Goal: Task Accomplishment & Management: Use online tool/utility

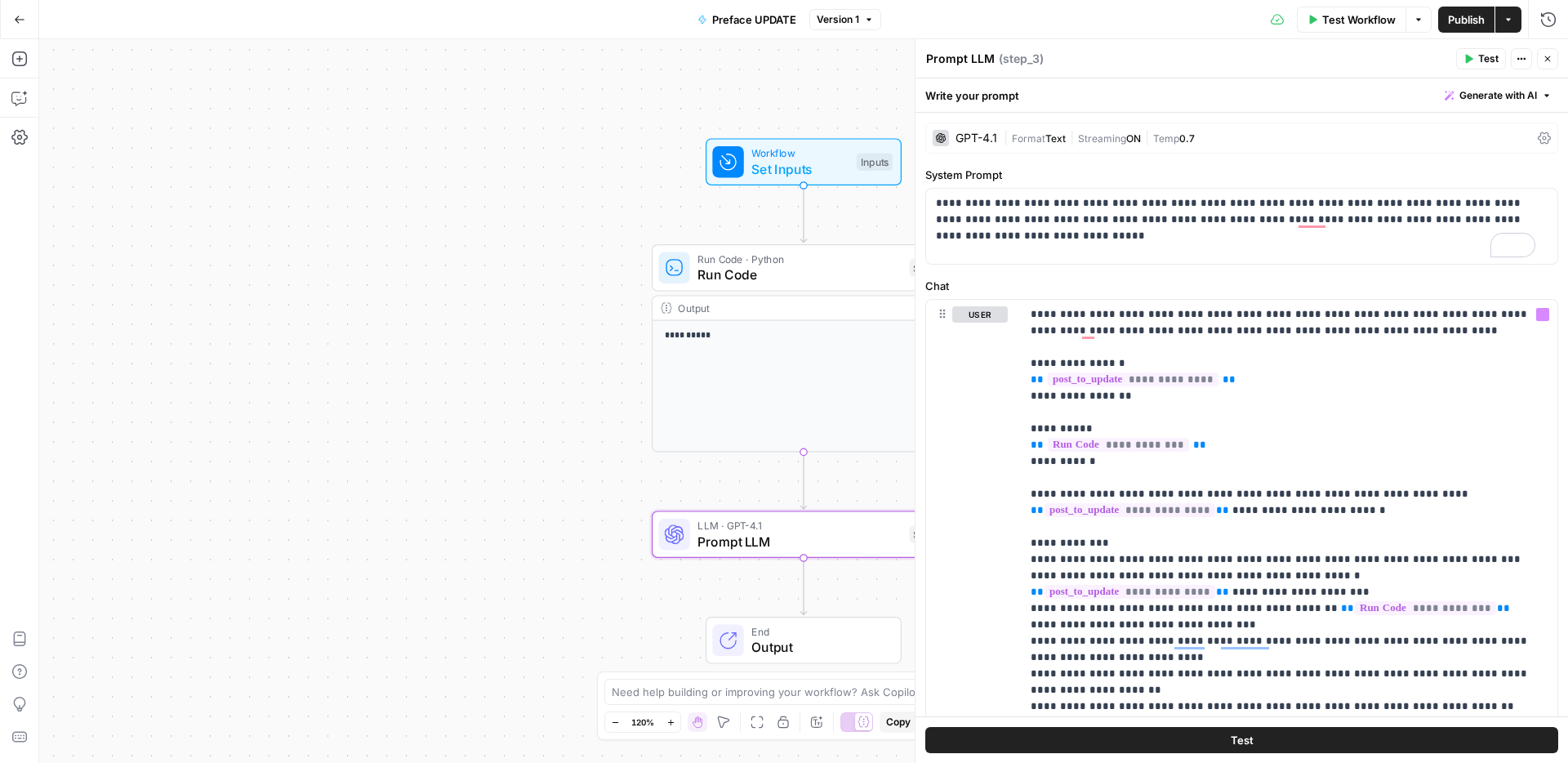
scroll to position [174, 0]
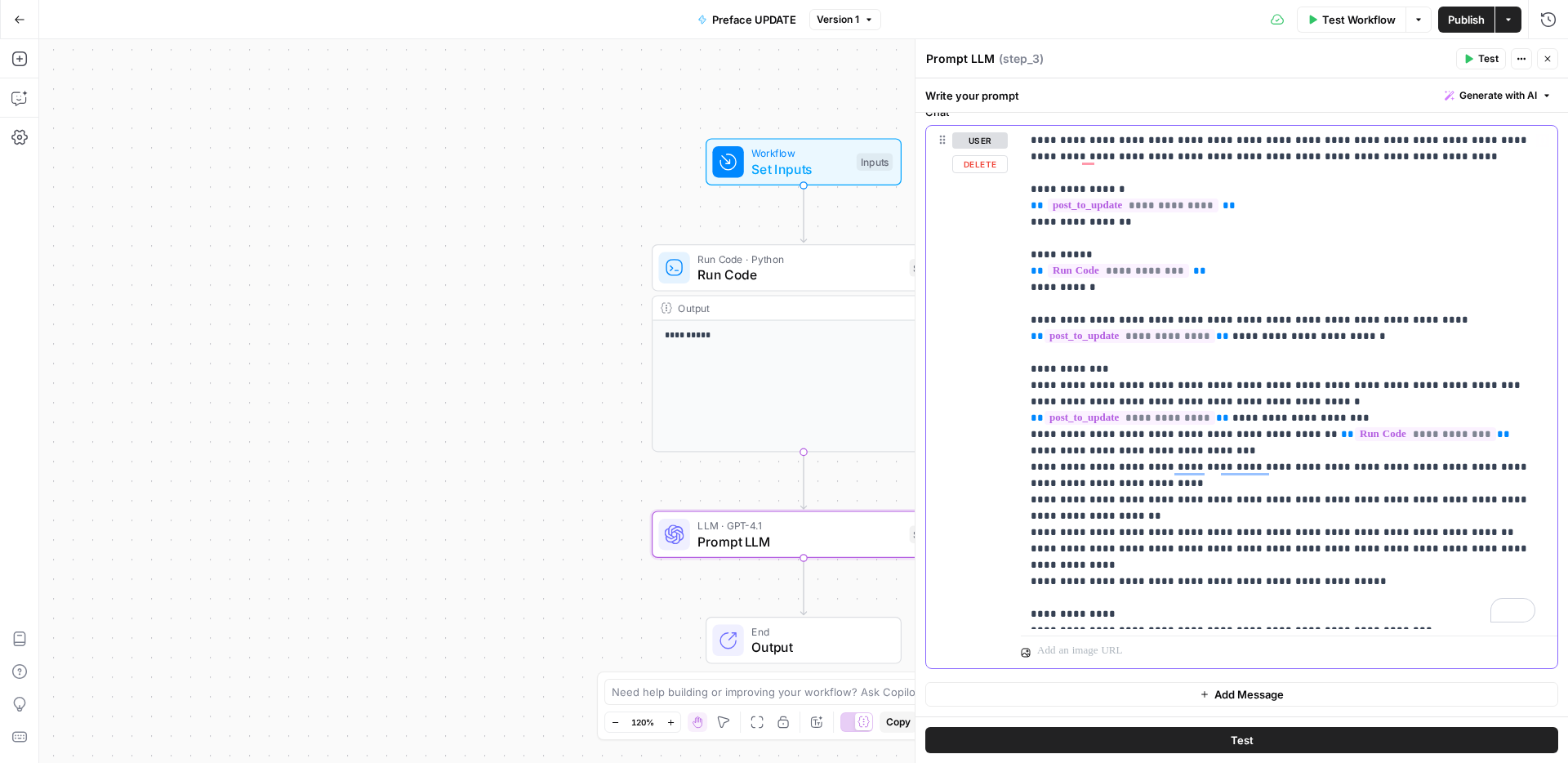
click at [1113, 378] on p "**********" at bounding box center [1283, 377] width 504 height 490
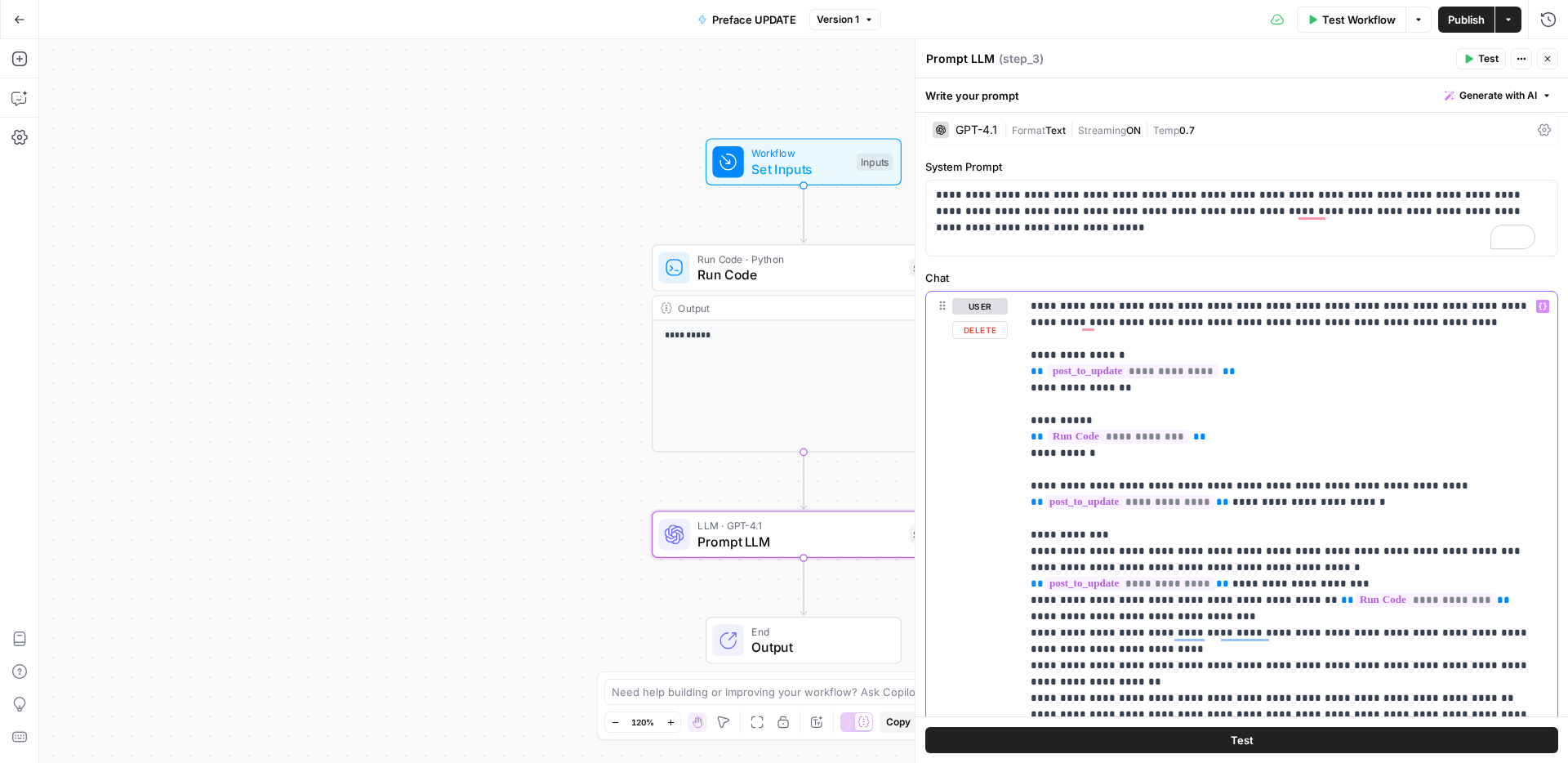
scroll to position [0, 0]
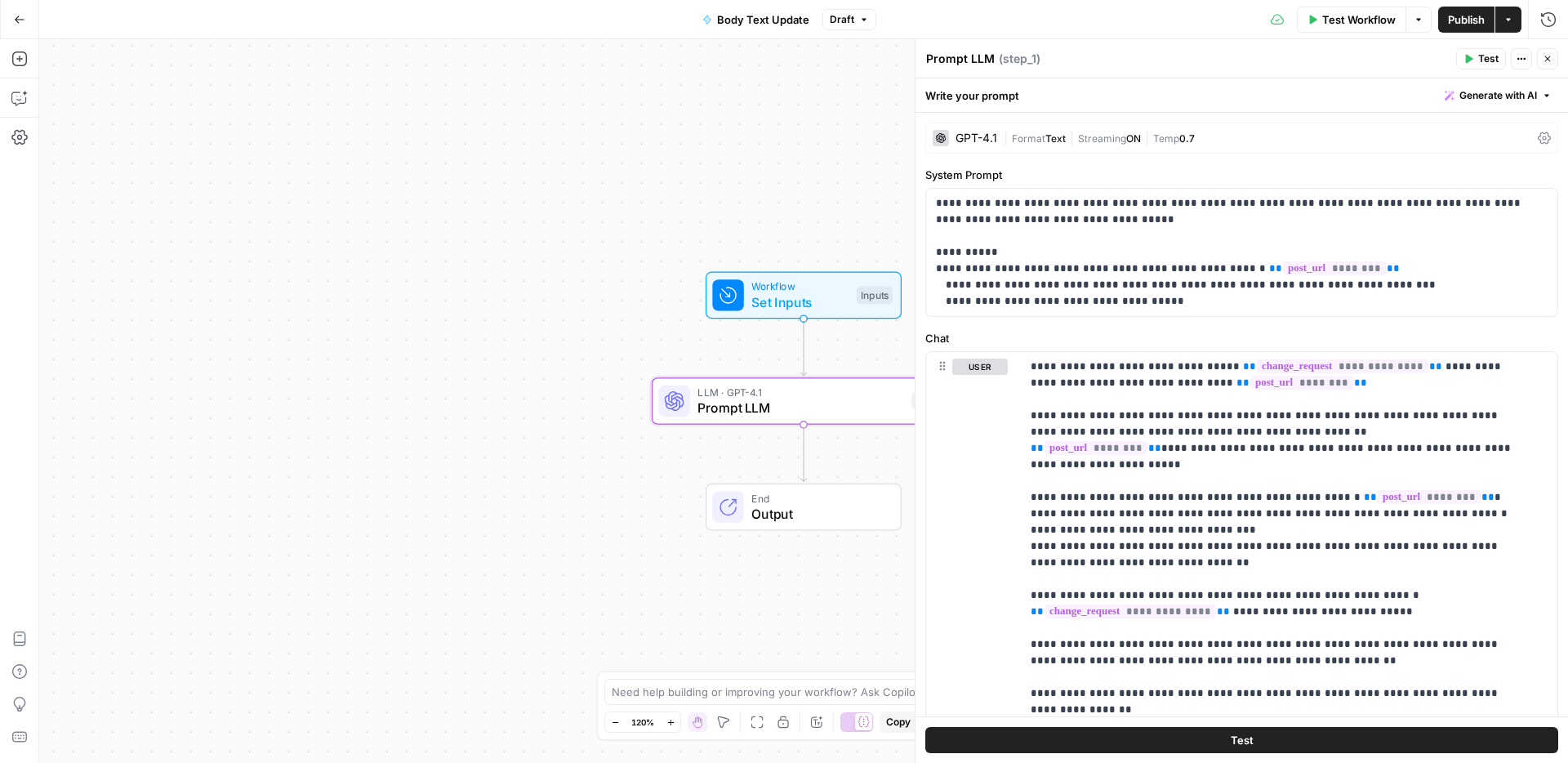
scroll to position [113, 0]
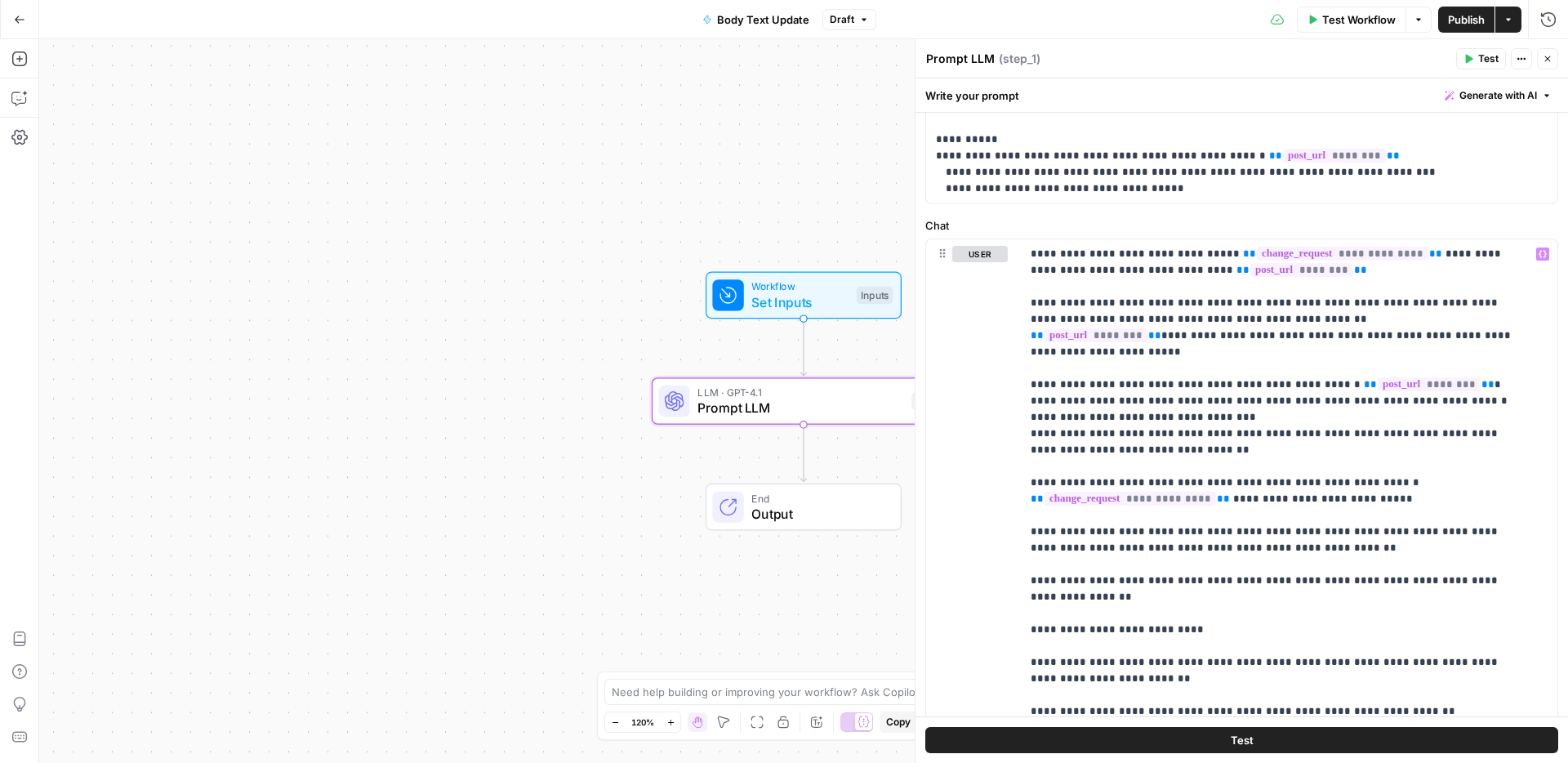
click at [772, 19] on span "Body Text Update" at bounding box center [763, 19] width 92 height 16
click at [760, 19] on span "Body Text Update" at bounding box center [763, 19] width 92 height 16
click at [110, 123] on input "Body Text Update" at bounding box center [191, 122] width 271 height 16
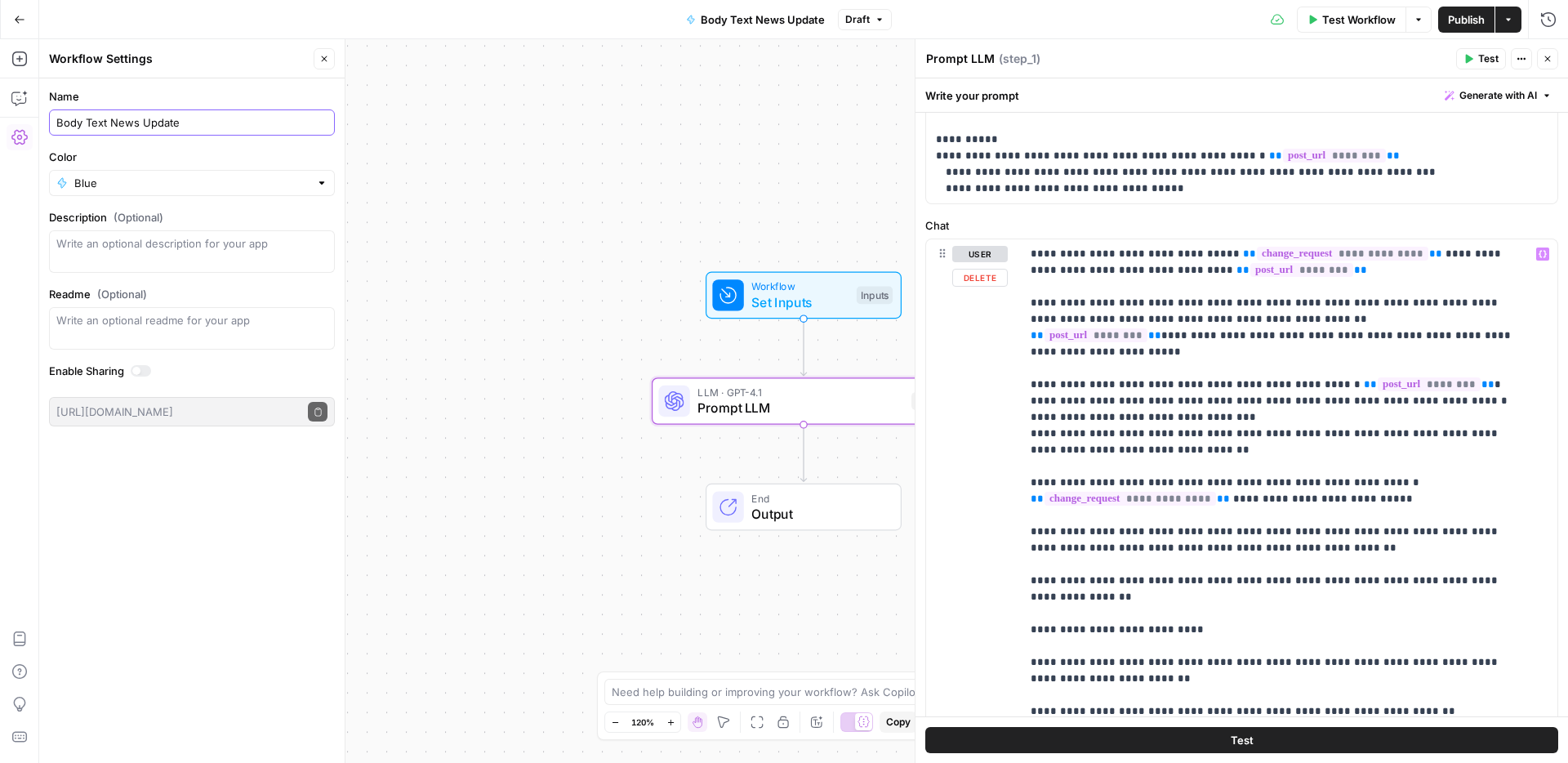
type input "Body Text News Update"
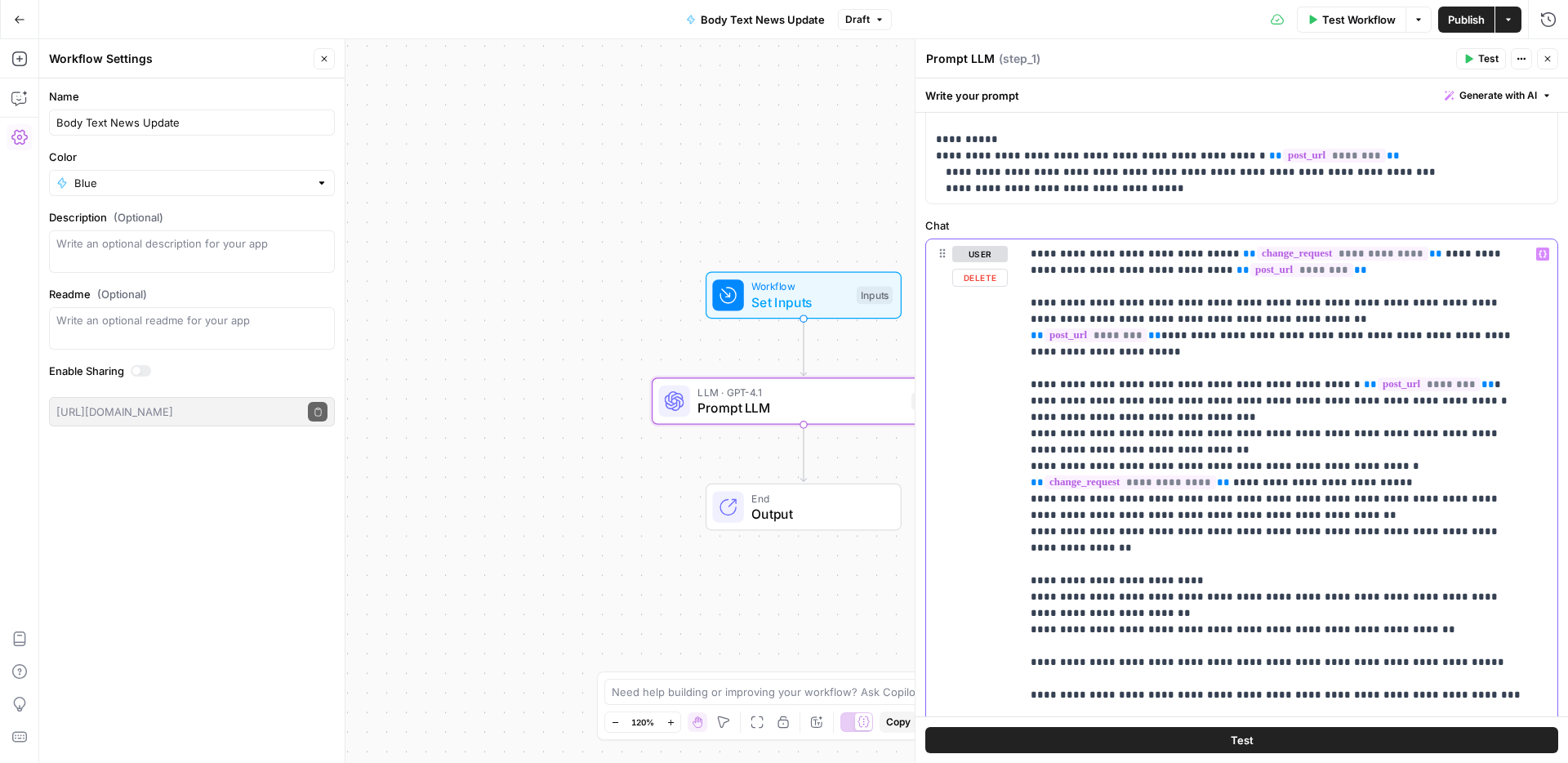
click at [1042, 615] on p "**********" at bounding box center [1277, 776] width 493 height 1062
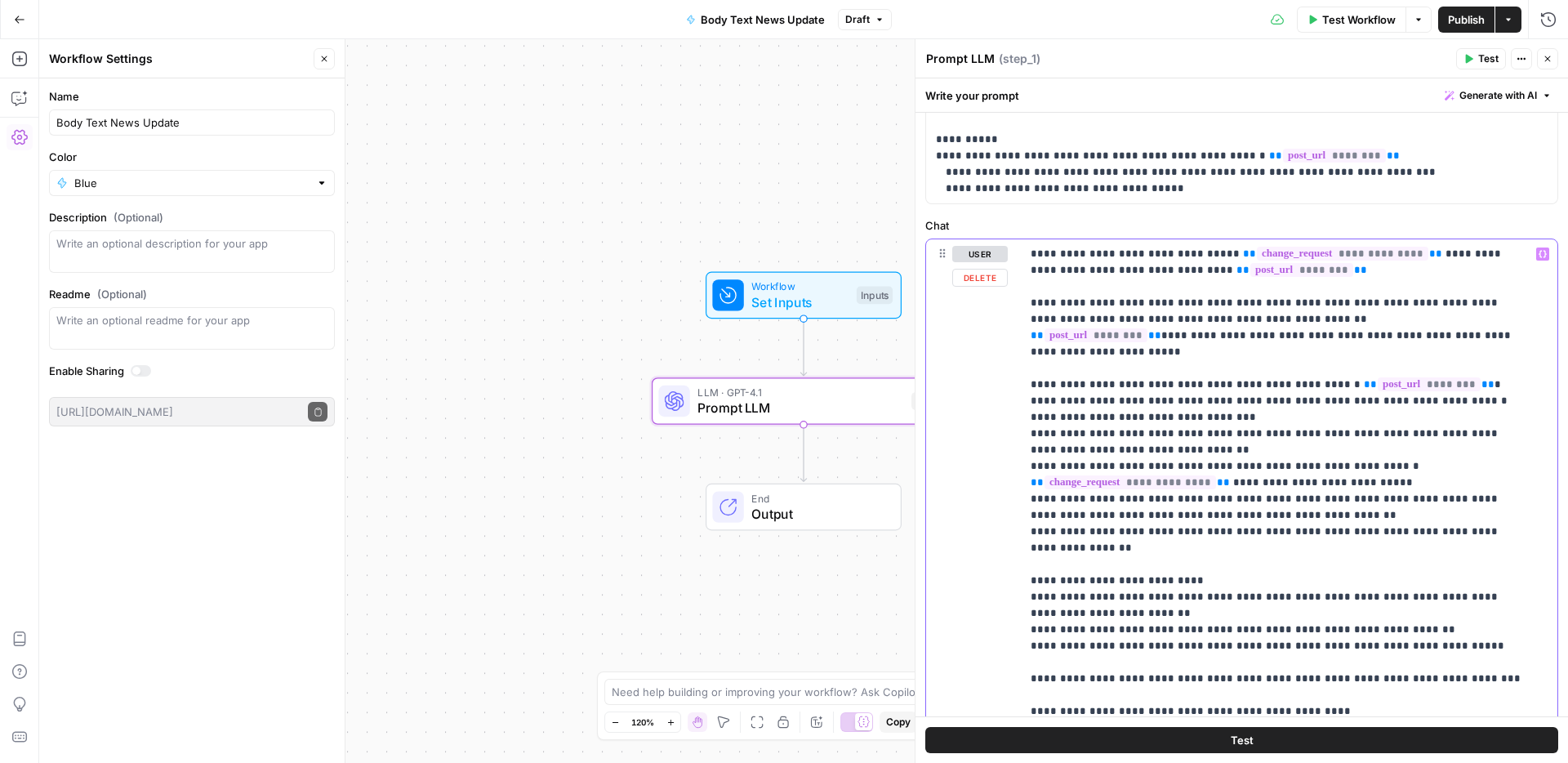
click at [1044, 637] on p "**********" at bounding box center [1277, 769] width 493 height 1045
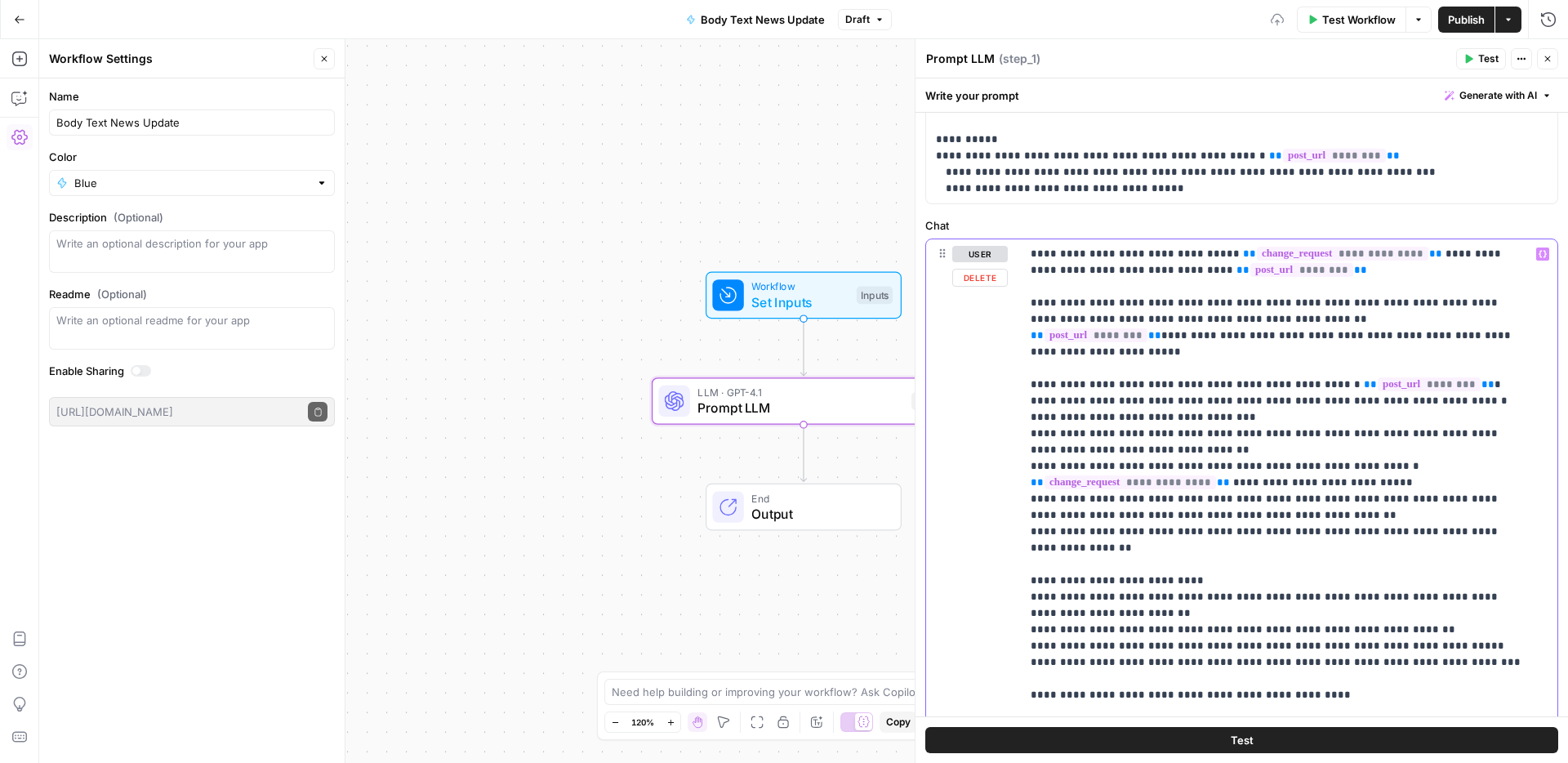
click at [1048, 640] on p "**********" at bounding box center [1277, 760] width 493 height 1029
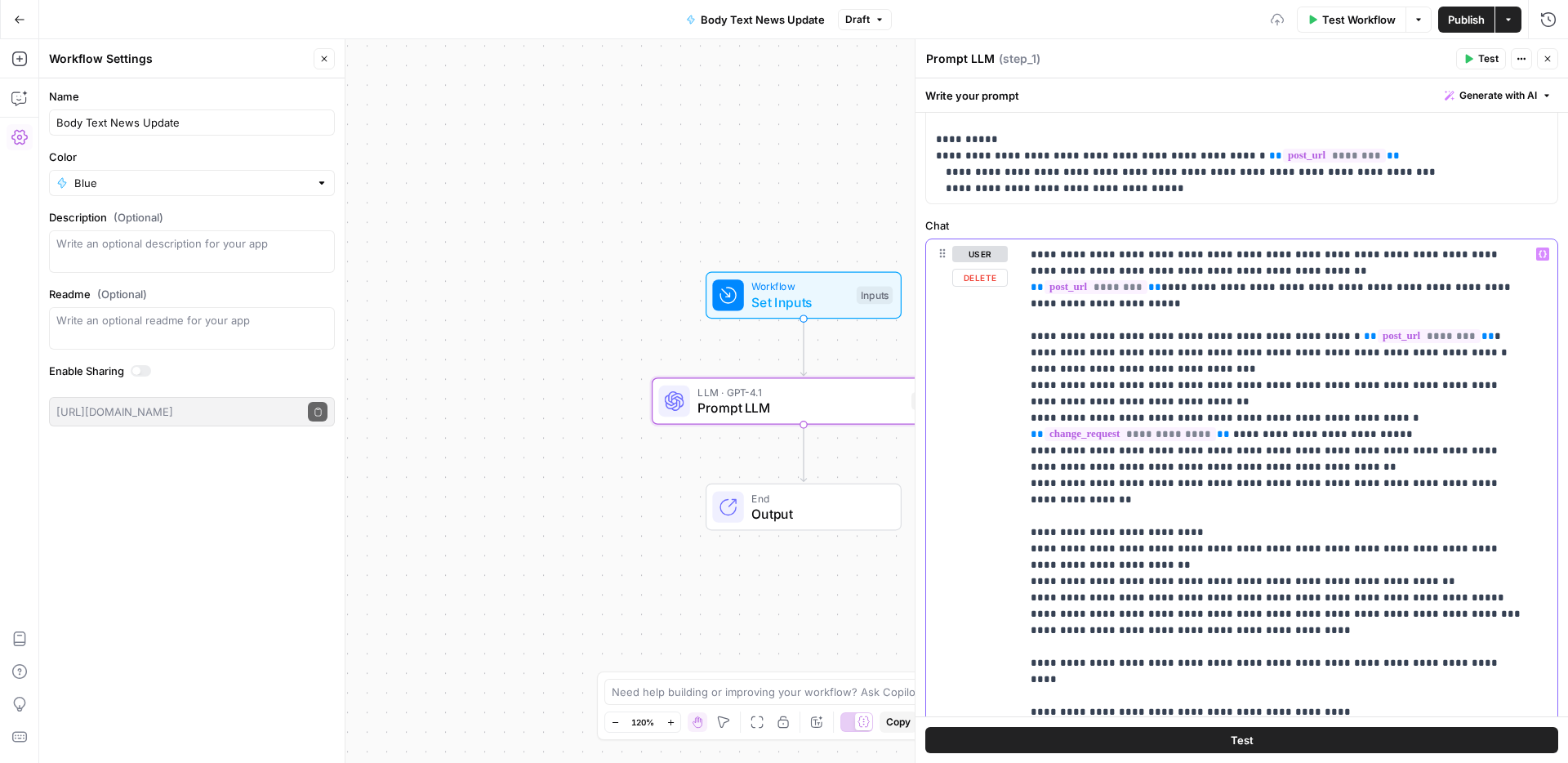
scroll to position [111, 0]
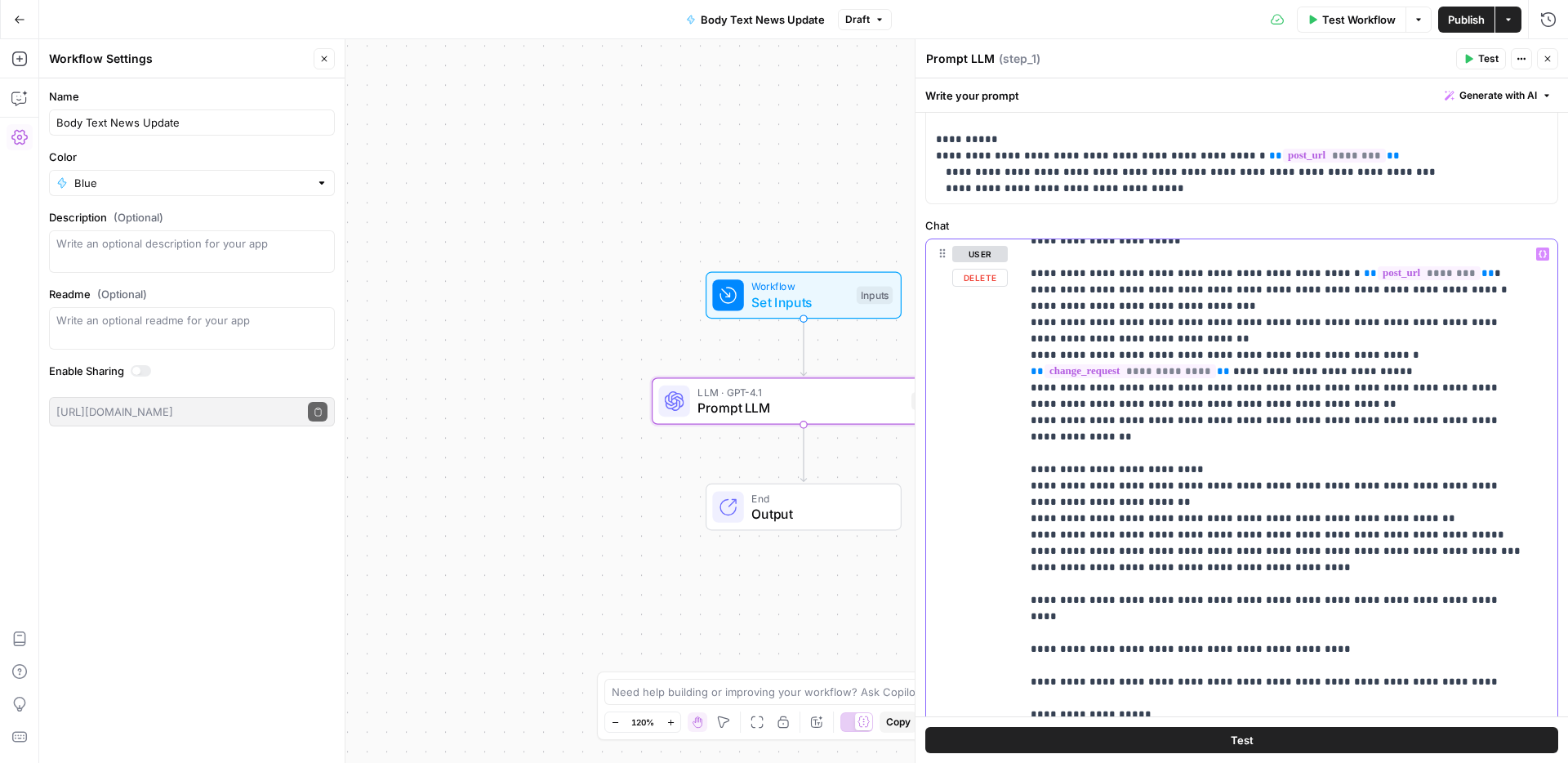
click at [1045, 554] on p "**********" at bounding box center [1277, 641] width 493 height 1013
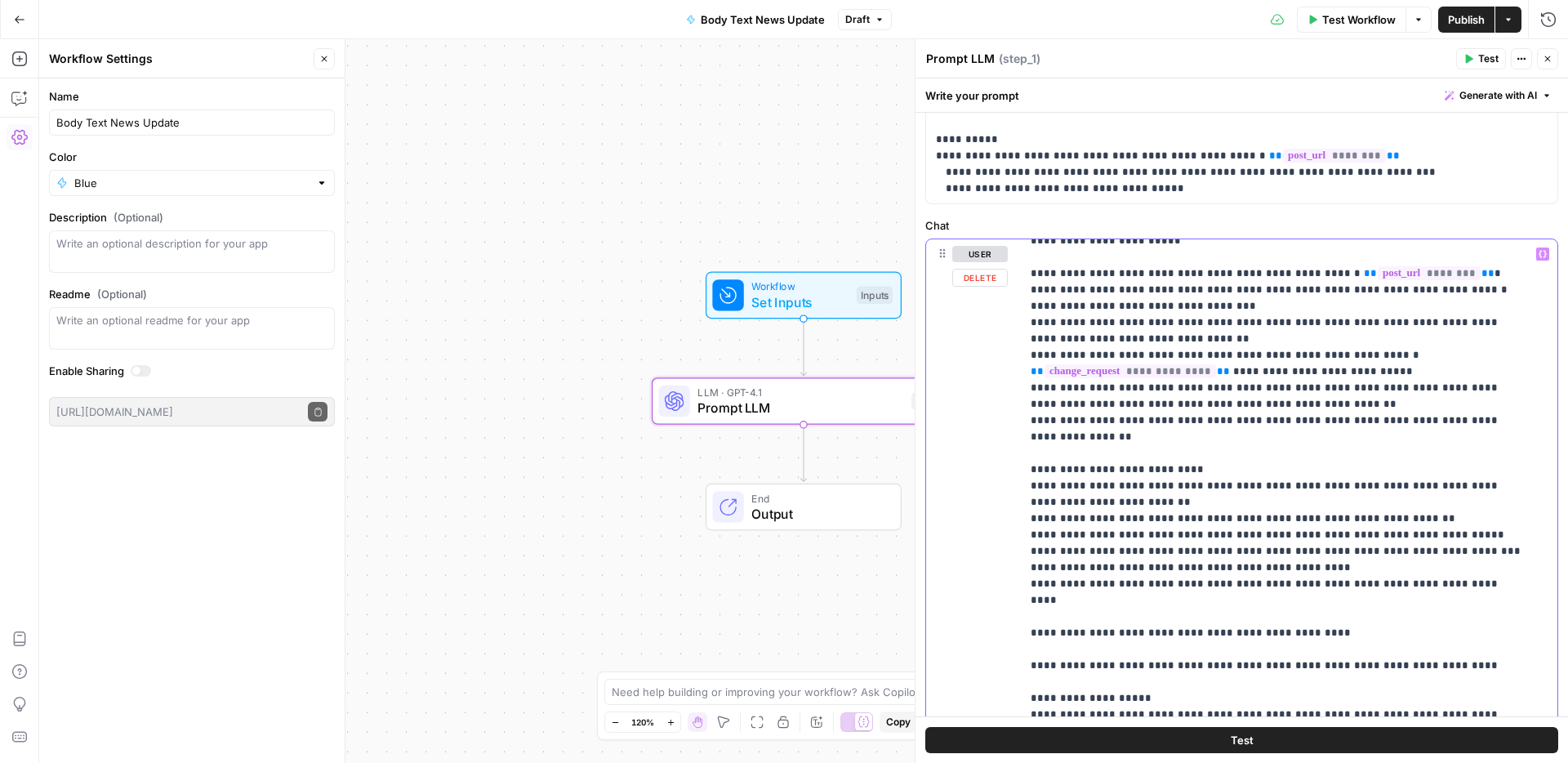
click at [1049, 560] on p "**********" at bounding box center [1277, 633] width 493 height 997
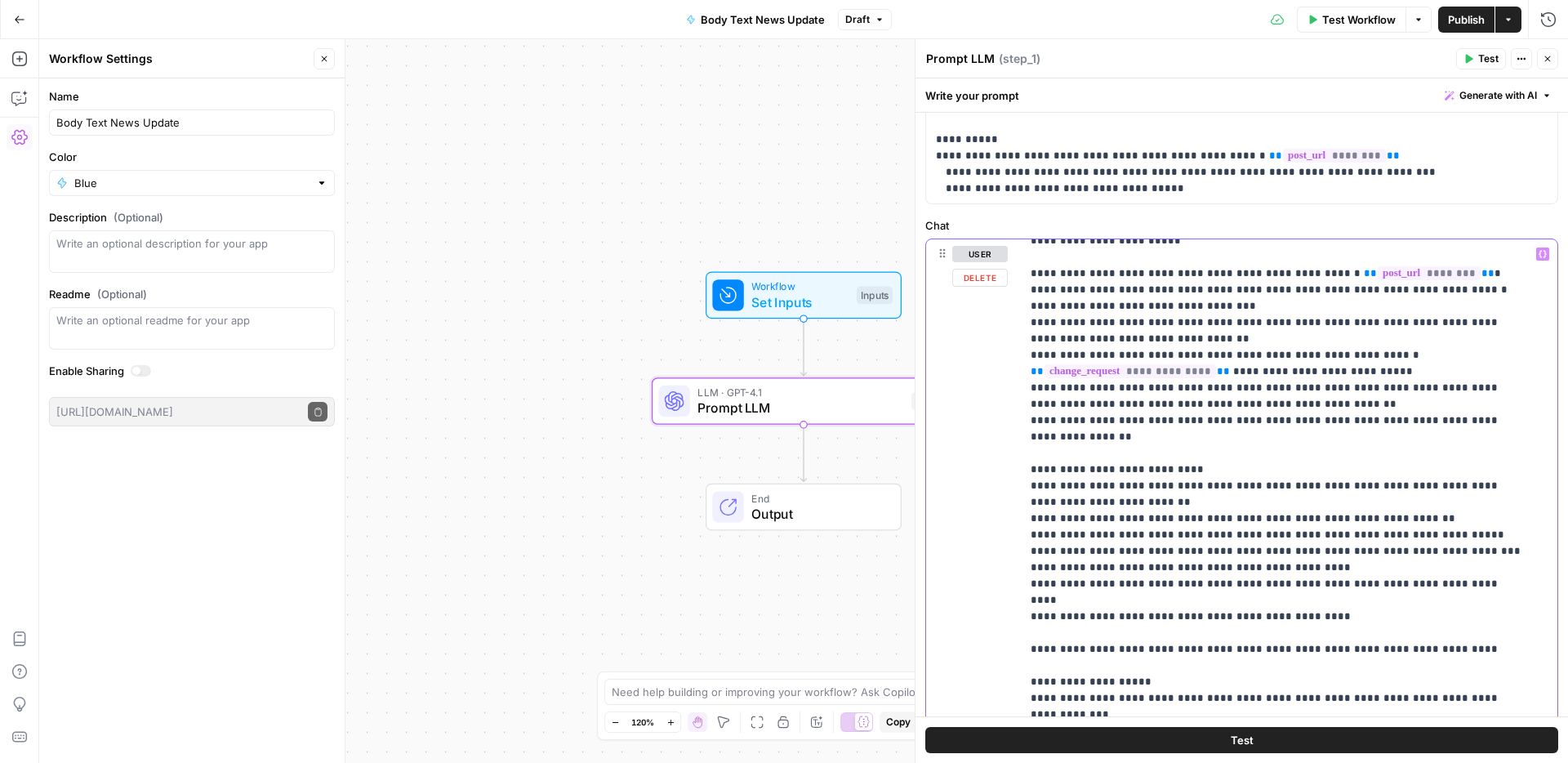
click at [1044, 588] on p "**********" at bounding box center [1277, 625] width 493 height 980
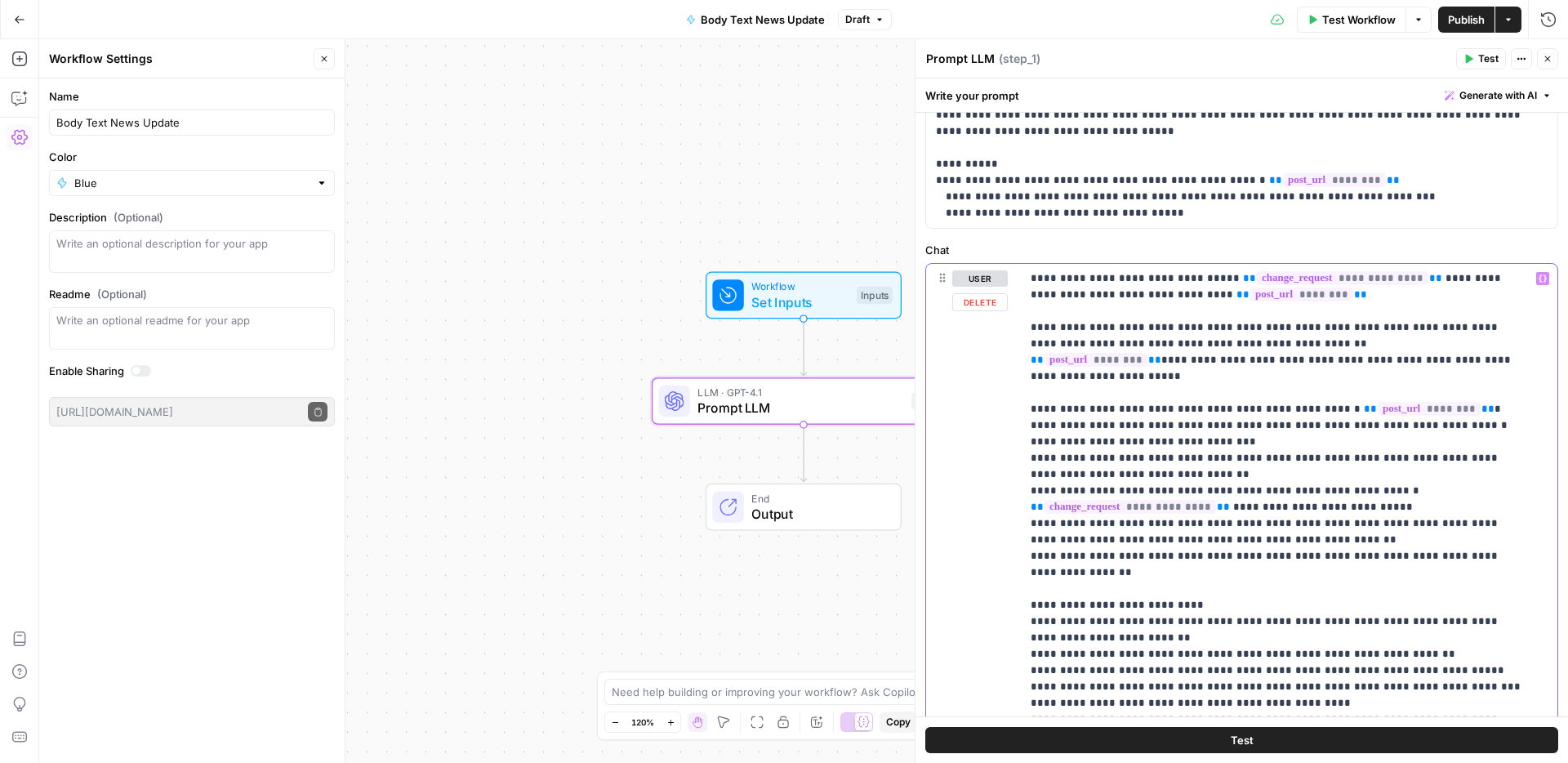
scroll to position [0, 0]
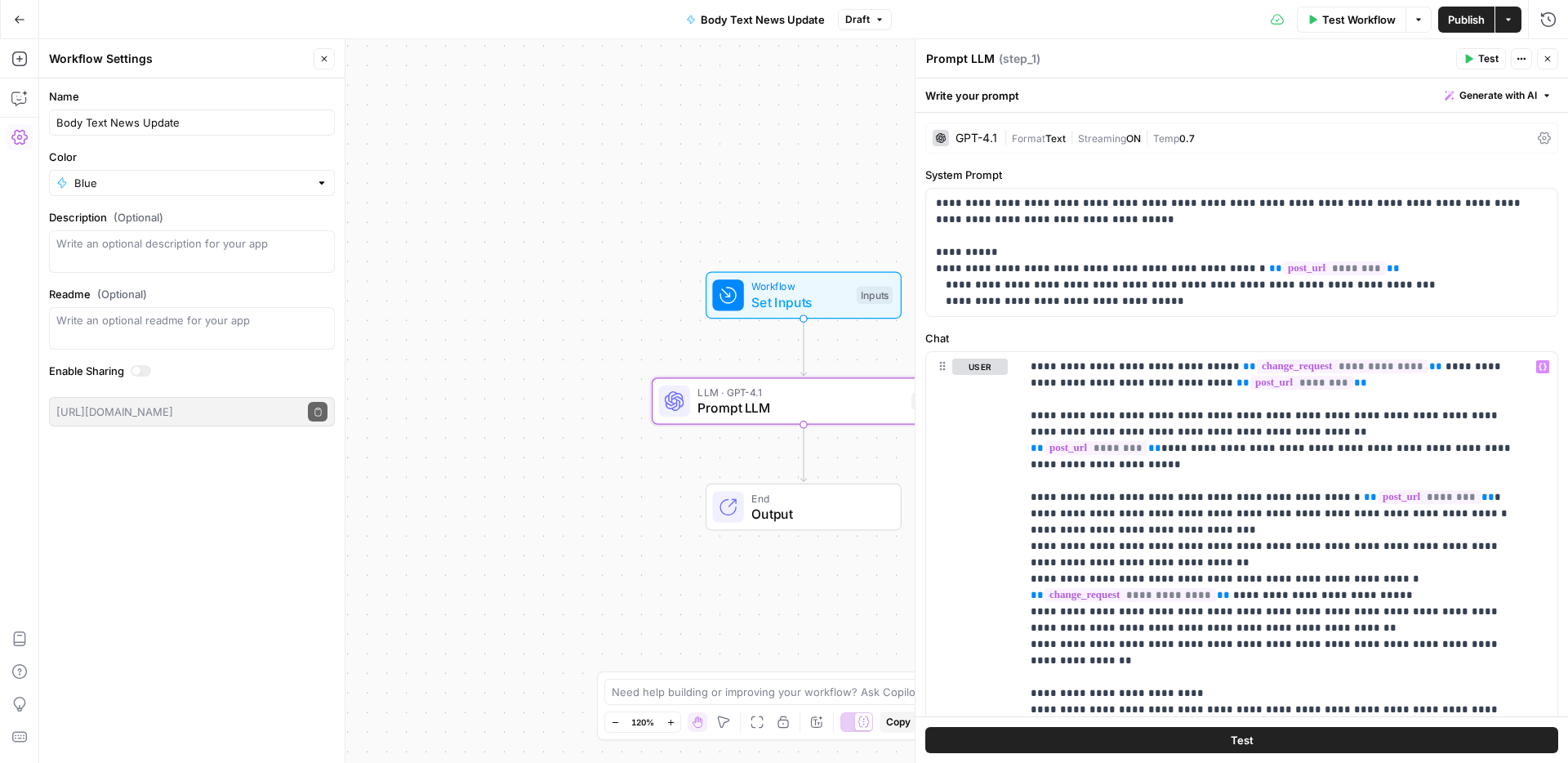
click at [1457, 18] on span "Publish" at bounding box center [1467, 19] width 36 height 16
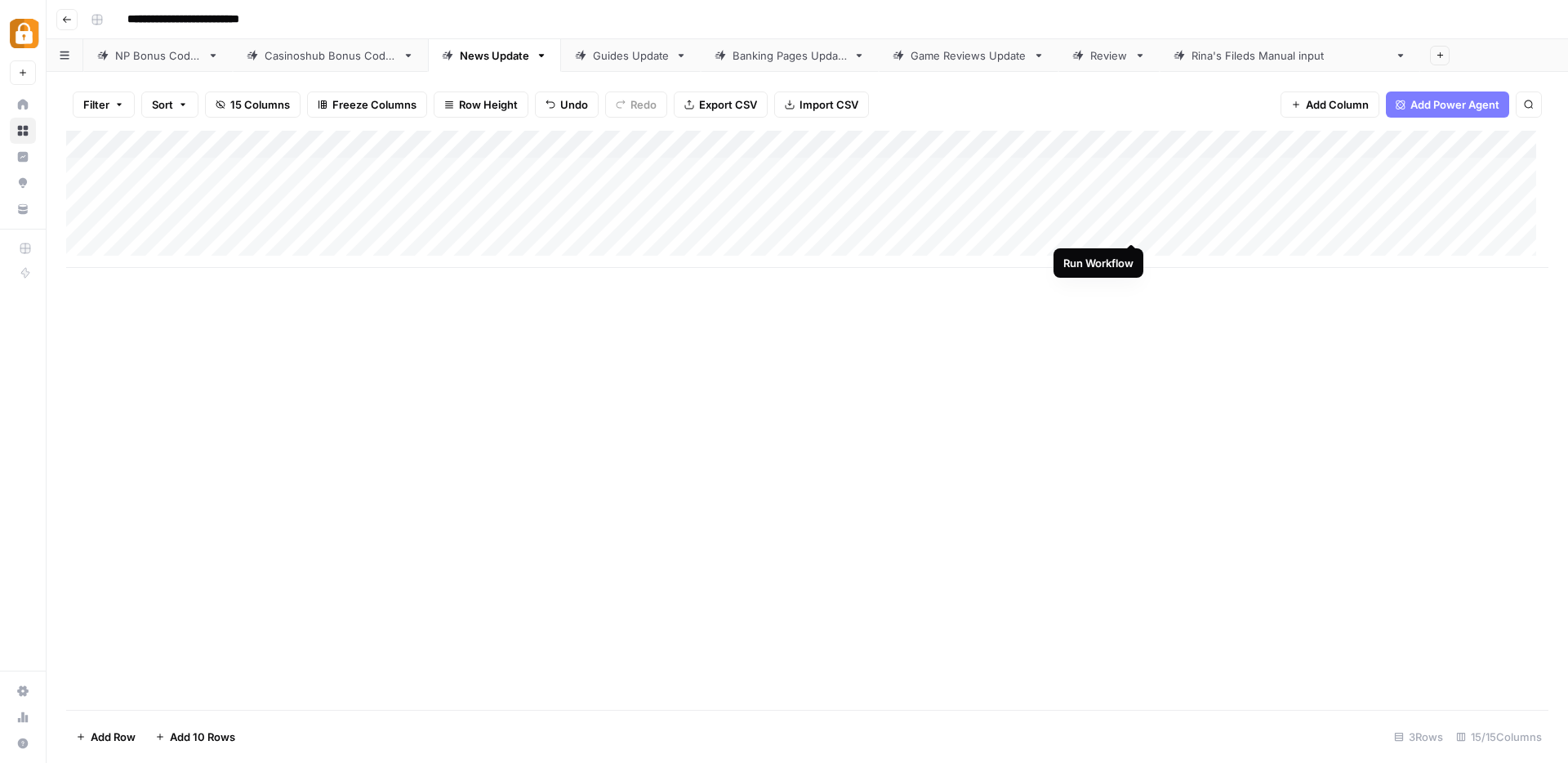
click at [1133, 227] on div "Add Column" at bounding box center [807, 199] width 1483 height 137
click at [1336, 226] on div "Add Column" at bounding box center [807, 199] width 1483 height 137
click at [1485, 227] on div "Add Column" at bounding box center [807, 199] width 1483 height 137
click at [606, 62] on div "Guides Update" at bounding box center [631, 55] width 76 height 16
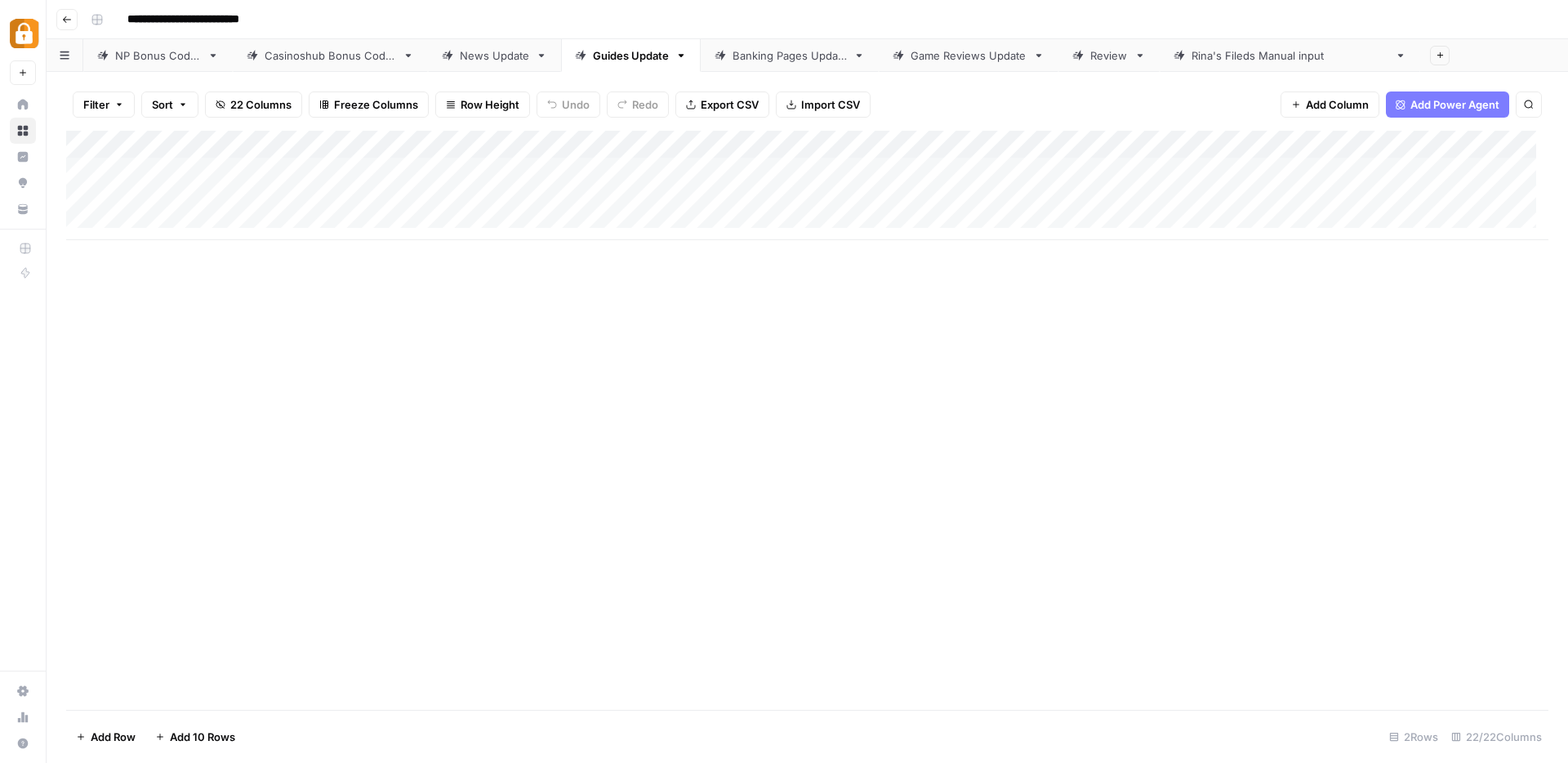
click at [372, 198] on div "Add Column" at bounding box center [807, 186] width 1483 height 109
click at [554, 204] on div "Add Column" at bounding box center [807, 186] width 1483 height 109
type textarea "**********"
click at [567, 383] on div "Add Column" at bounding box center [807, 420] width 1483 height 579
click at [869, 198] on div "Add Column" at bounding box center [807, 186] width 1483 height 109
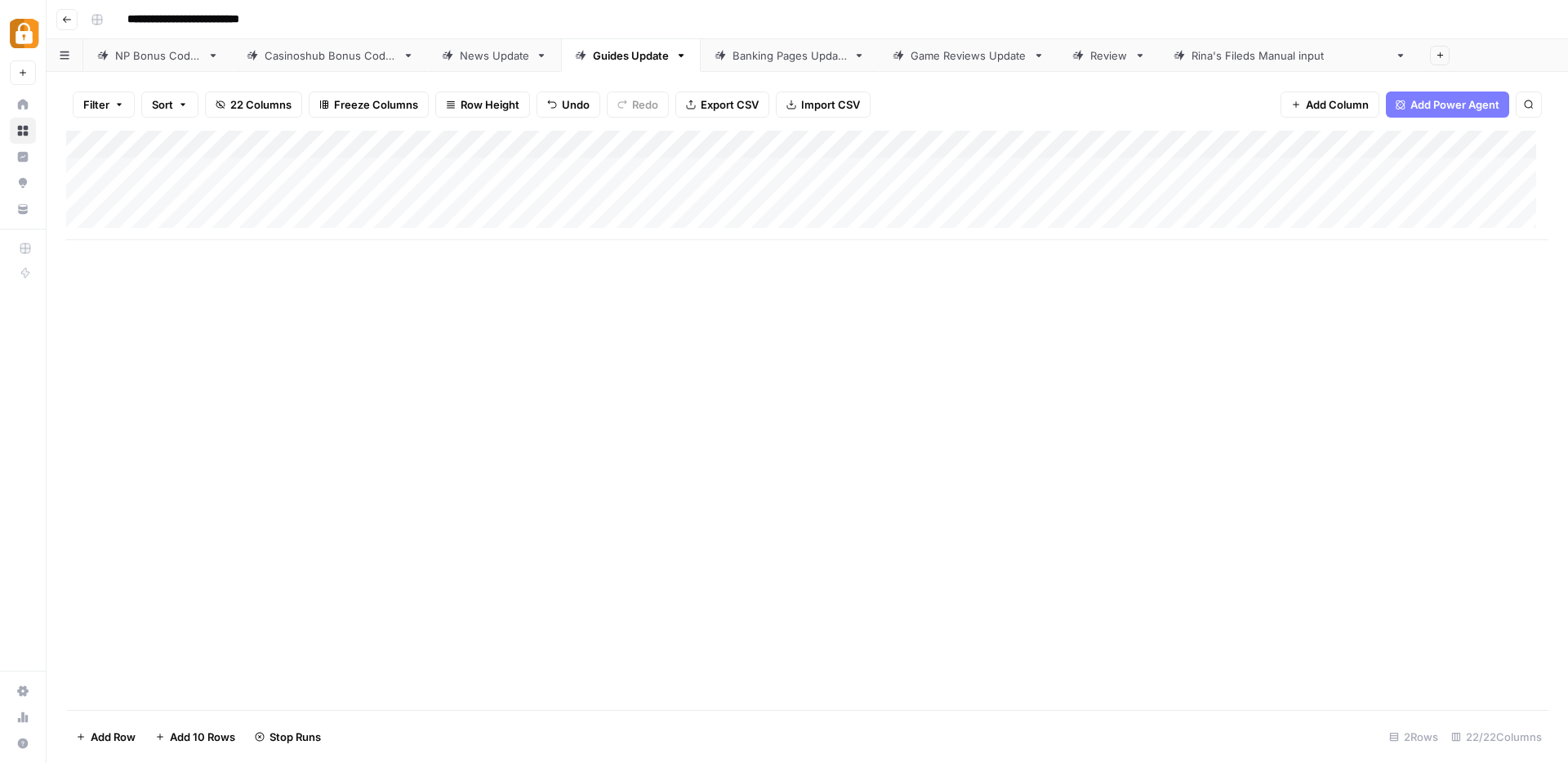
click at [1173, 198] on div "Add Column" at bounding box center [807, 186] width 1483 height 109
click at [1167, 195] on div "Add Column" at bounding box center [807, 186] width 1483 height 109
click at [1356, 196] on div "Add Column" at bounding box center [807, 186] width 1483 height 109
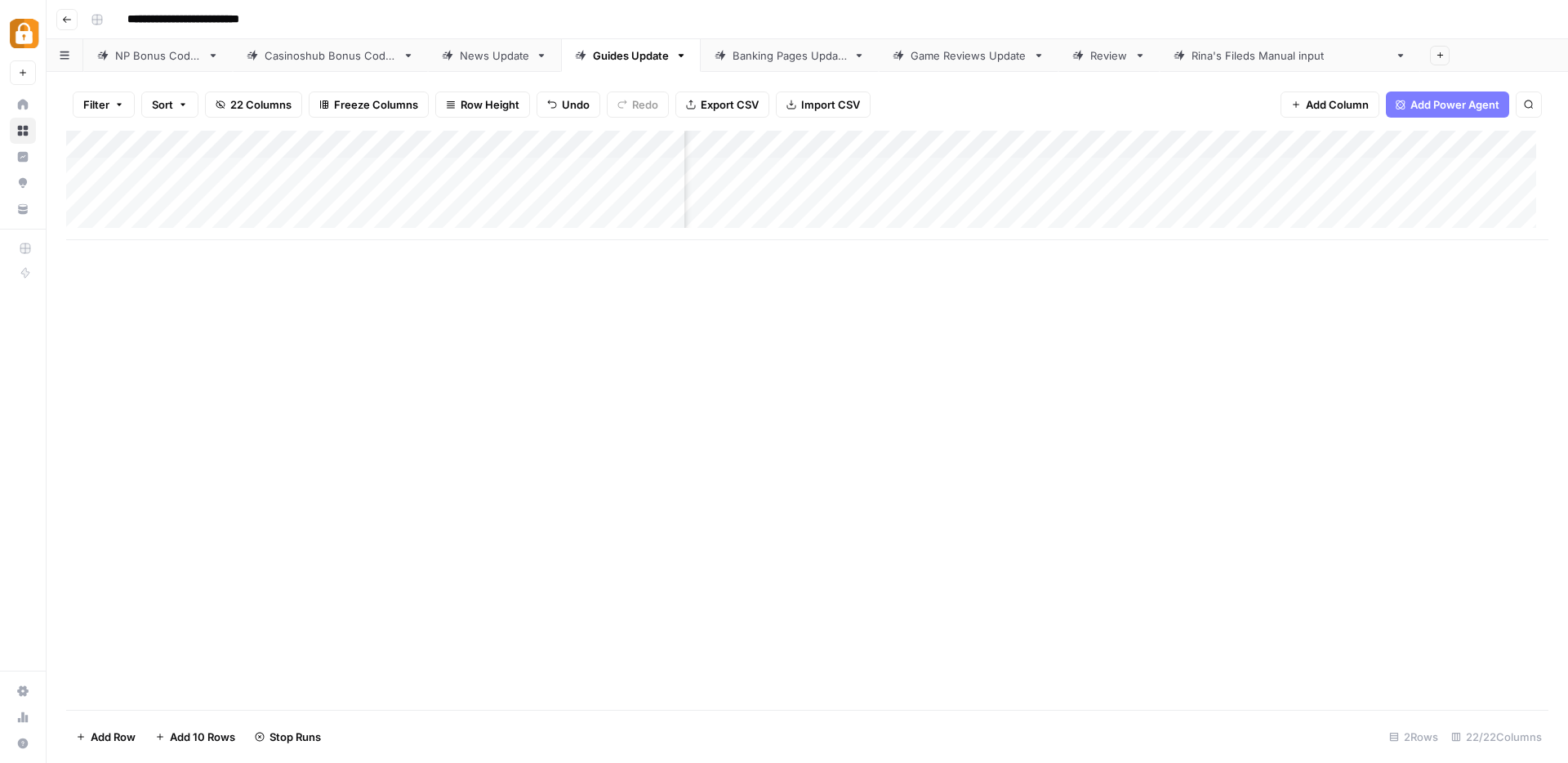
scroll to position [0, 1006]
click at [1289, 200] on div "Add Column" at bounding box center [807, 186] width 1483 height 109
click at [1383, 197] on div "Add Column" at bounding box center [807, 186] width 1483 height 109
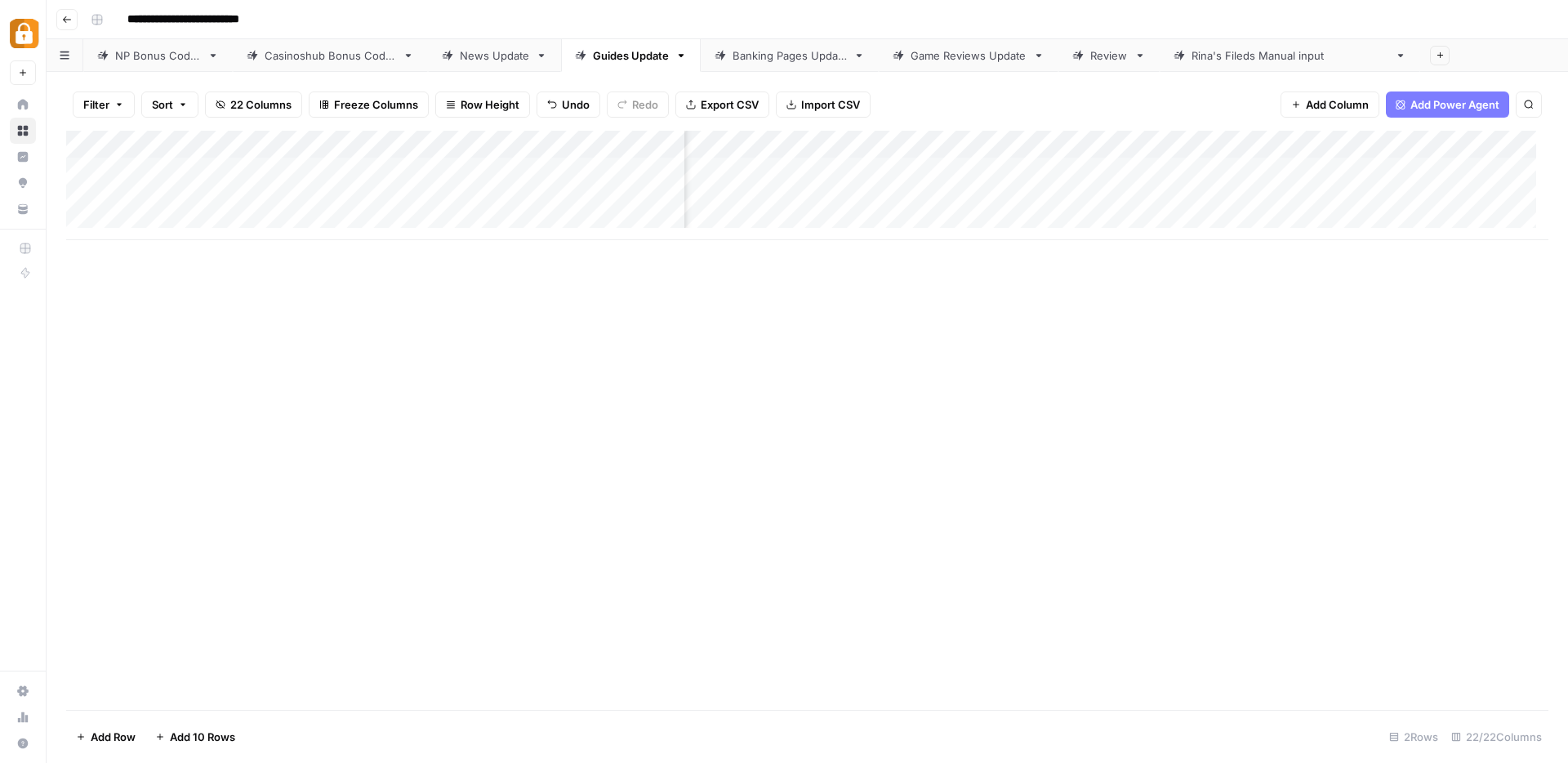
click at [1385, 141] on div "Add Column" at bounding box center [807, 186] width 1483 height 109
click at [1351, 366] on span "Remove Column" at bounding box center [1397, 364] width 143 height 16
click at [741, 168] on span "Delete" at bounding box center [726, 168] width 35 height 16
click at [1346, 103] on span "Add Column" at bounding box center [1338, 104] width 63 height 16
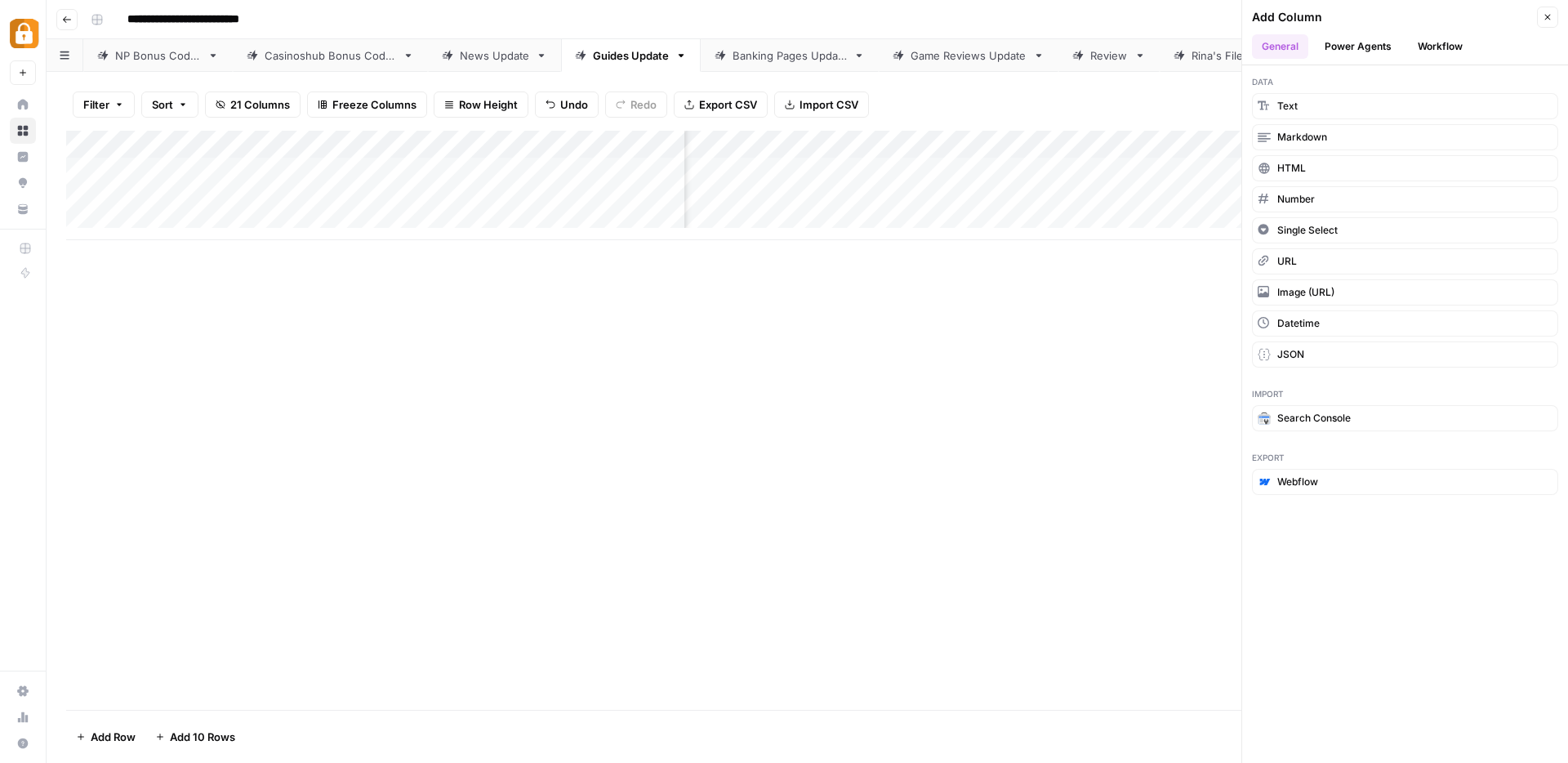
click at [1445, 41] on button "Workflow" at bounding box center [1440, 47] width 64 height 25
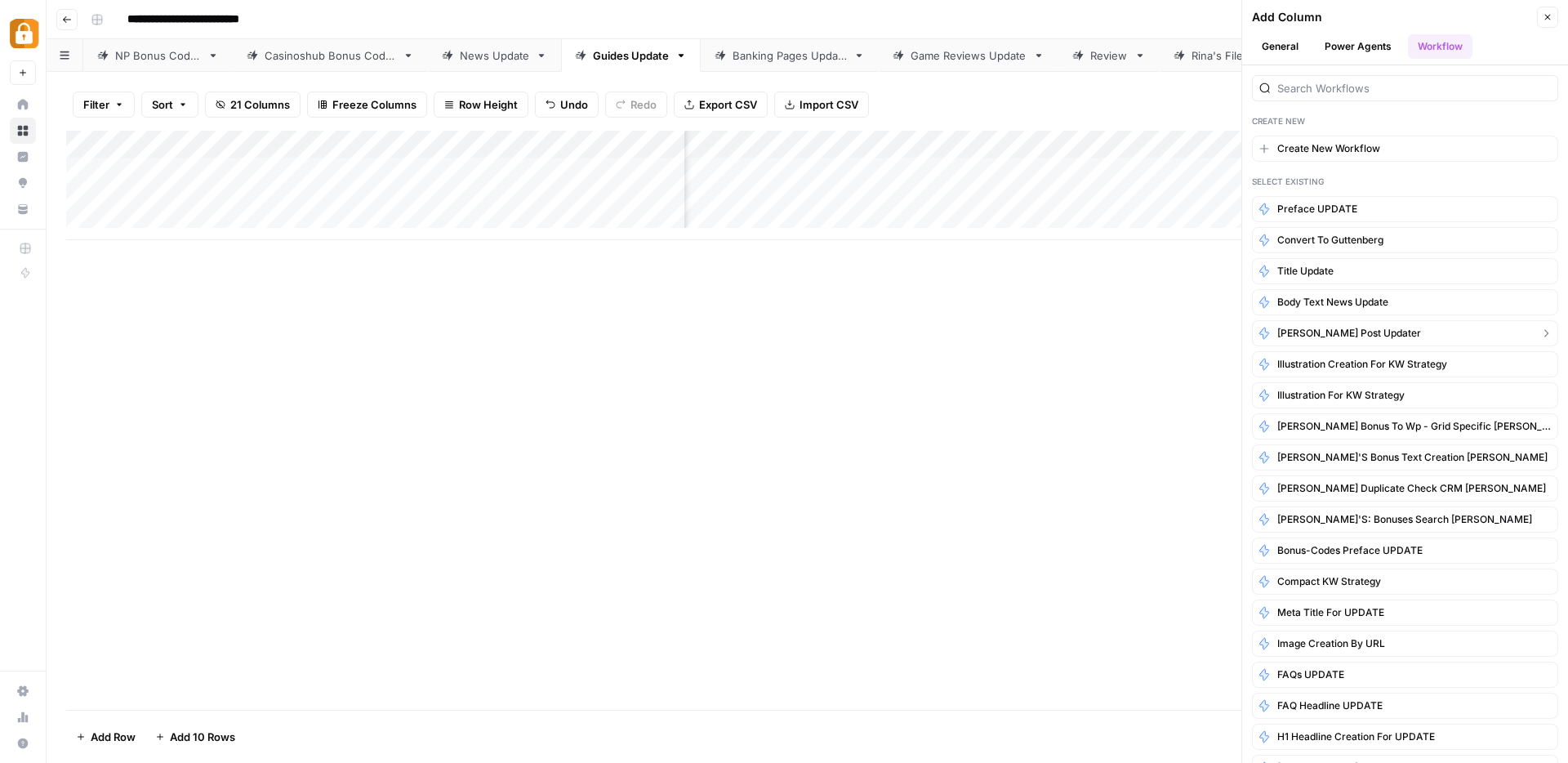
click at [1339, 331] on span "Kostya post updater" at bounding box center [1350, 332] width 144 height 14
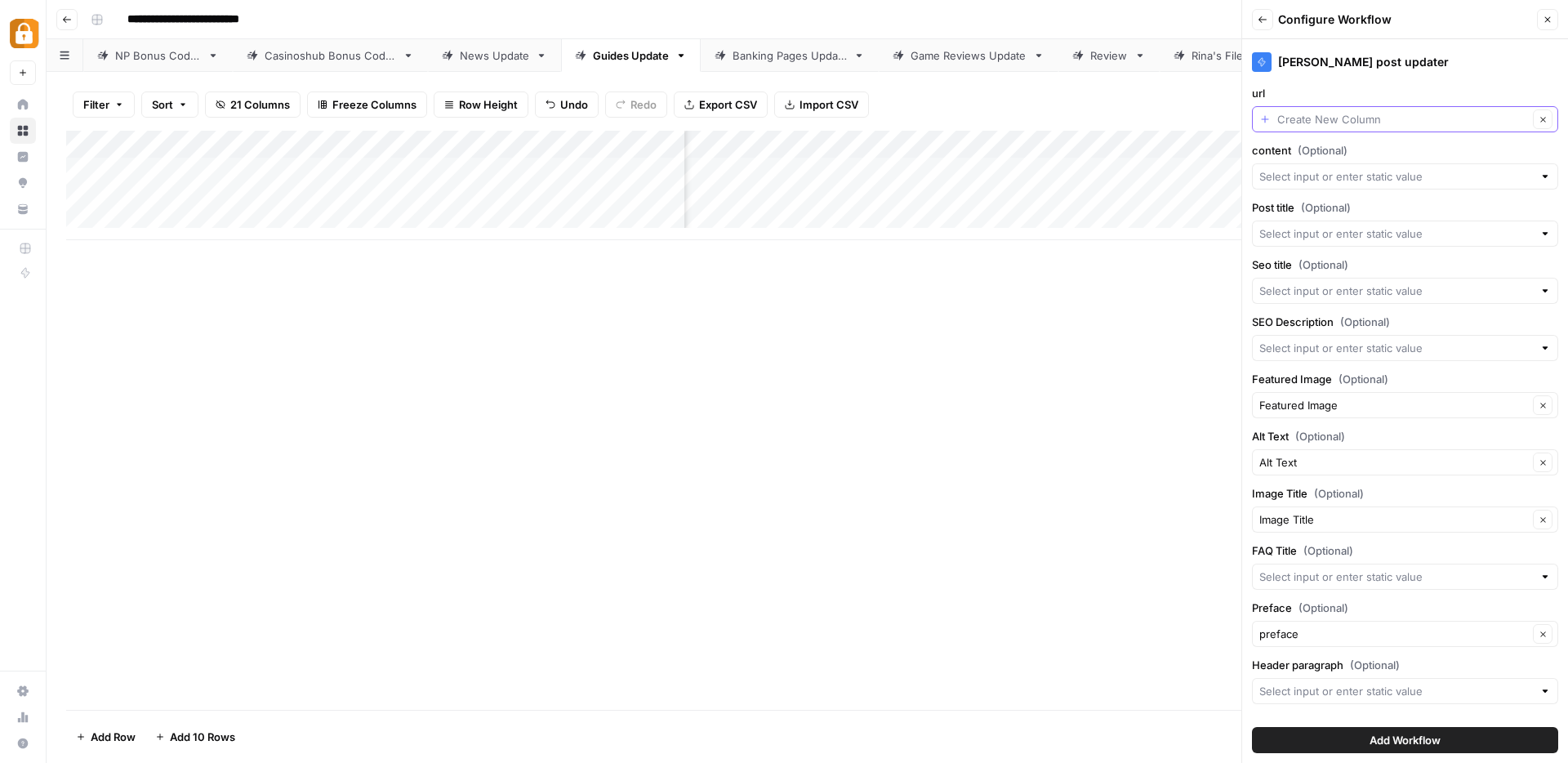
click at [1346, 118] on input "url" at bounding box center [1403, 119] width 251 height 16
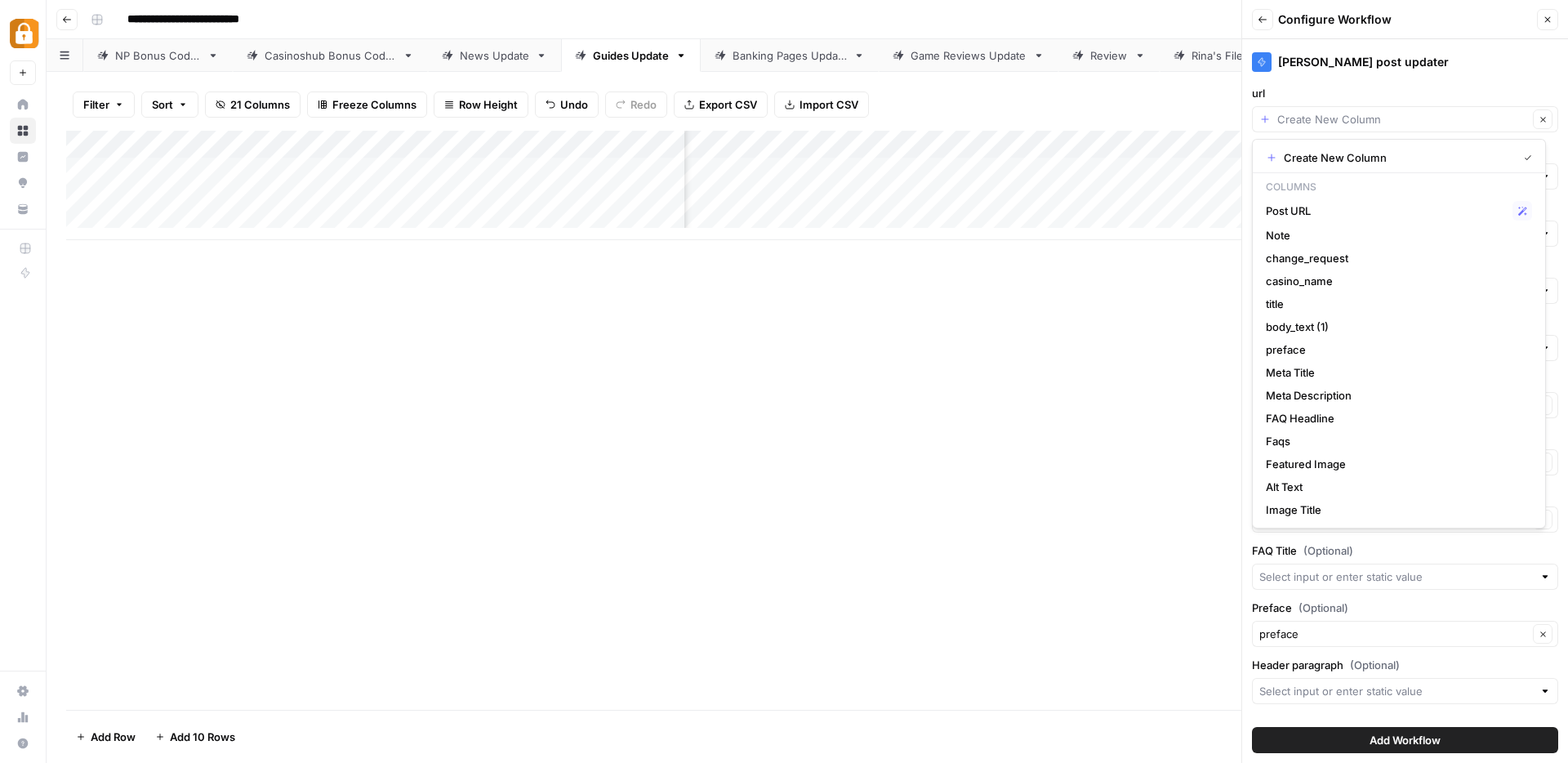
click at [1315, 206] on span "Post URL" at bounding box center [1386, 211] width 240 height 16
type input "Post URL"
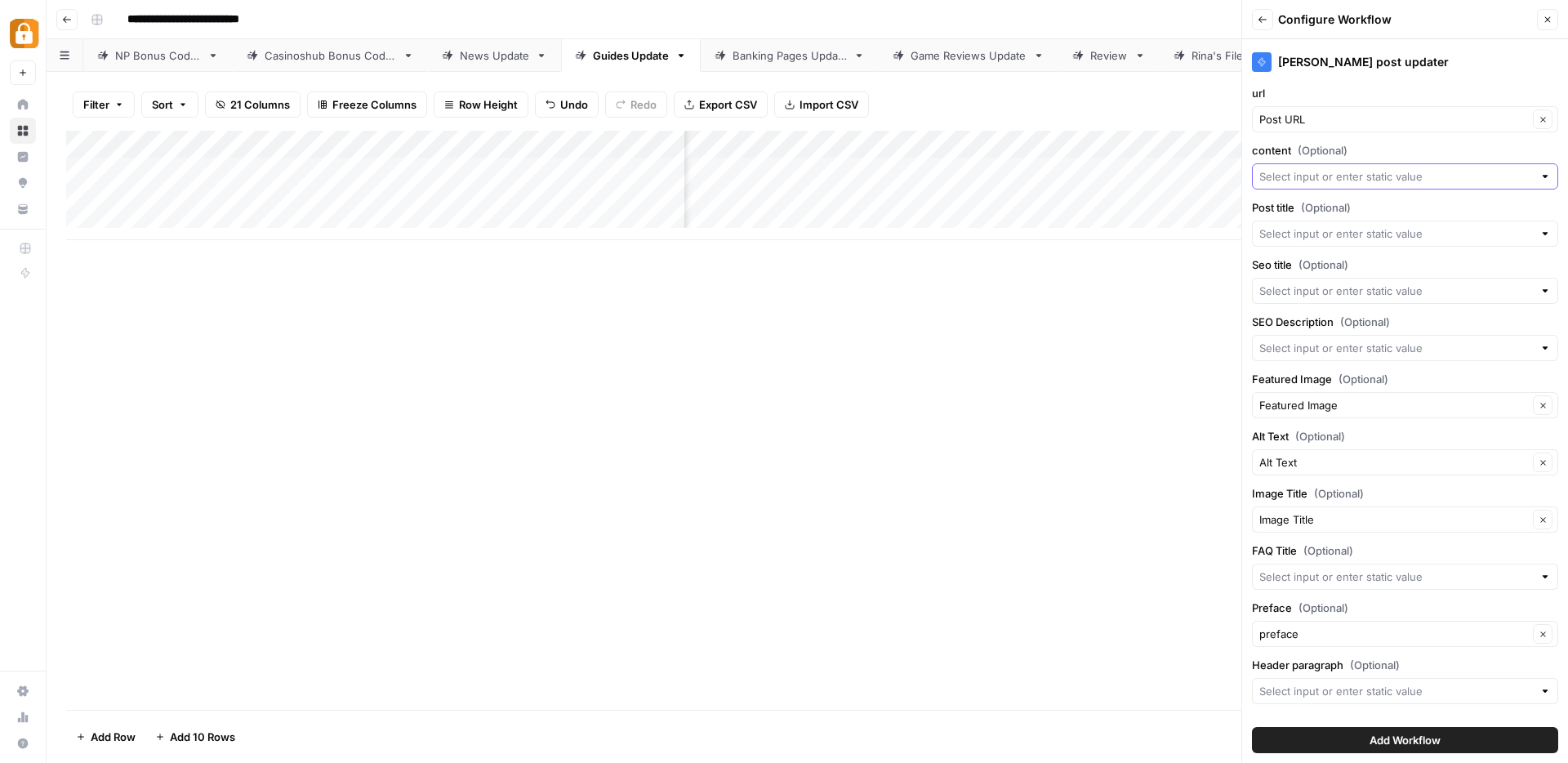
click at [1323, 179] on input "content (Optional)" at bounding box center [1397, 176] width 274 height 16
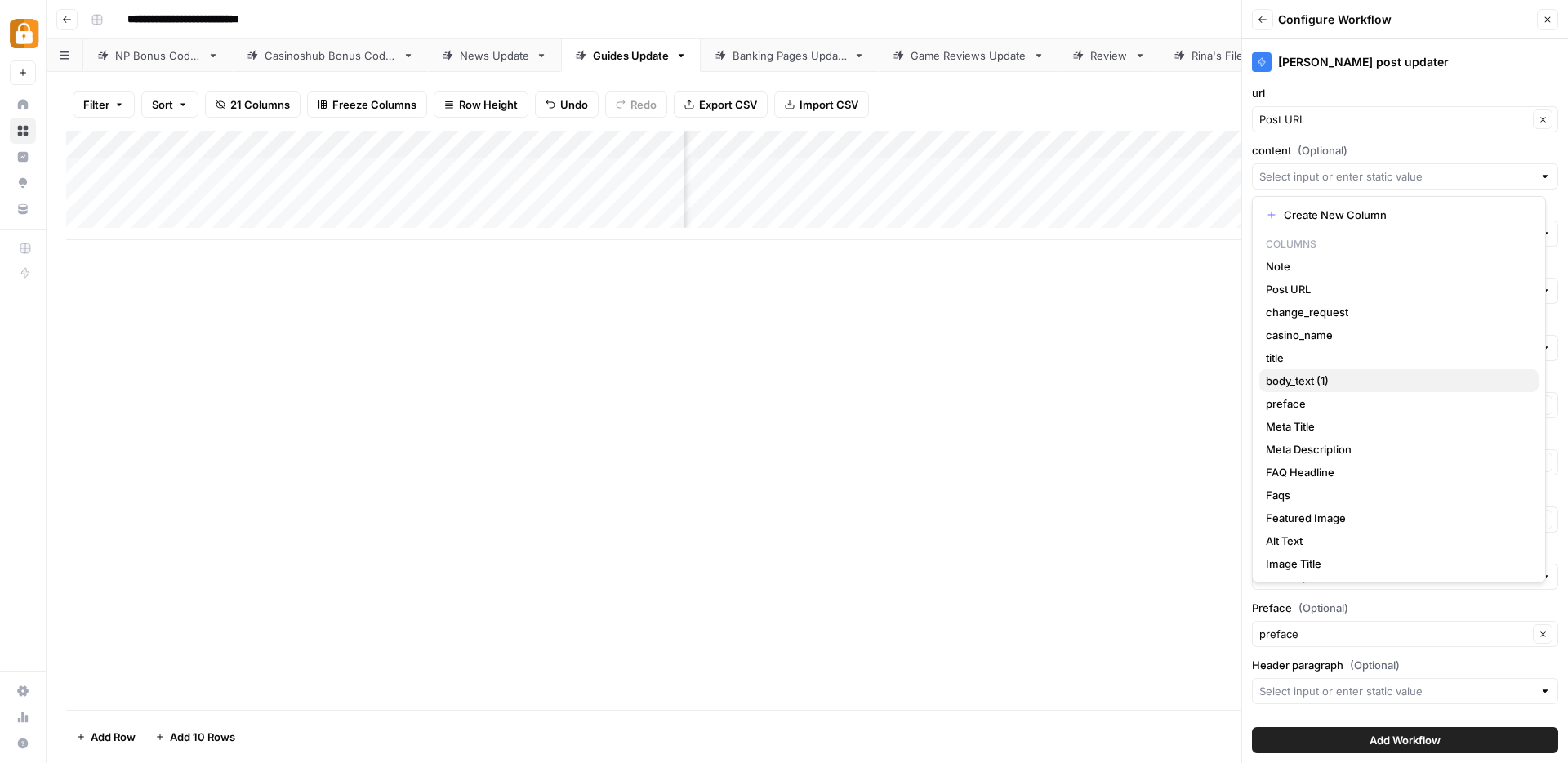
click at [1301, 384] on span "body_text (1)" at bounding box center [1396, 380] width 259 height 16
type input "body_text (1)"
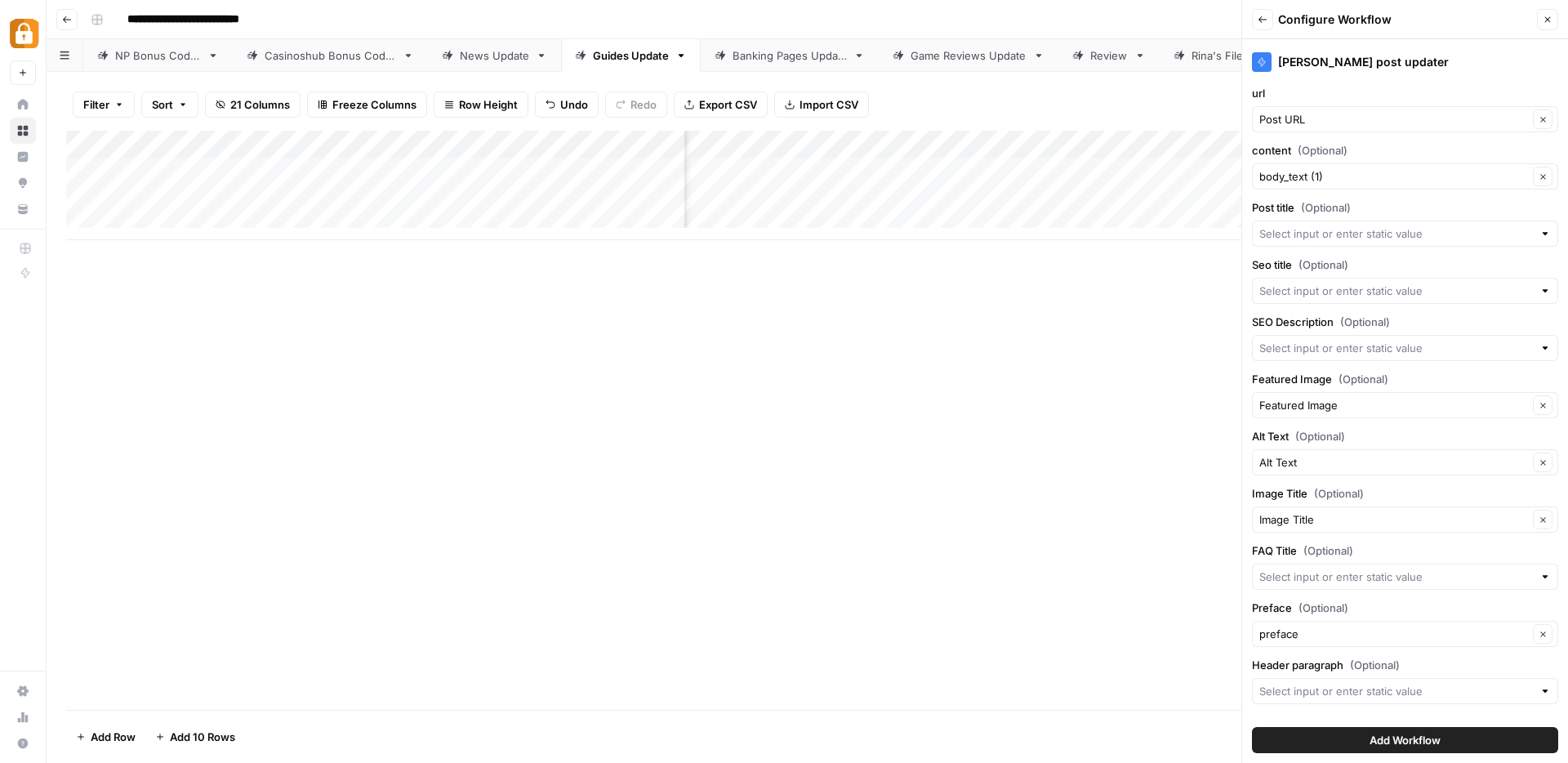
scroll to position [0, 304]
click at [1312, 234] on input "Post title (Optional)" at bounding box center [1397, 234] width 274 height 16
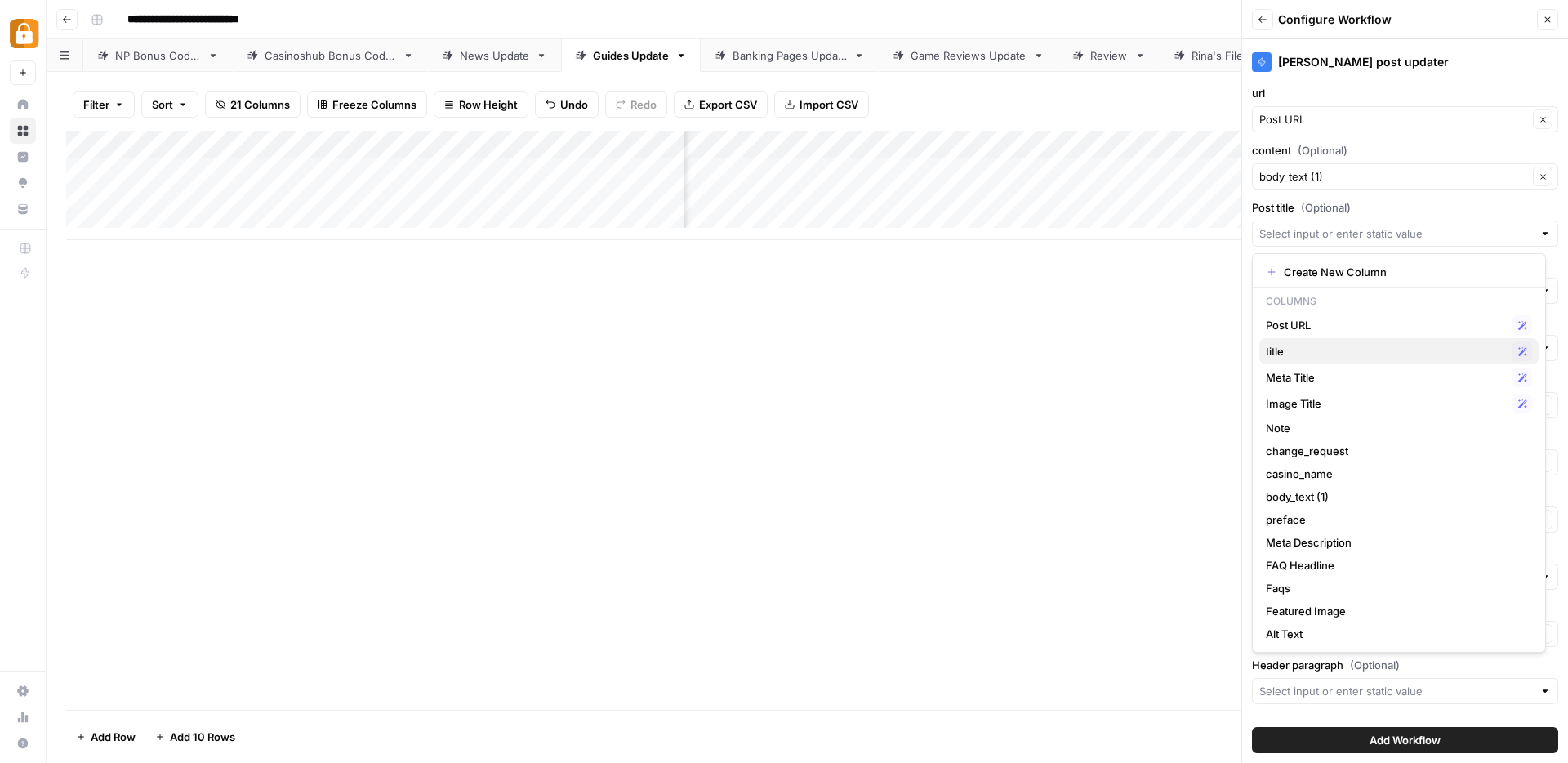
click at [1291, 347] on span "title" at bounding box center [1386, 350] width 240 height 16
type input "title"
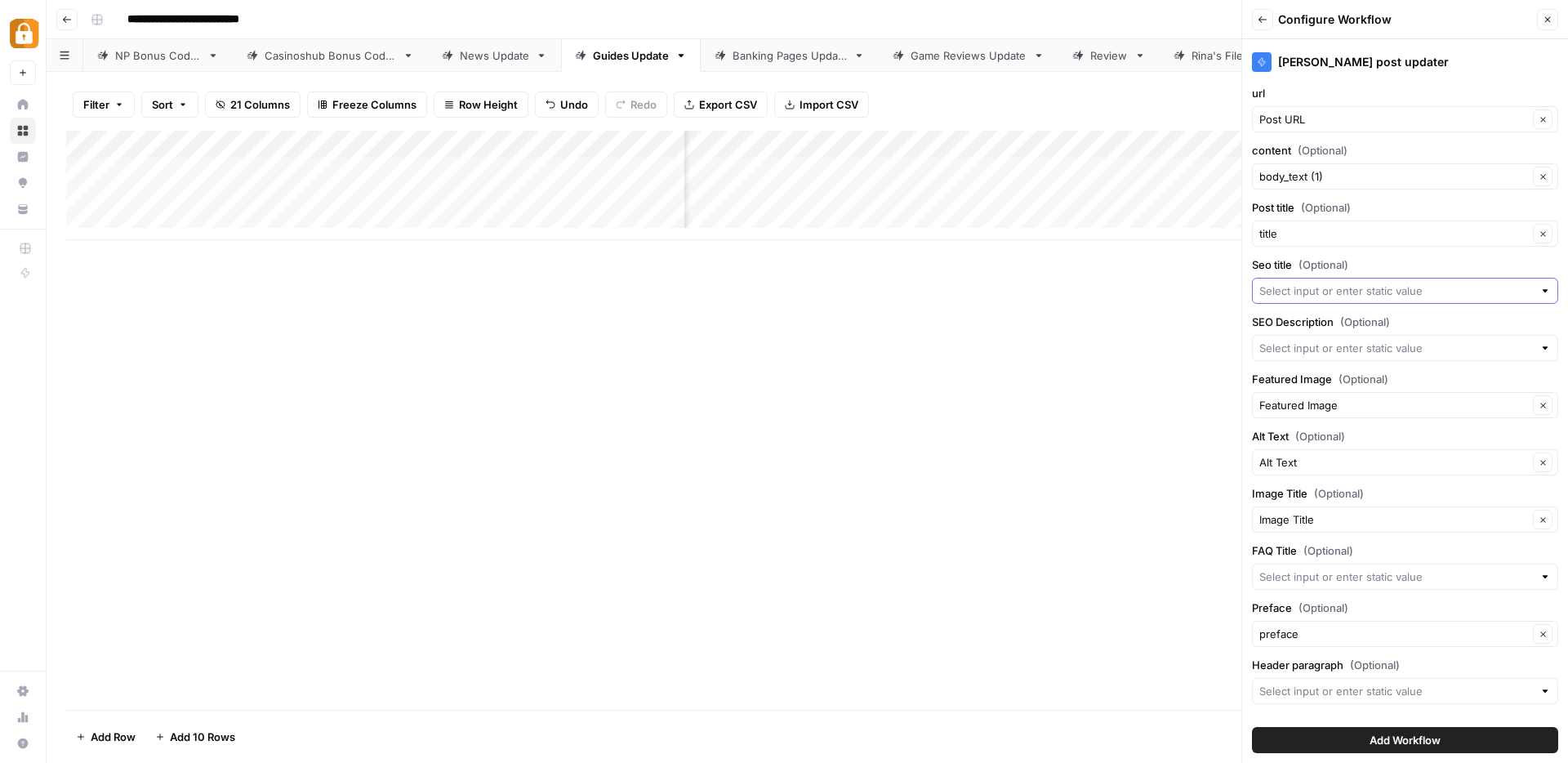
click at [1307, 287] on input "Seo title (Optional)" at bounding box center [1397, 290] width 274 height 16
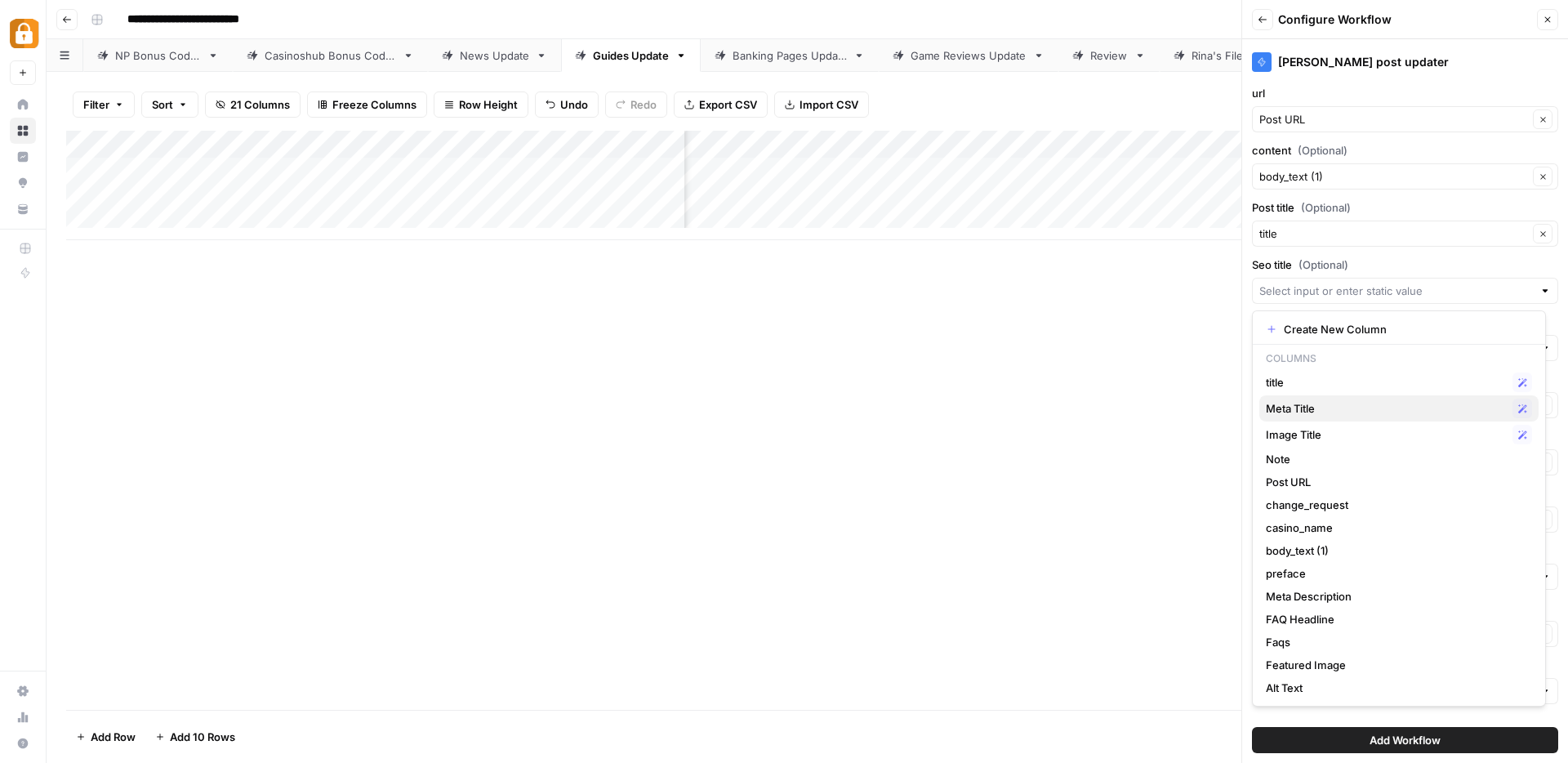
click at [1370, 404] on span "Meta Title" at bounding box center [1386, 408] width 240 height 16
type input "Meta Title"
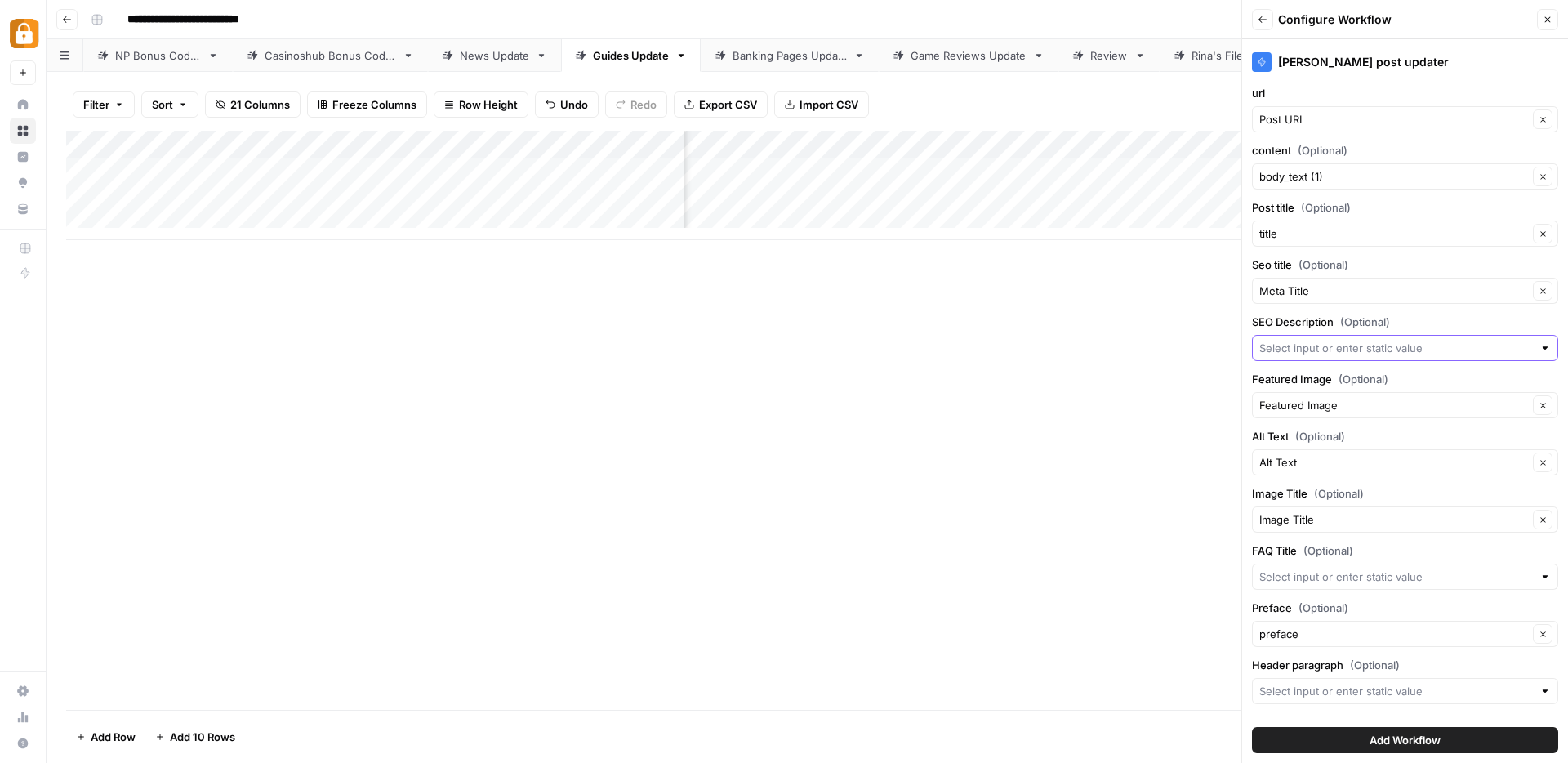
click at [1329, 348] on input "SEO Description (Optional)" at bounding box center [1397, 348] width 274 height 16
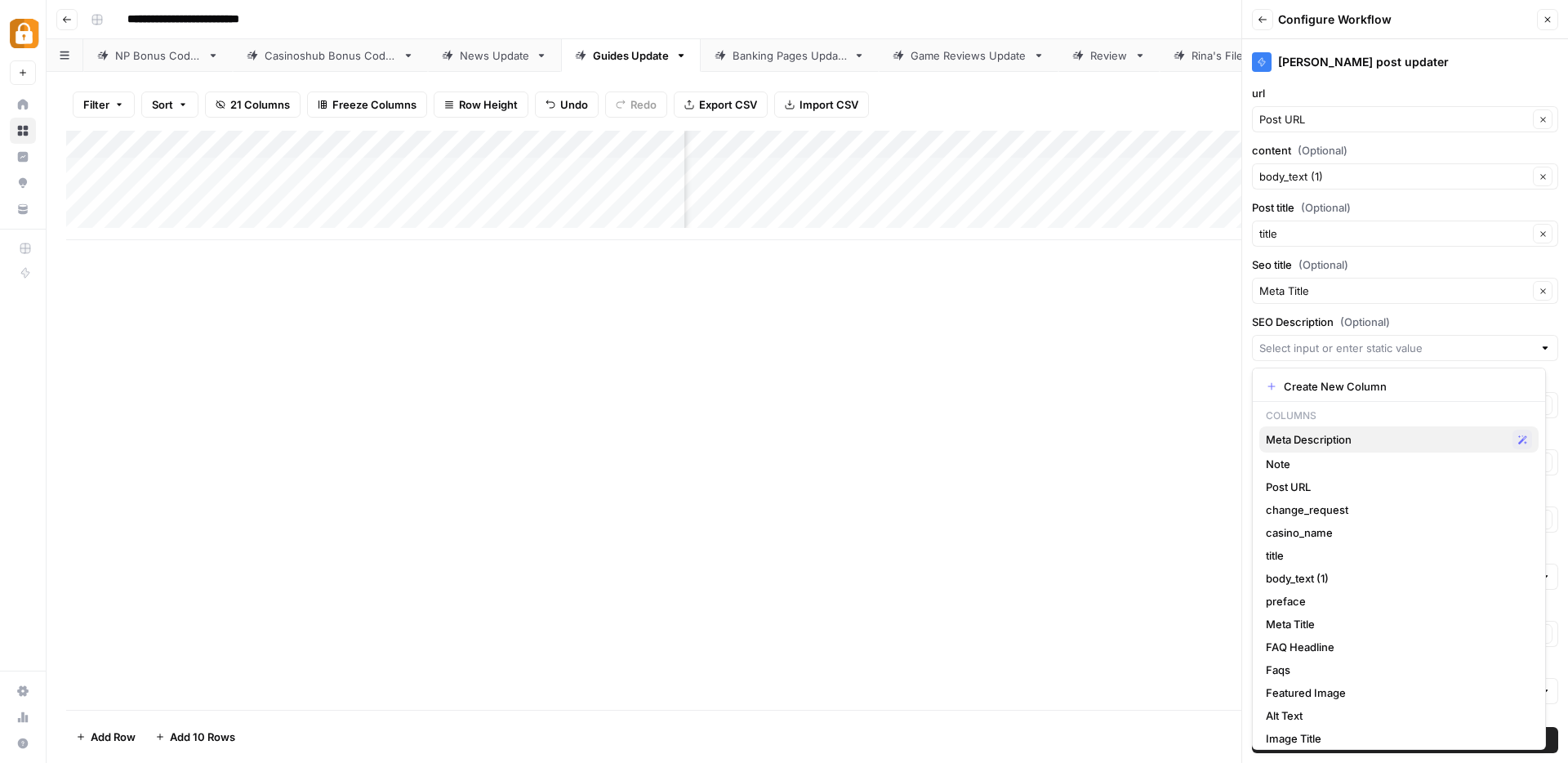
click at [1319, 442] on span "Meta Description" at bounding box center [1386, 439] width 240 height 16
type input "Meta Description"
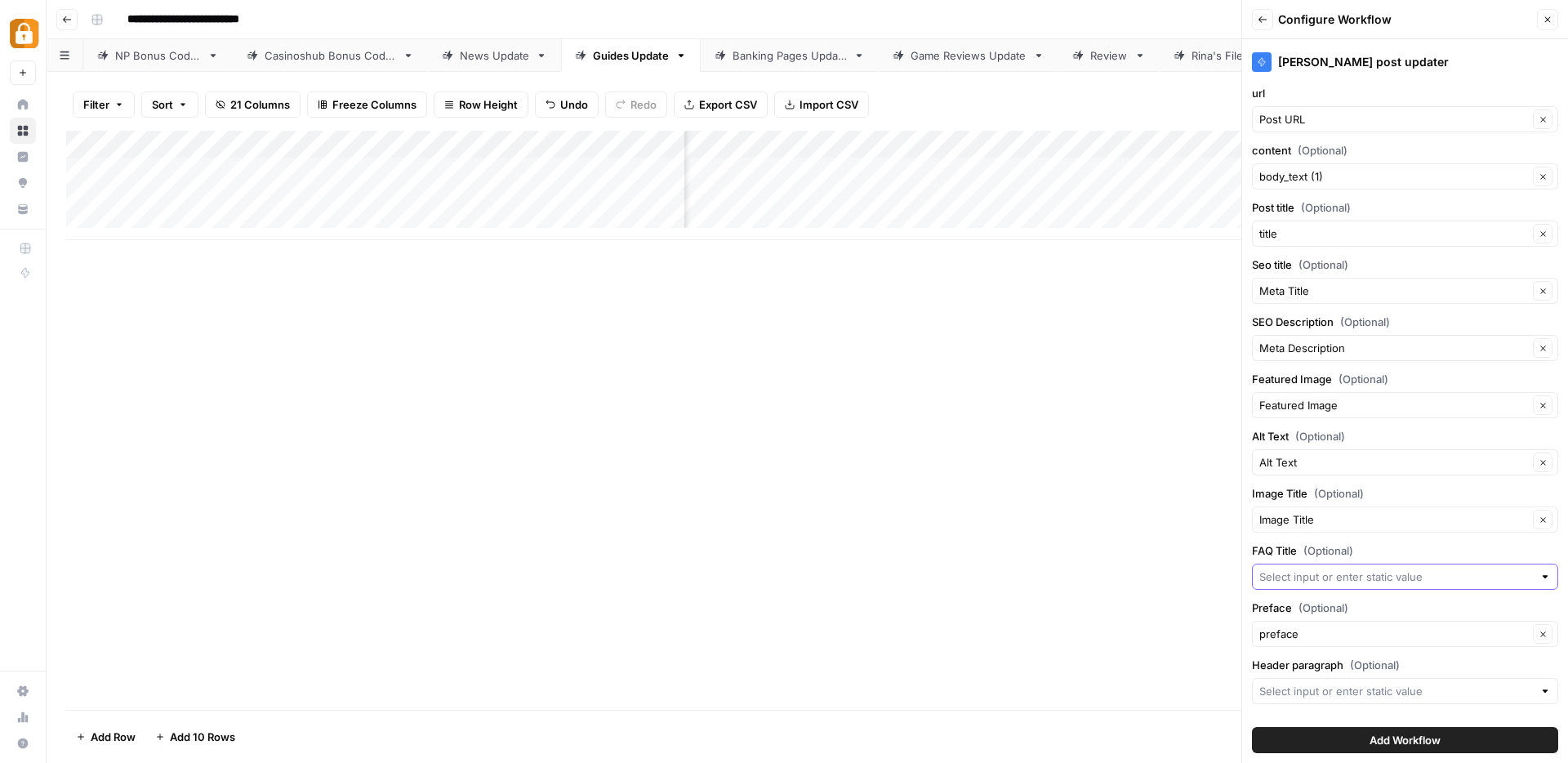
click at [1312, 577] on input "FAQ Title (Optional)" at bounding box center [1397, 576] width 274 height 16
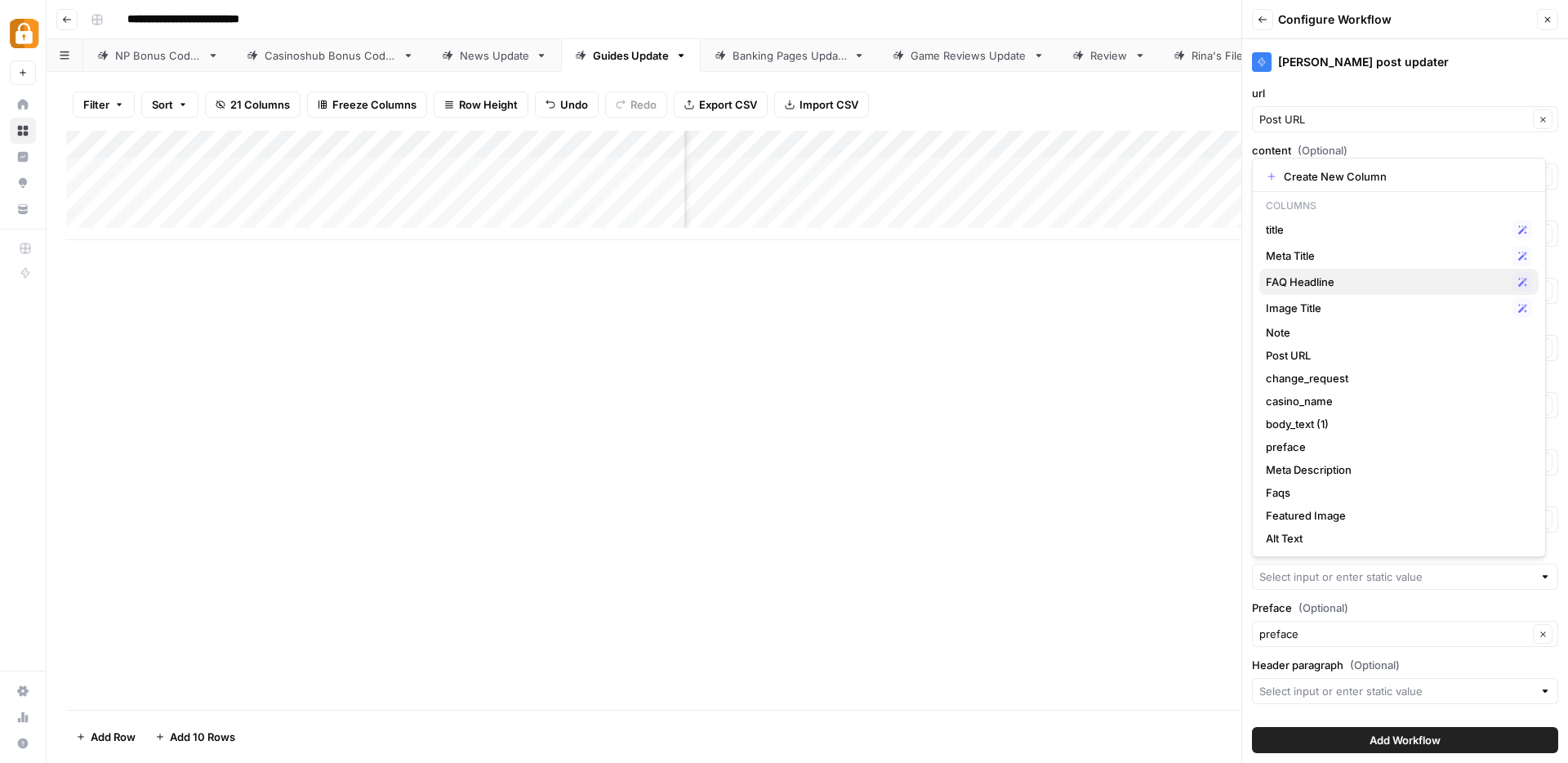
click at [1320, 276] on span "FAQ Headline" at bounding box center [1386, 281] width 240 height 16
type input "FAQ Headline"
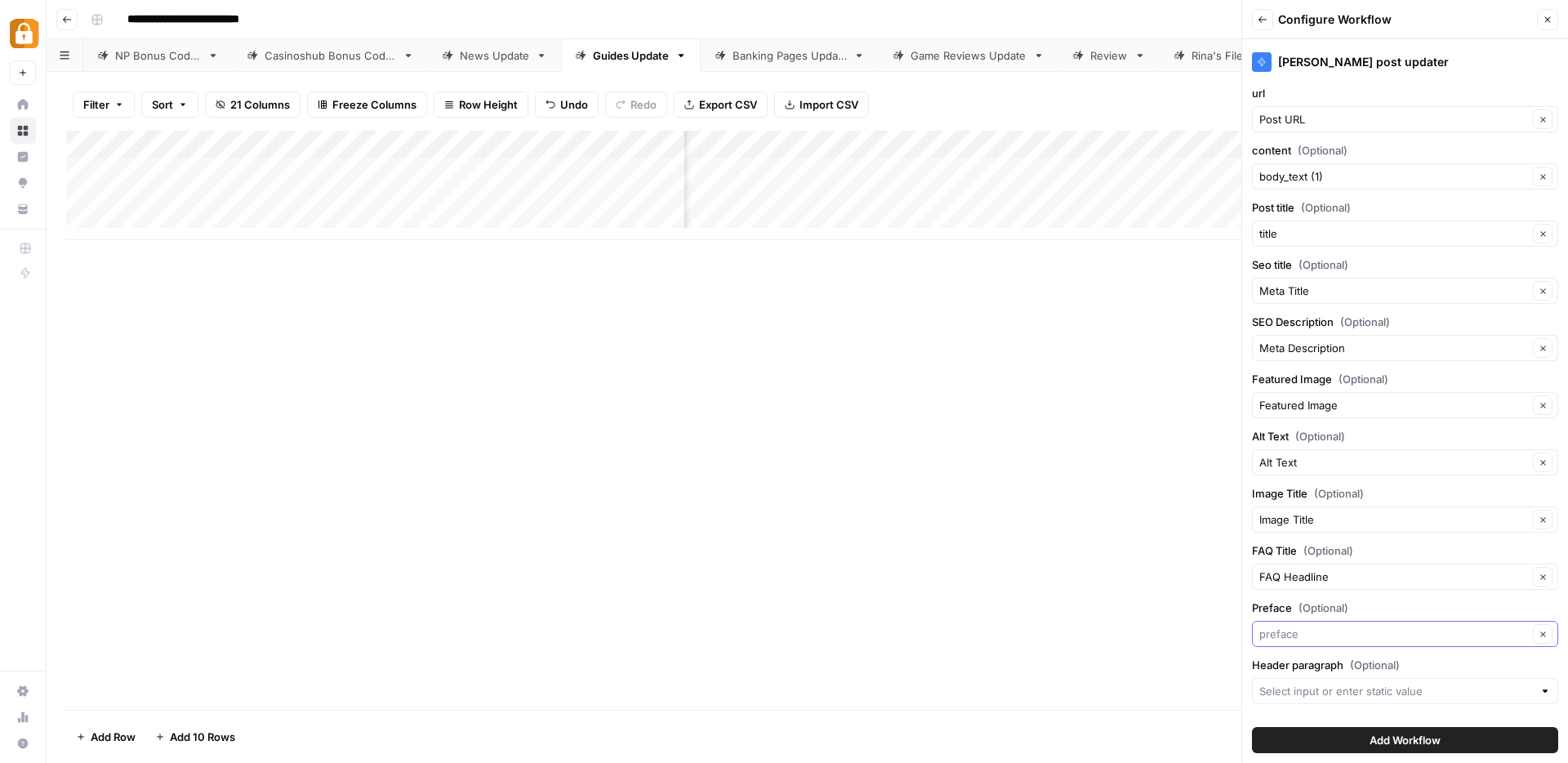
click at [1315, 638] on input "Preface (Optional)" at bounding box center [1394, 634] width 269 height 16
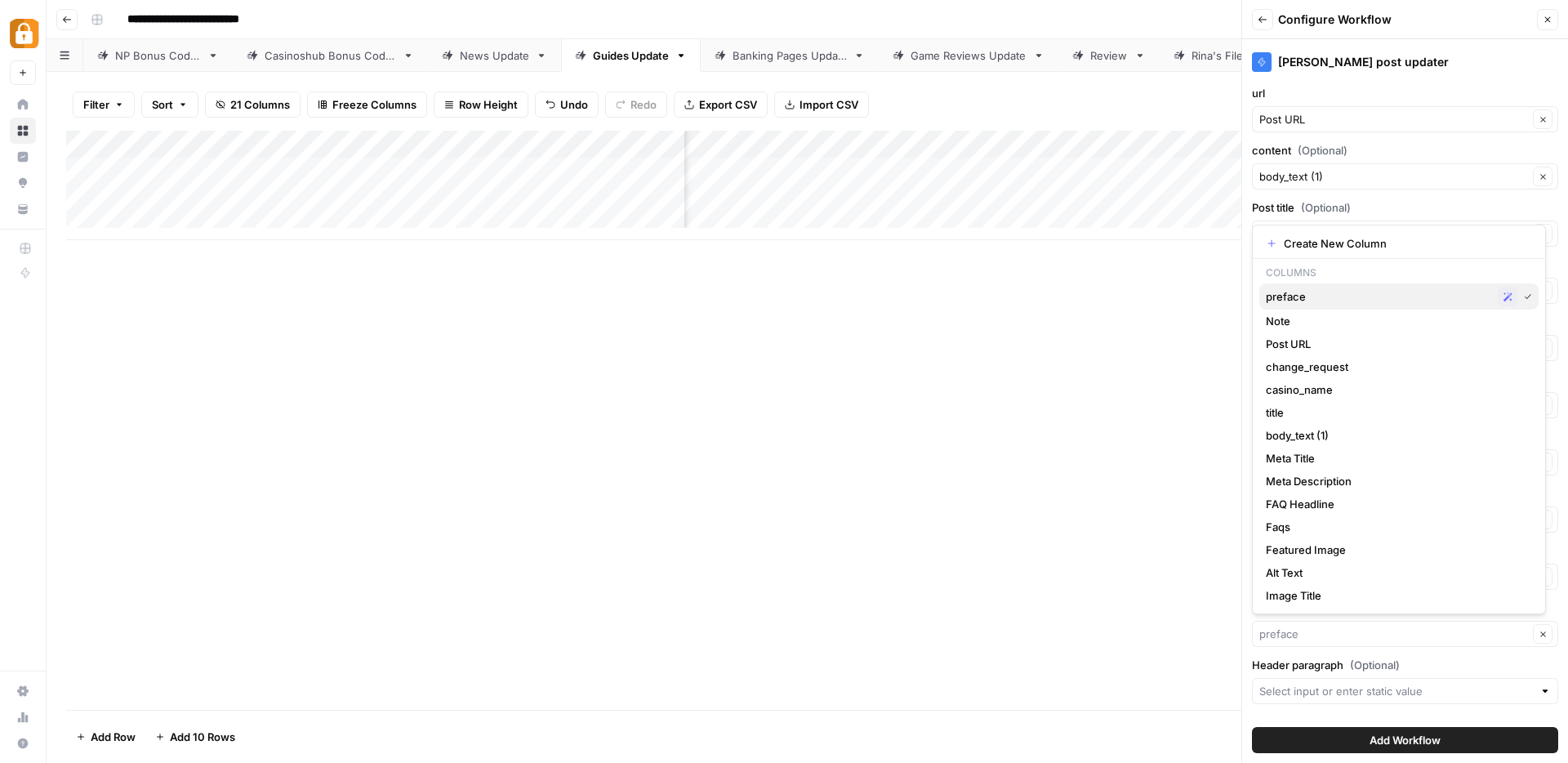
click at [1315, 298] on span "preface" at bounding box center [1379, 296] width 226 height 16
type input "preface"
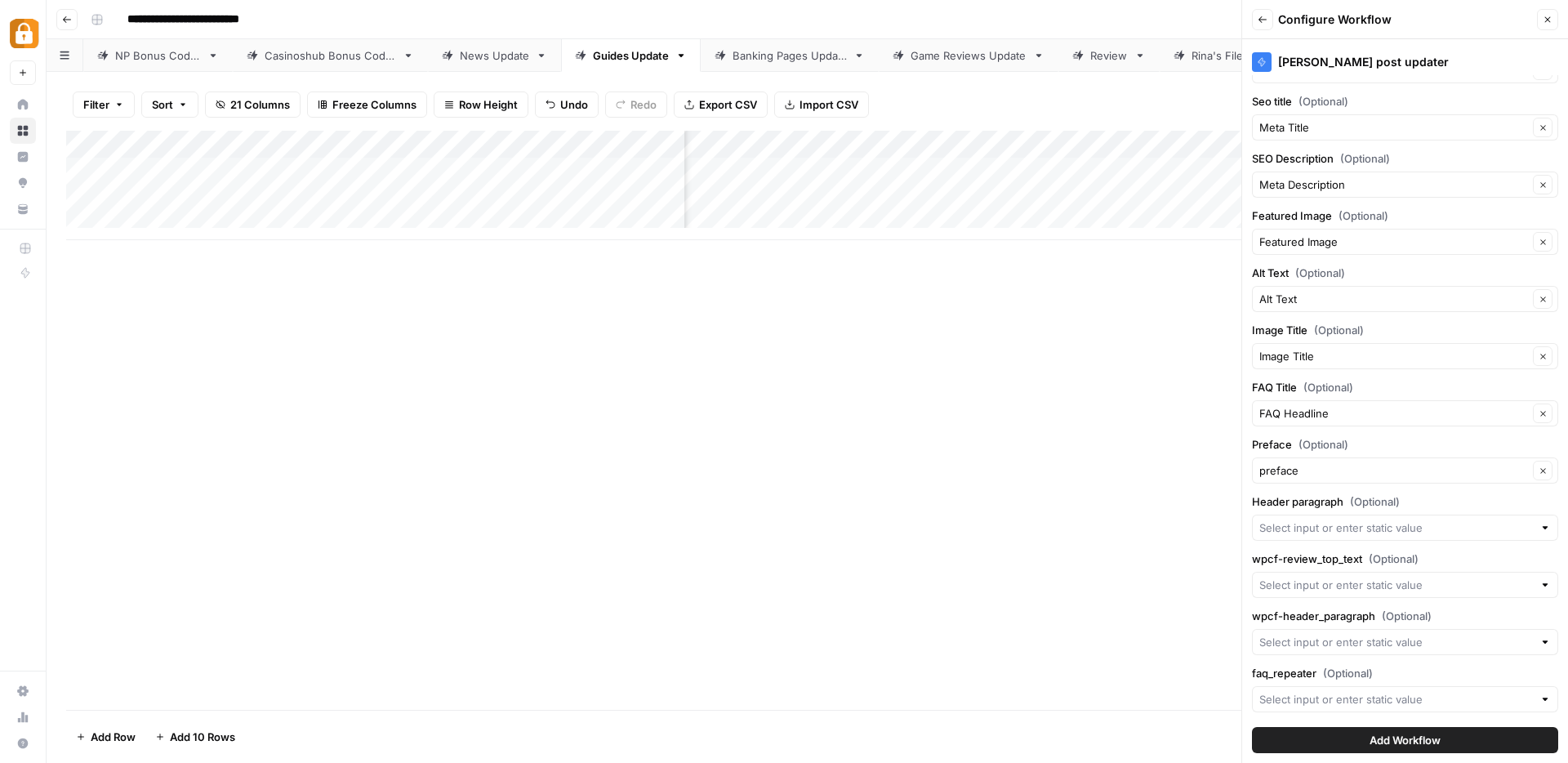
scroll to position [168, 0]
click at [1307, 689] on input "faq_repeater (Optional)" at bounding box center [1397, 694] width 274 height 16
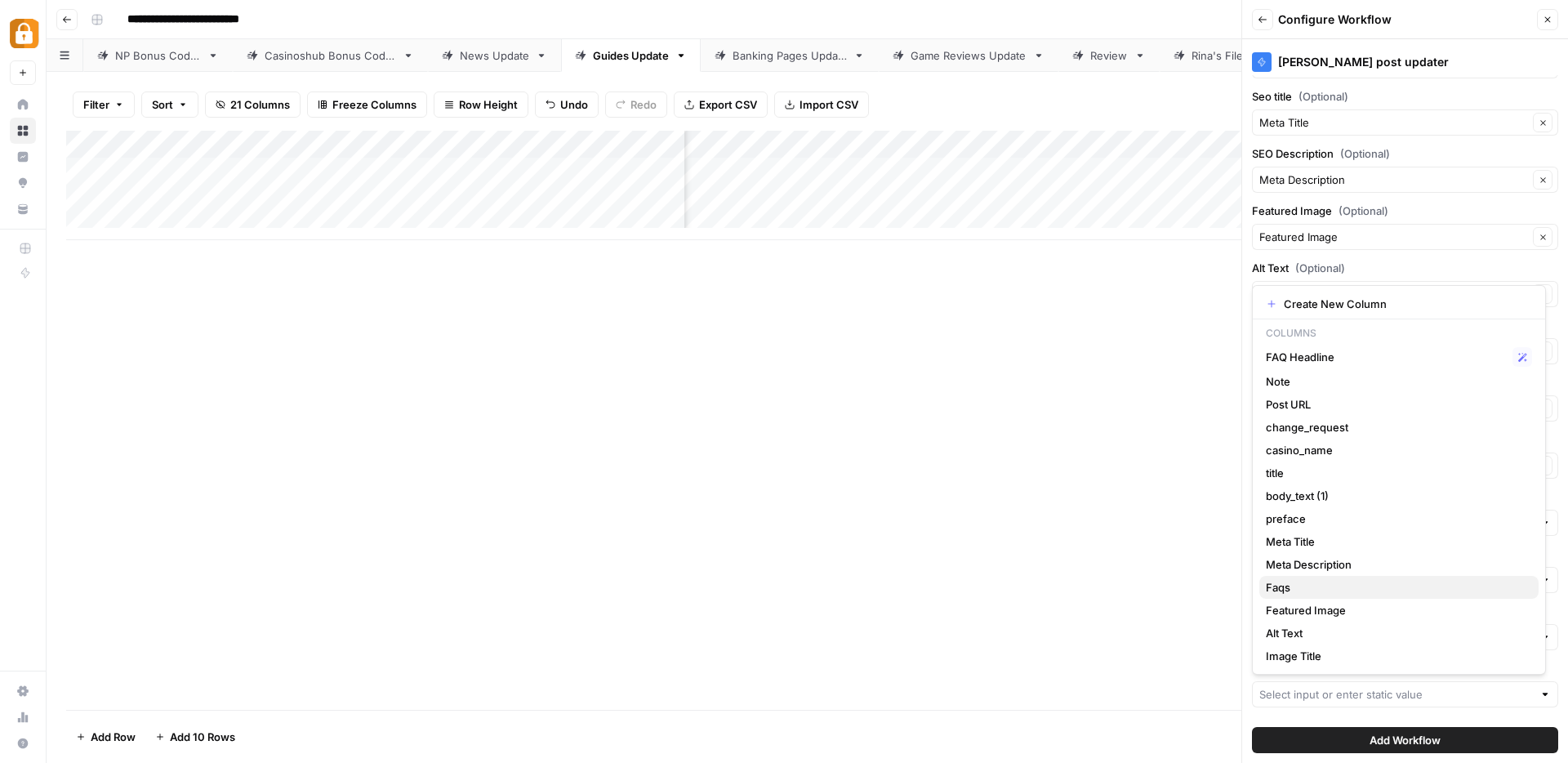
click at [1279, 593] on span "Faqs" at bounding box center [1396, 587] width 259 height 16
type input "Faqs"
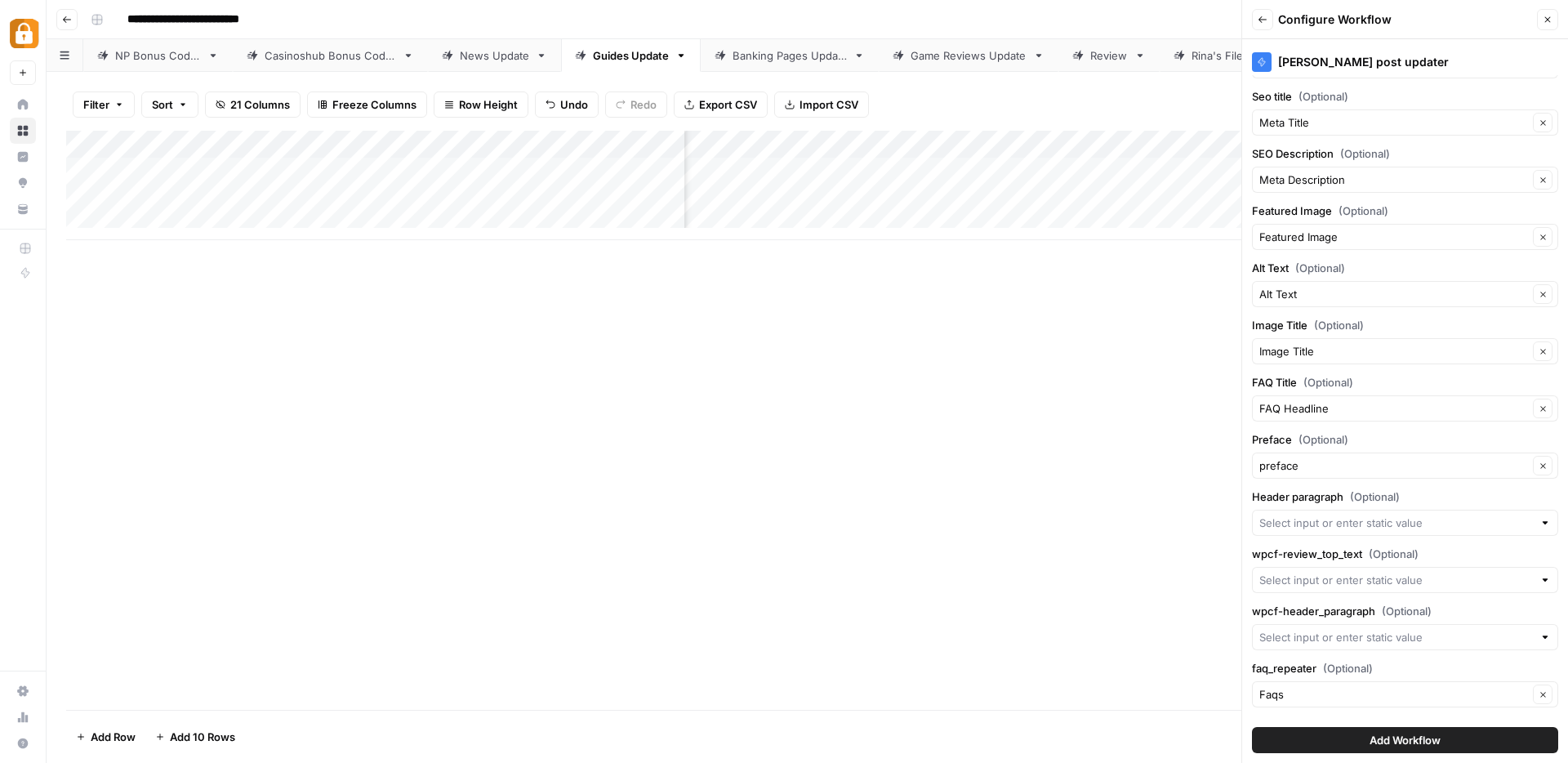
scroll to position [0, 1900]
click at [1419, 745] on span "Add Workflow" at bounding box center [1405, 740] width 71 height 16
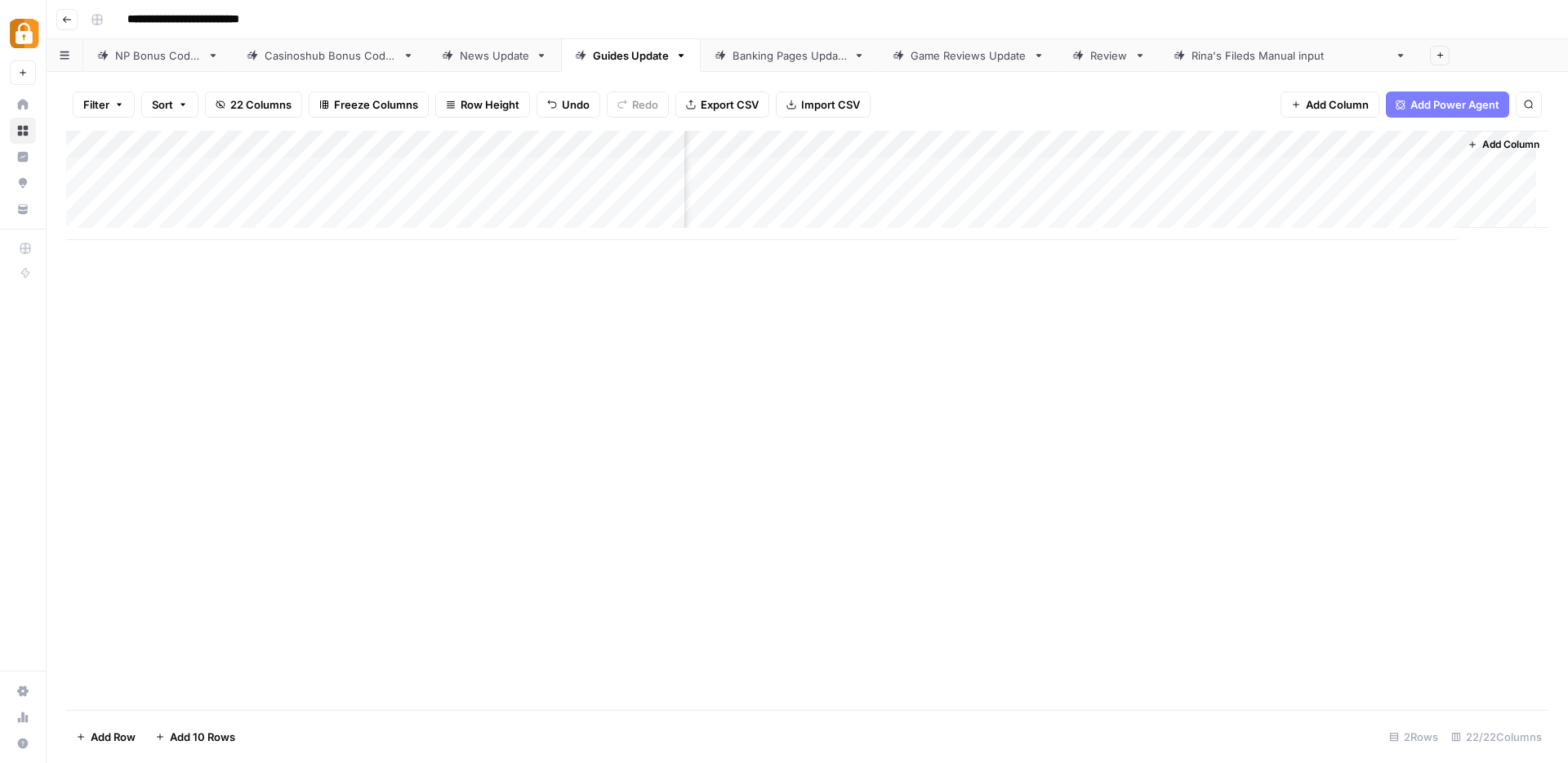
scroll to position [0, 2201]
click at [1412, 149] on div "Add Column" at bounding box center [807, 186] width 1483 height 109
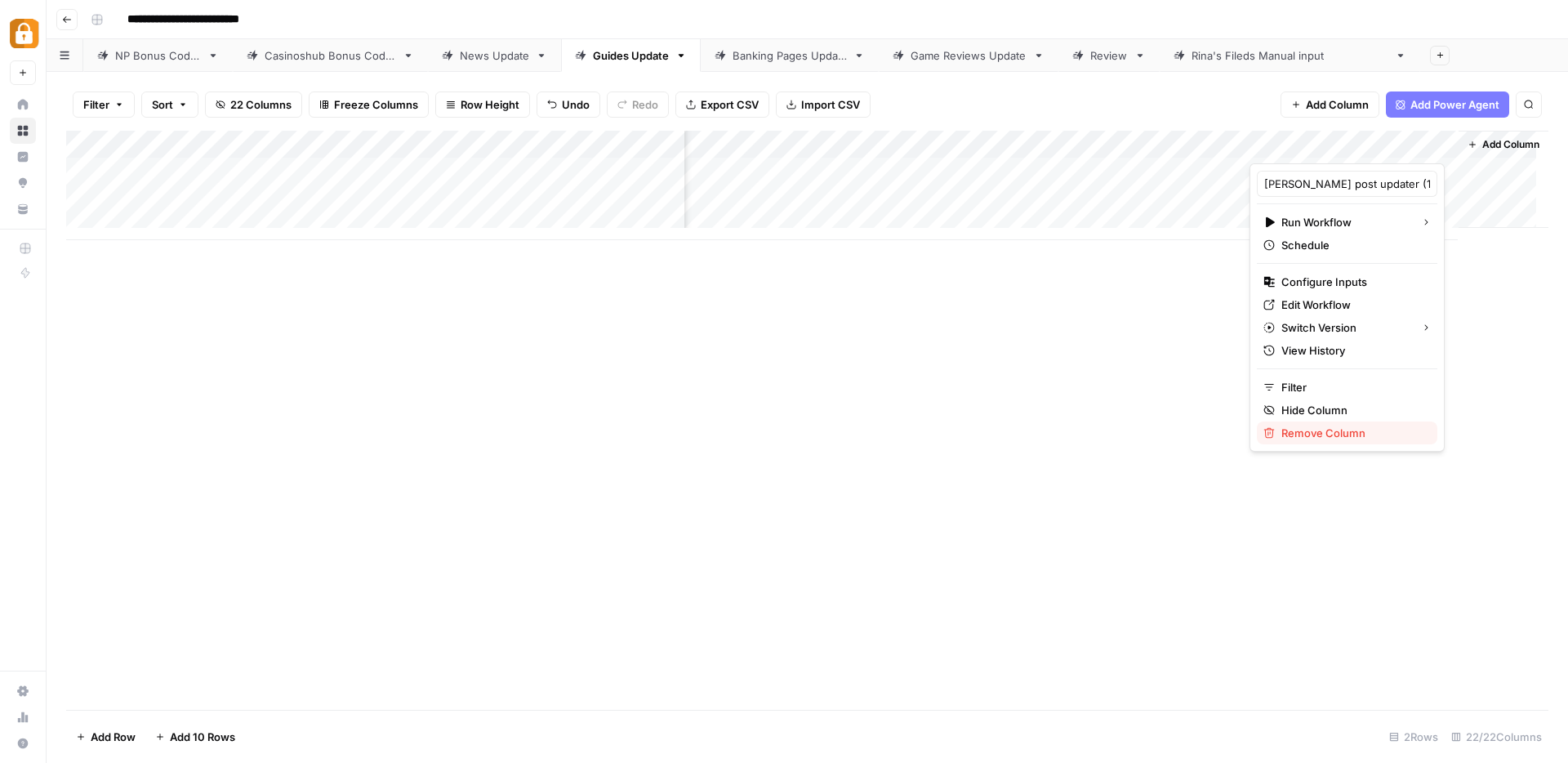
click at [1344, 437] on span "Remove Column" at bounding box center [1353, 433] width 143 height 16
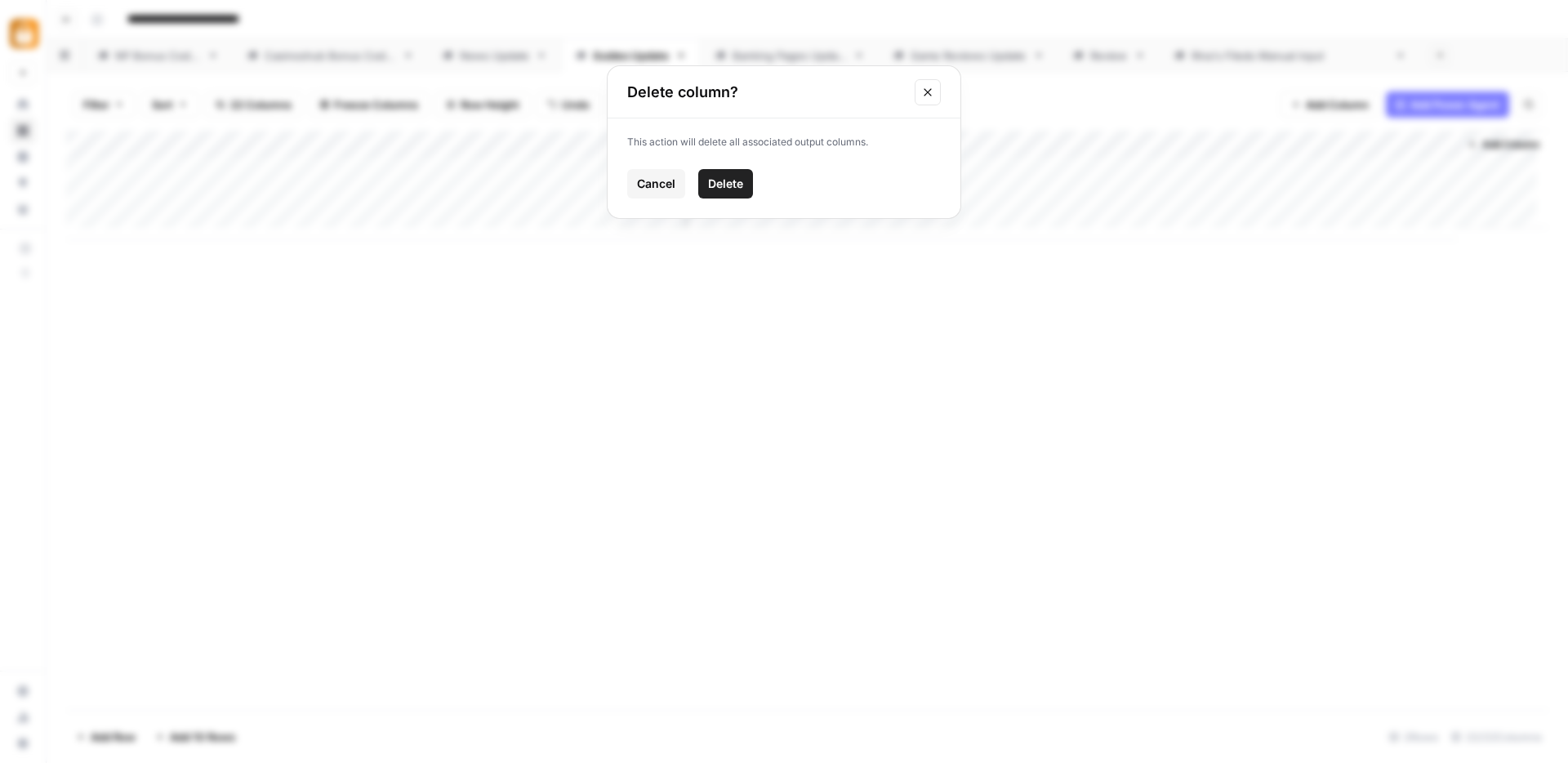
click at [734, 189] on span "Delete" at bounding box center [726, 183] width 35 height 16
click at [1410, 143] on div "Add Column" at bounding box center [807, 186] width 1483 height 109
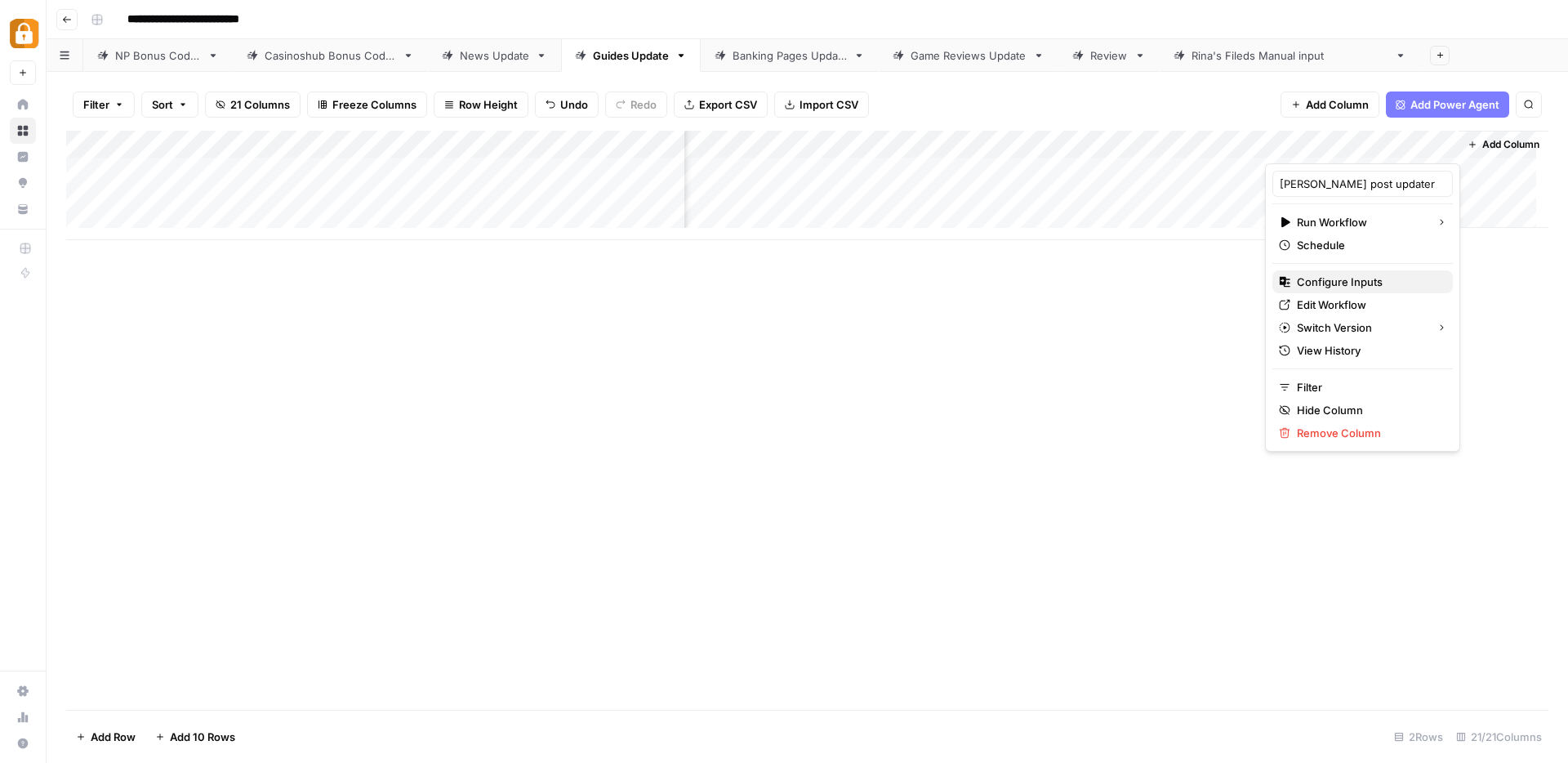
click at [1320, 276] on span "Configure Inputs" at bounding box center [1368, 281] width 143 height 16
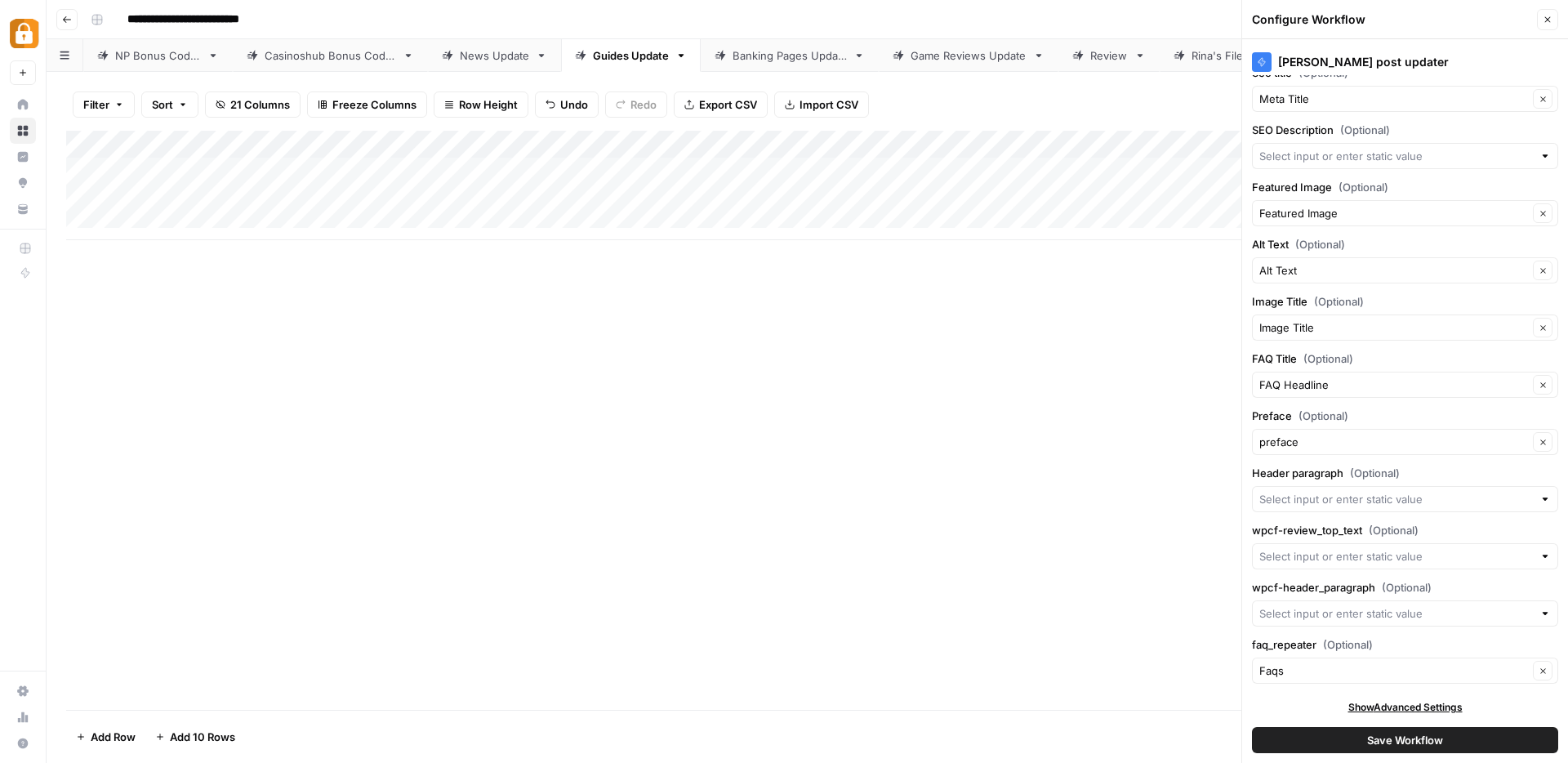
scroll to position [196, 0]
click at [1368, 738] on span "Save Workflow" at bounding box center [1405, 740] width 76 height 16
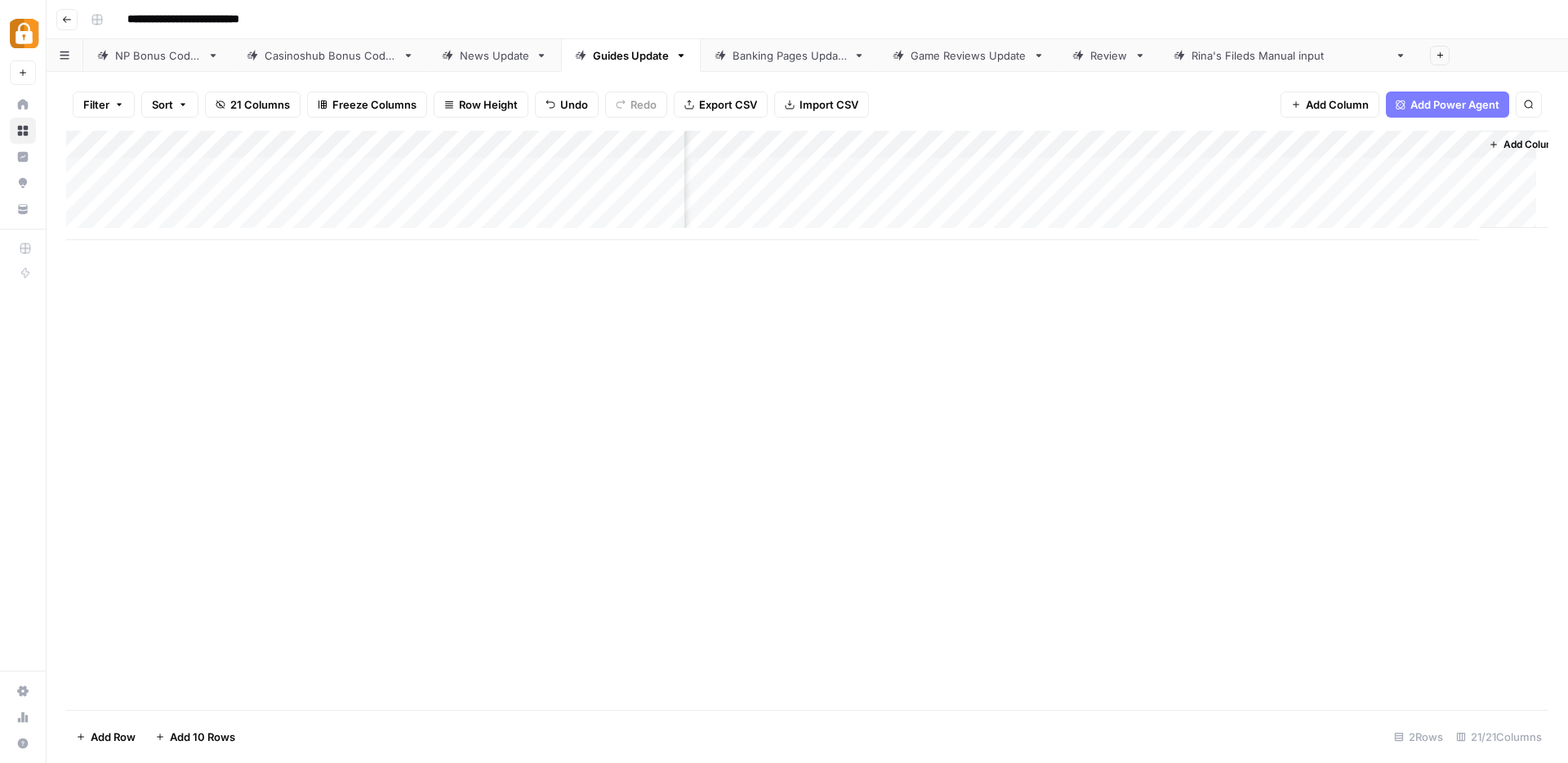
scroll to position [0, 1973]
click at [1384, 200] on div "Add Column" at bounding box center [807, 186] width 1483 height 109
click at [1385, 198] on div "Add Column" at bounding box center [807, 186] width 1483 height 109
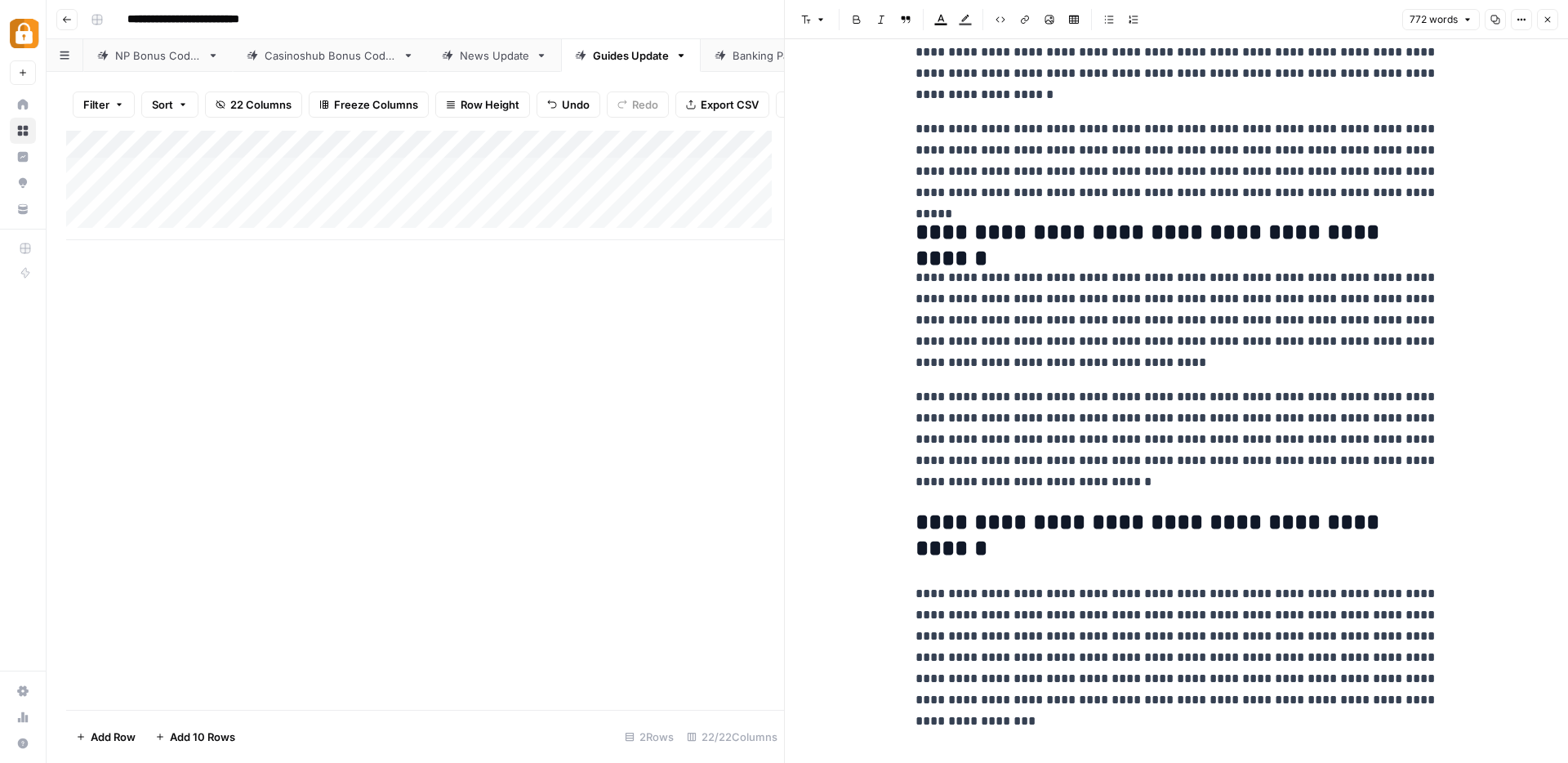
scroll to position [1300, 0]
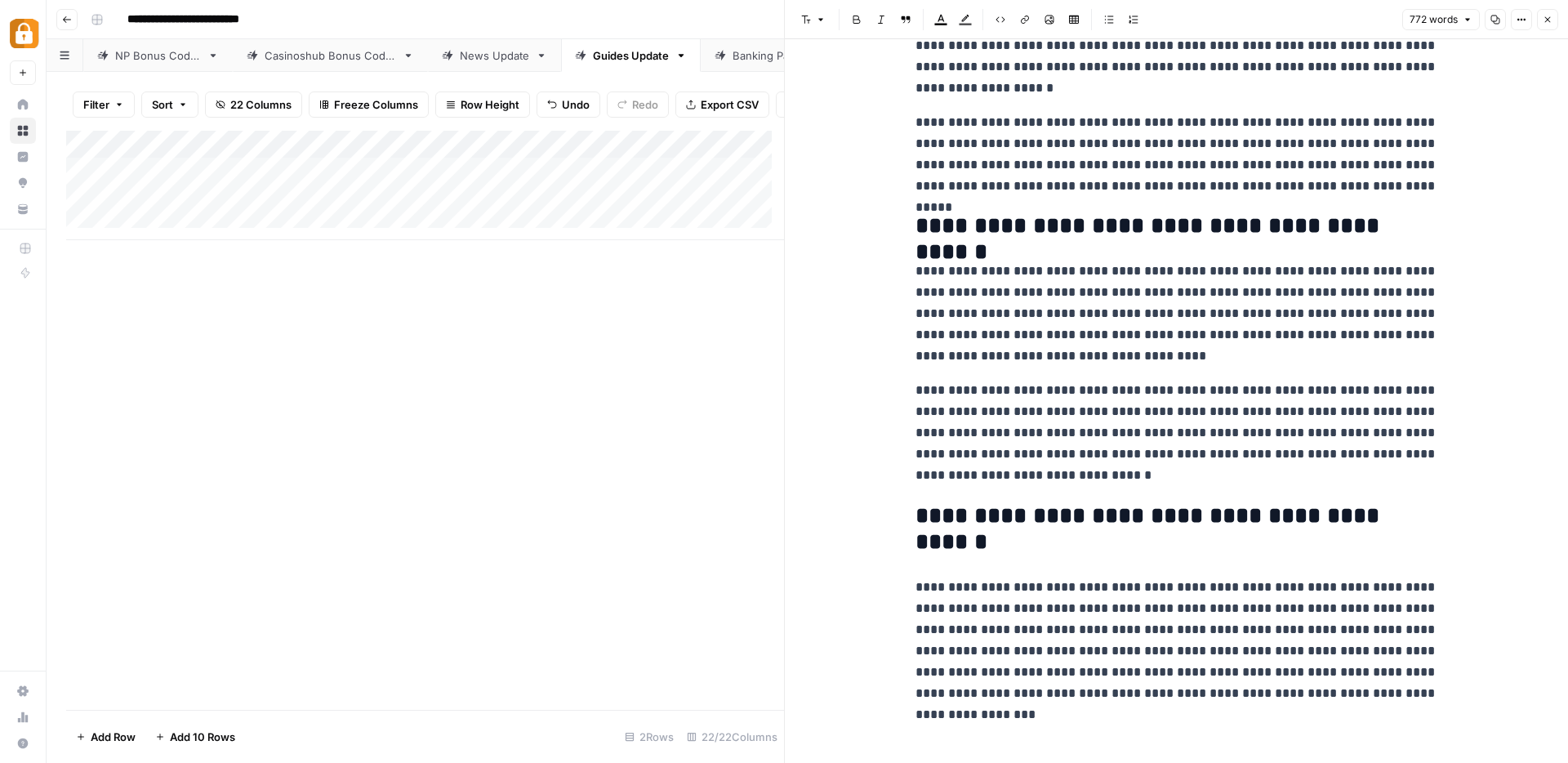
click at [1550, 17] on icon "button" at bounding box center [1549, 20] width 6 height 6
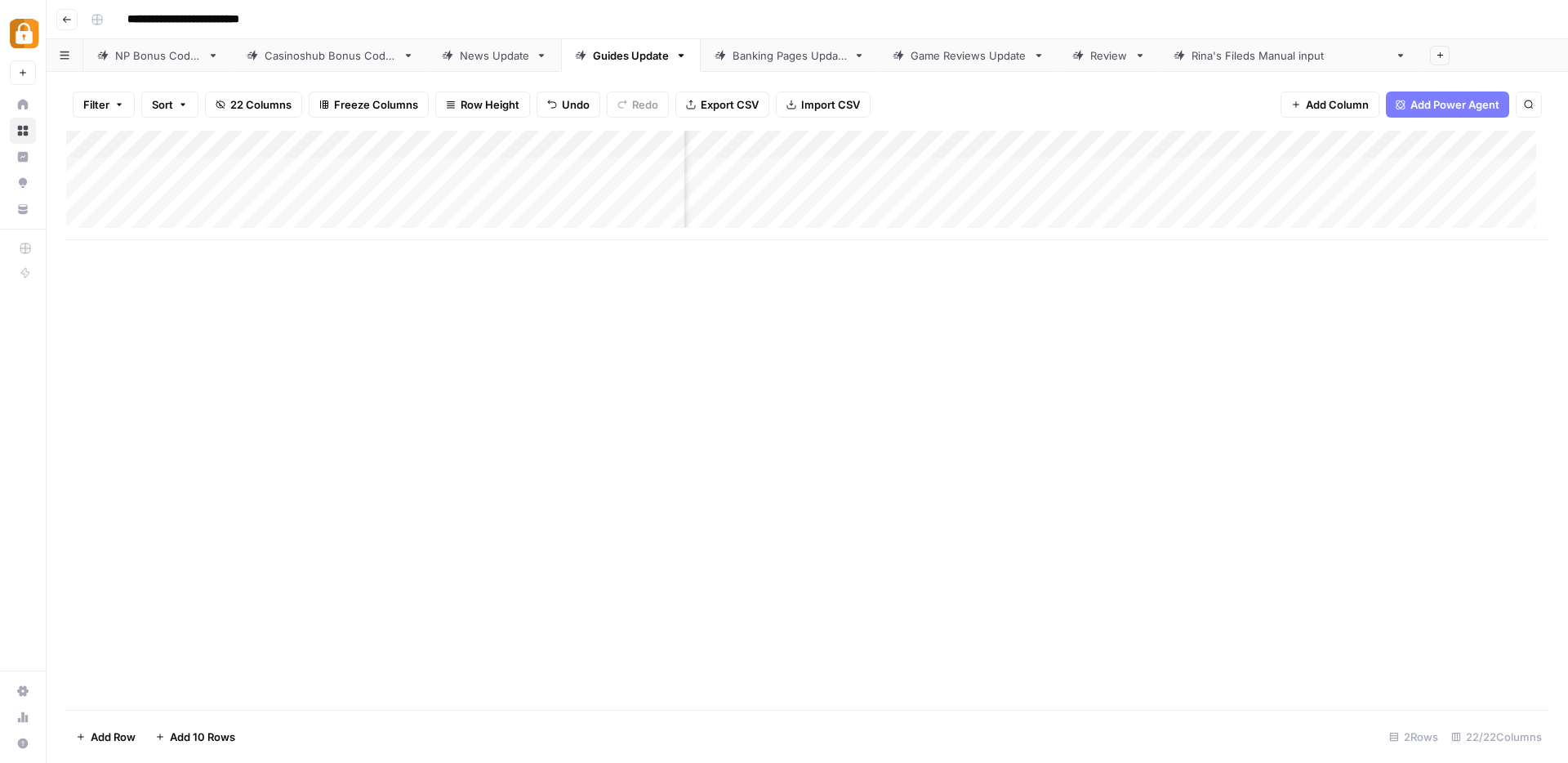
scroll to position [0, 2153]
click at [1429, 197] on div "Add Column" at bounding box center [807, 186] width 1483 height 109
click at [766, 64] on link "Banking Pages Update" at bounding box center [790, 56] width 178 height 33
click at [203, 192] on div "Add Column" at bounding box center [807, 171] width 1483 height 81
click at [710, 203] on div "Add Column" at bounding box center [807, 186] width 1483 height 109
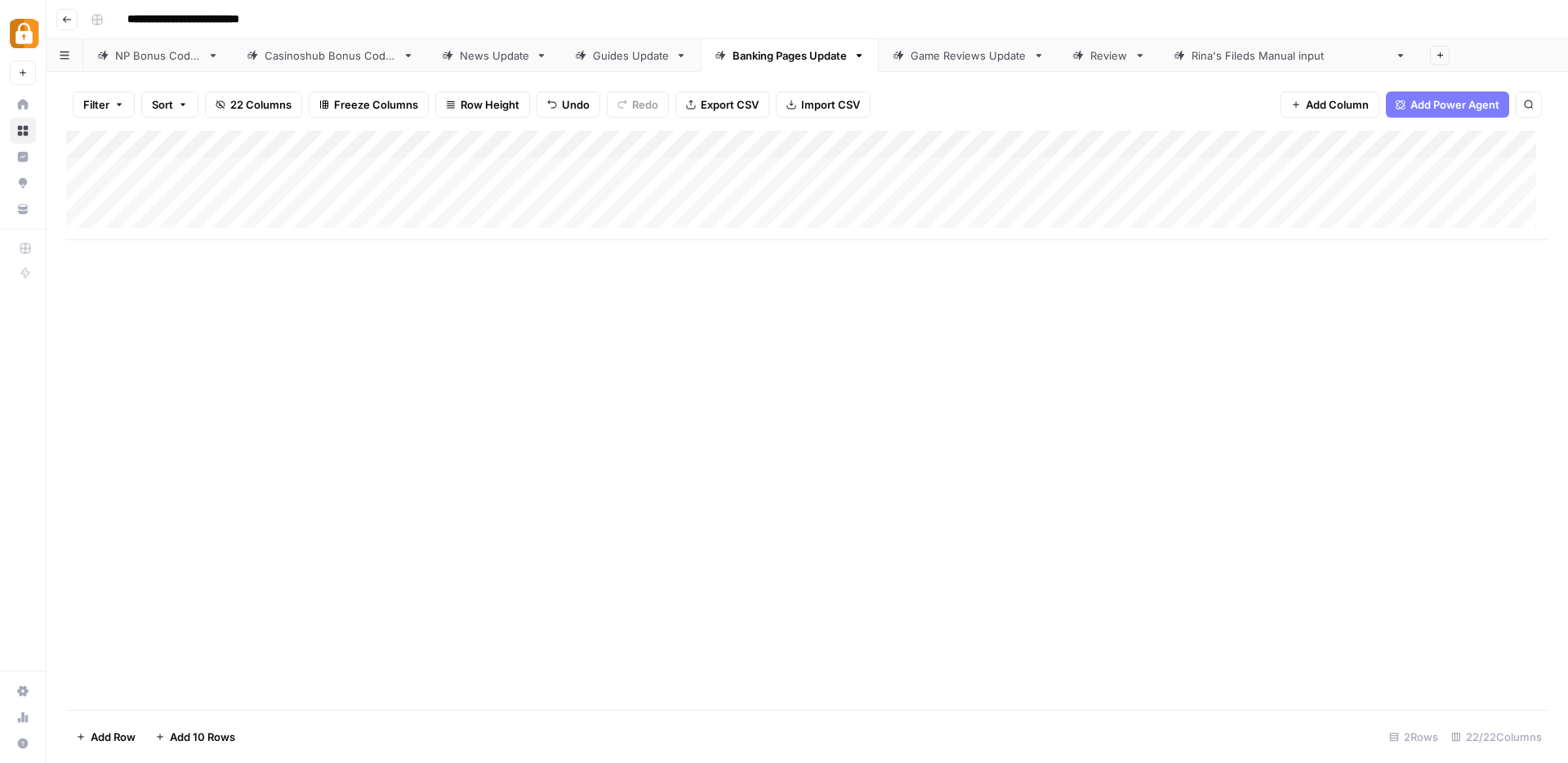
click at [540, 204] on div "Add Column" at bounding box center [807, 186] width 1483 height 109
type textarea "**********"
click at [702, 321] on div "Add Column" at bounding box center [807, 420] width 1483 height 579
click at [900, 198] on div "Add Column" at bounding box center [807, 186] width 1483 height 109
click at [1197, 194] on div "Add Column" at bounding box center [807, 186] width 1483 height 109
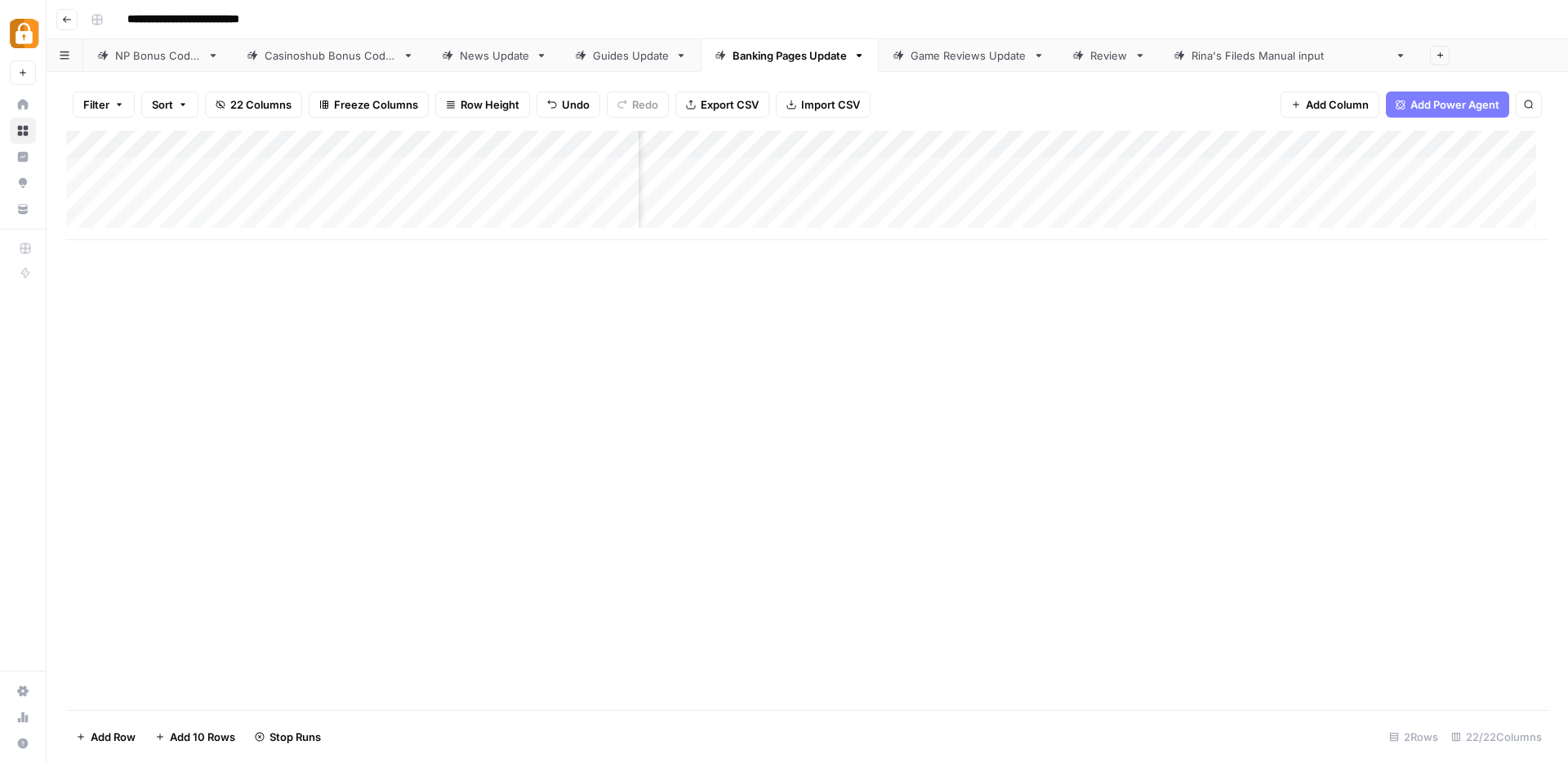
scroll to position [0, 247]
click at [1290, 198] on div "Add Column" at bounding box center [807, 186] width 1483 height 109
click at [1273, 200] on div "Add Column" at bounding box center [807, 186] width 1483 height 109
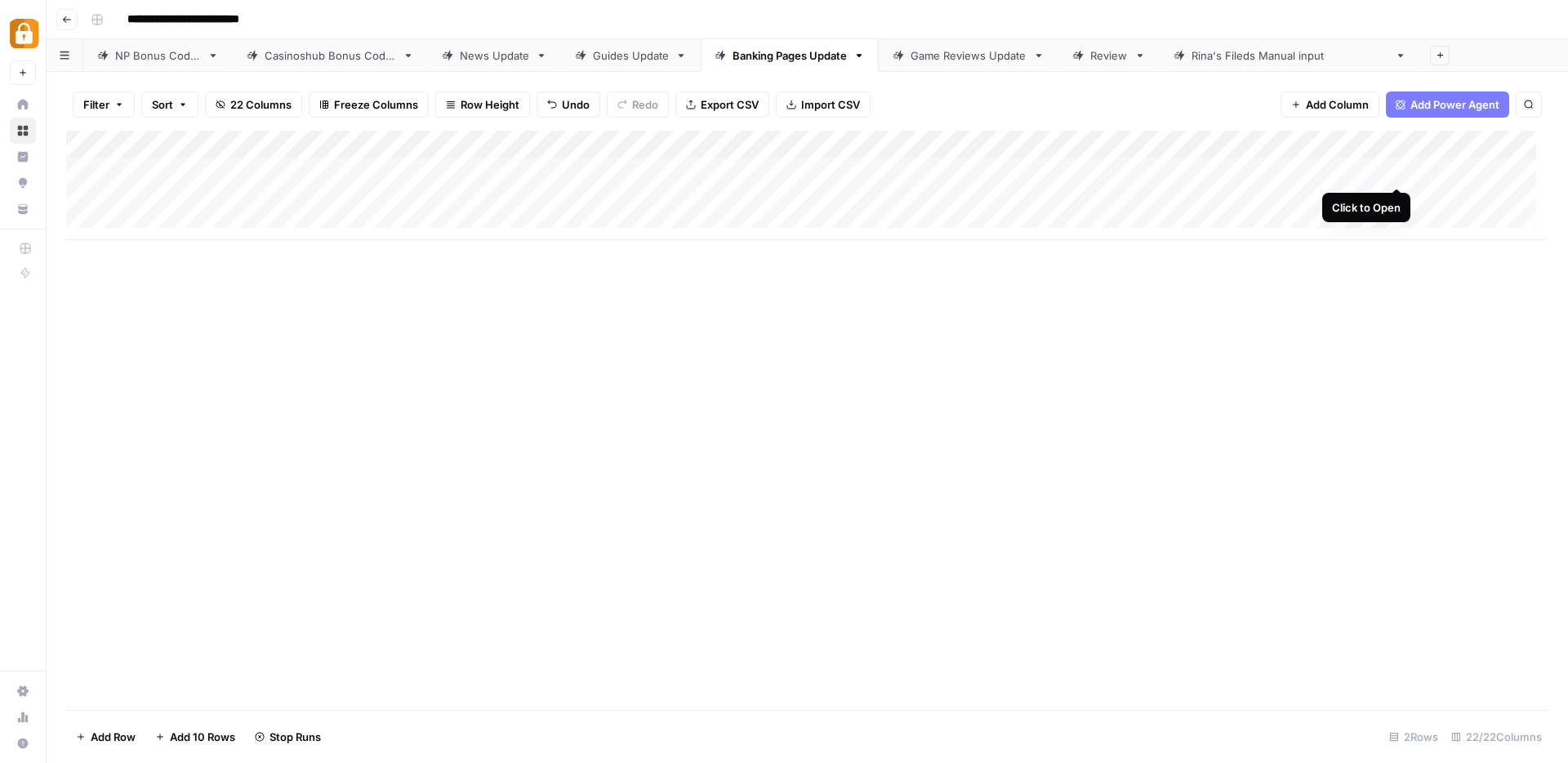
click at [1391, 167] on div "Add Column" at bounding box center [807, 186] width 1483 height 109
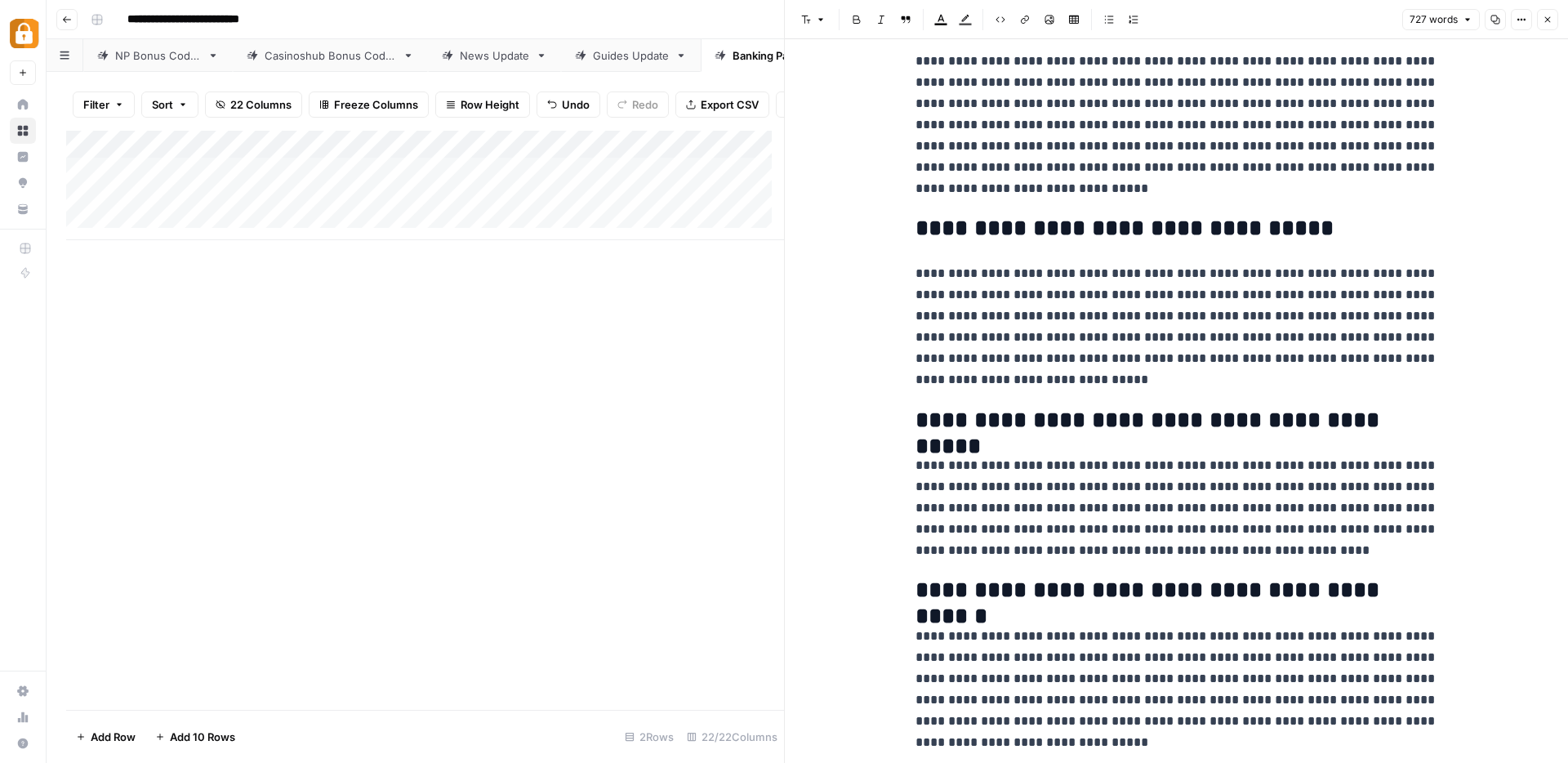
scroll to position [1358, 0]
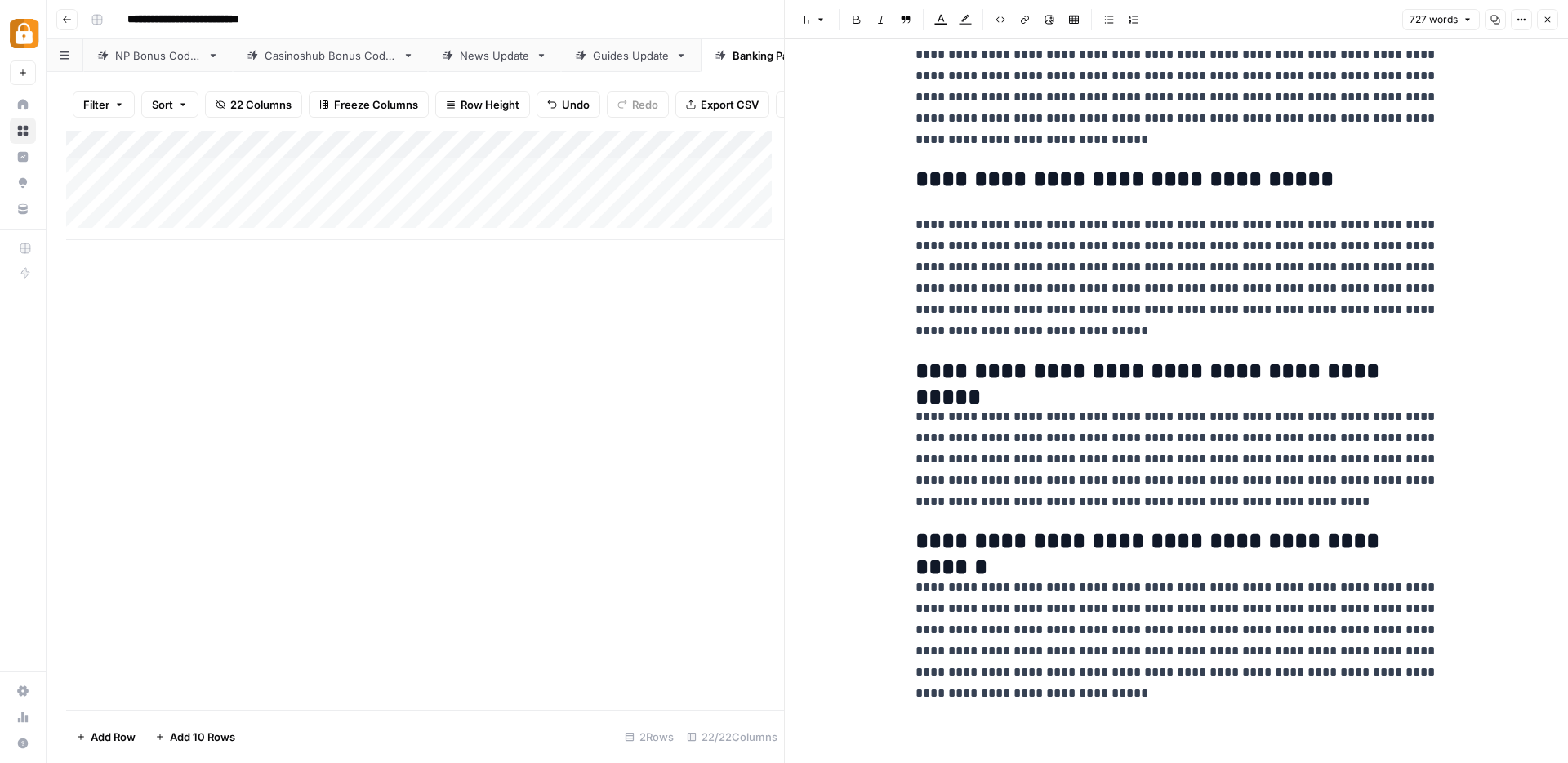
click at [1551, 19] on icon "button" at bounding box center [1548, 19] width 10 height 10
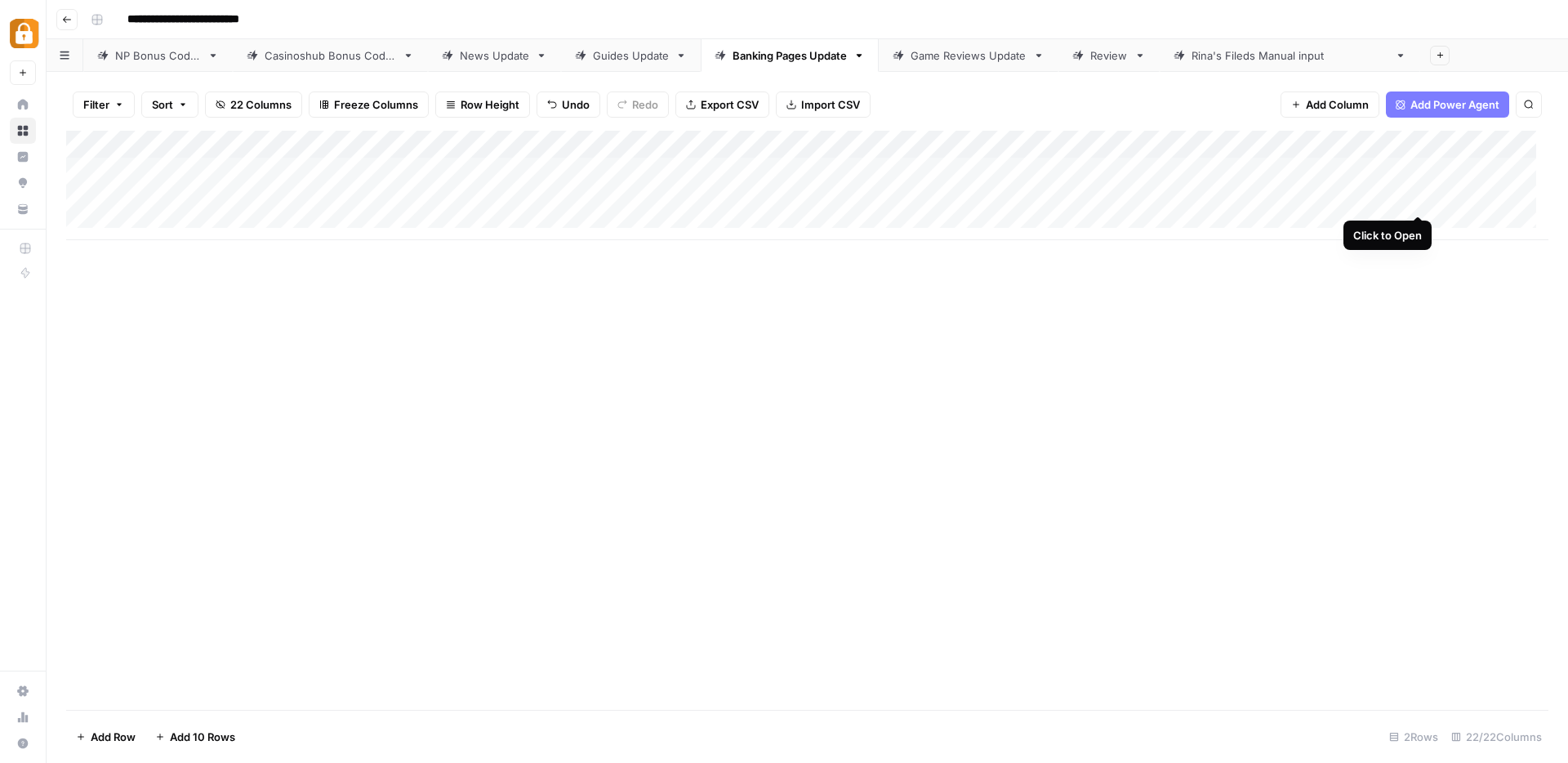
click at [1416, 198] on div "Add Column" at bounding box center [807, 186] width 1483 height 109
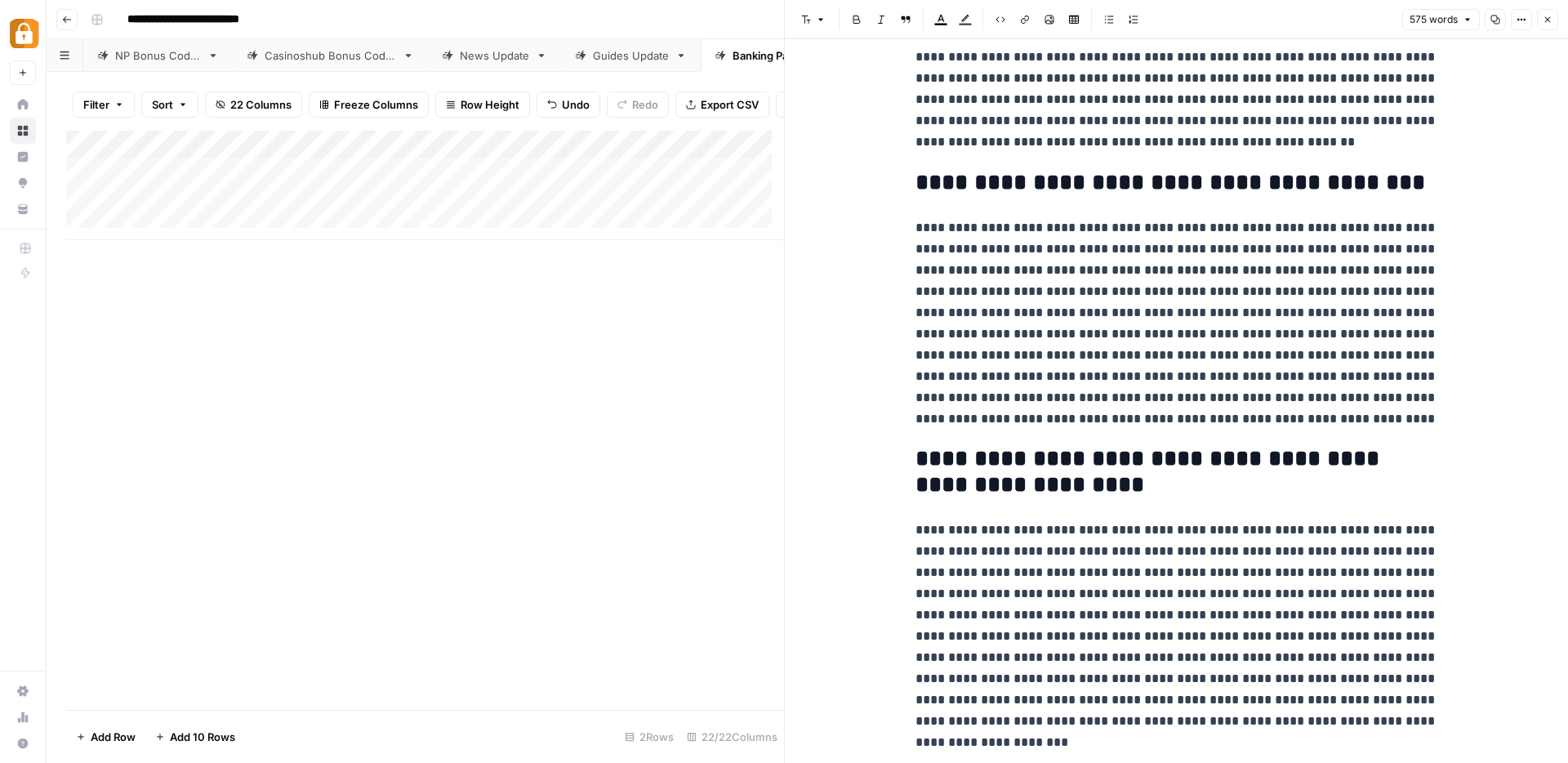
scroll to position [791, 0]
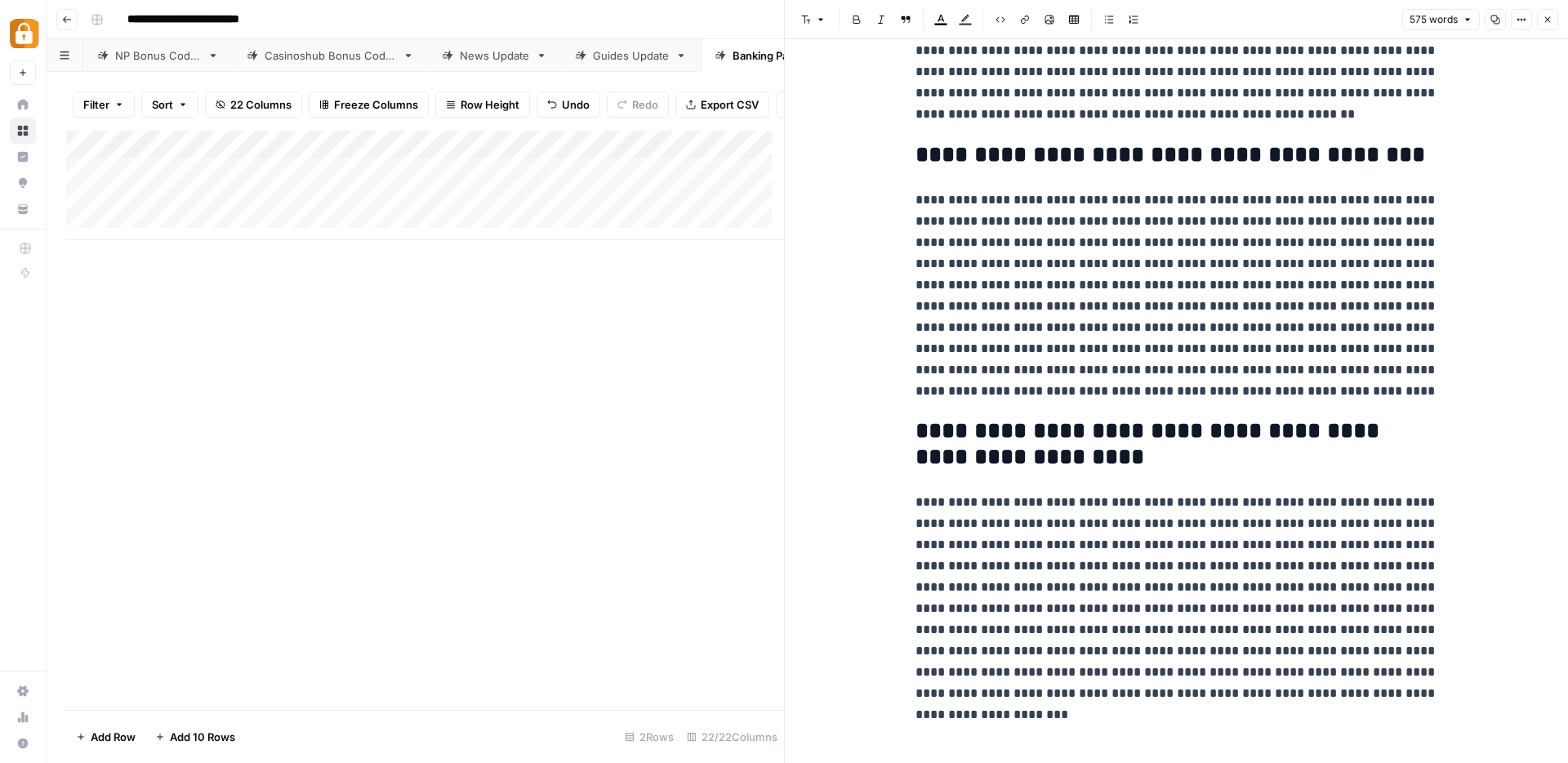
click at [1544, 16] on icon "button" at bounding box center [1548, 19] width 10 height 10
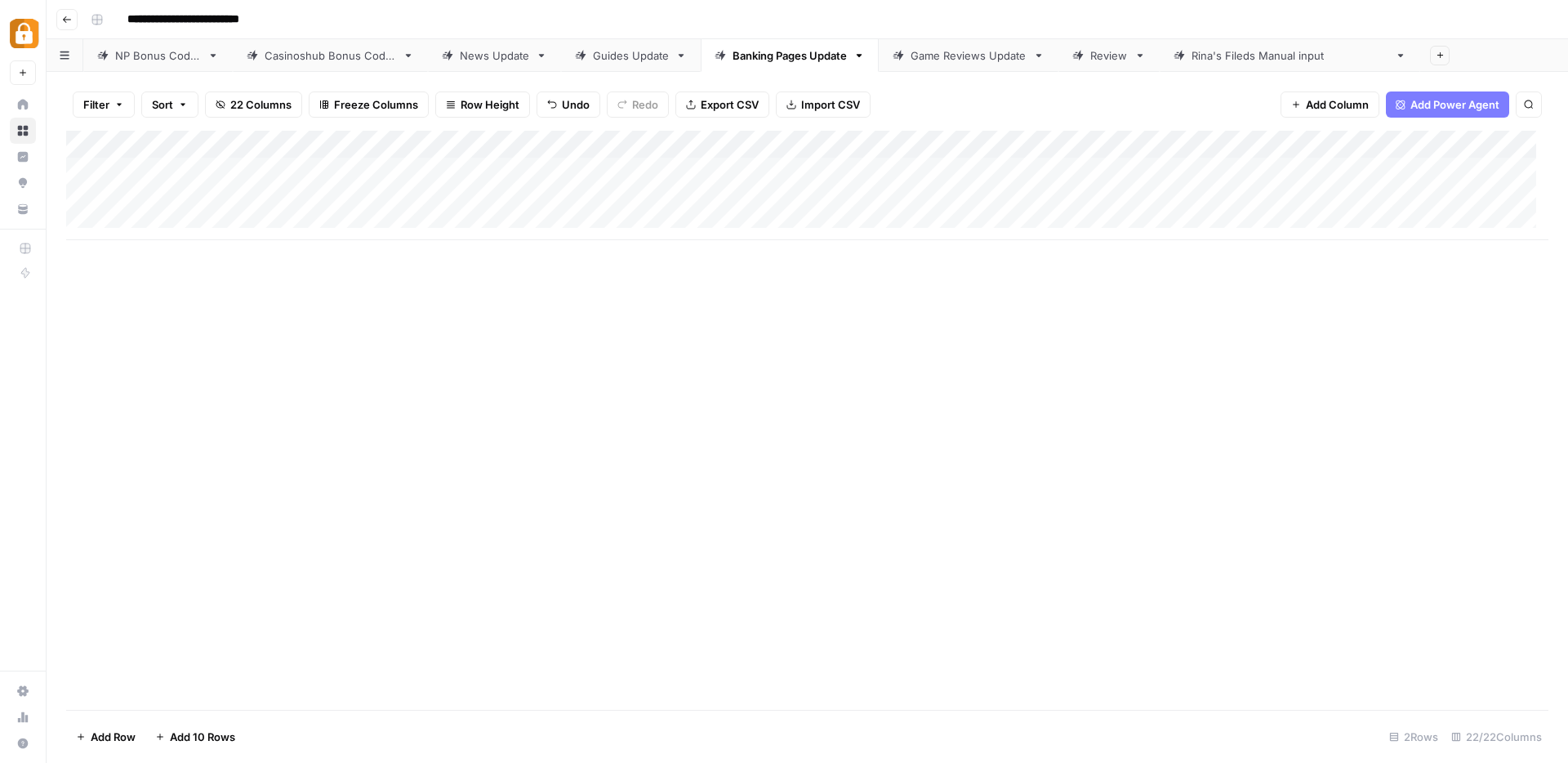
click at [1254, 143] on div "Add Column" at bounding box center [807, 186] width 1483 height 109
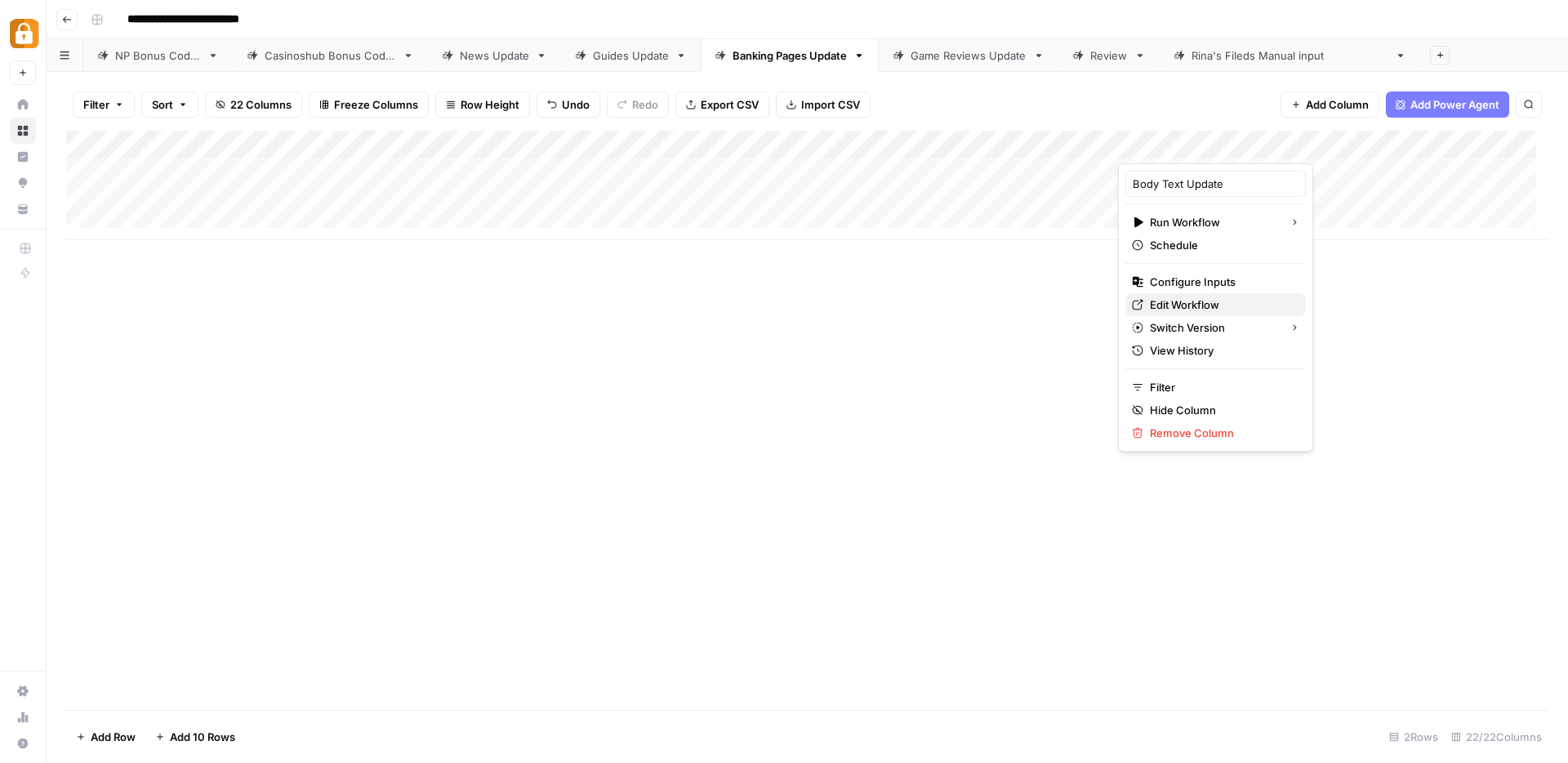
click at [1178, 302] on span "Edit Workflow" at bounding box center [1221, 304] width 143 height 16
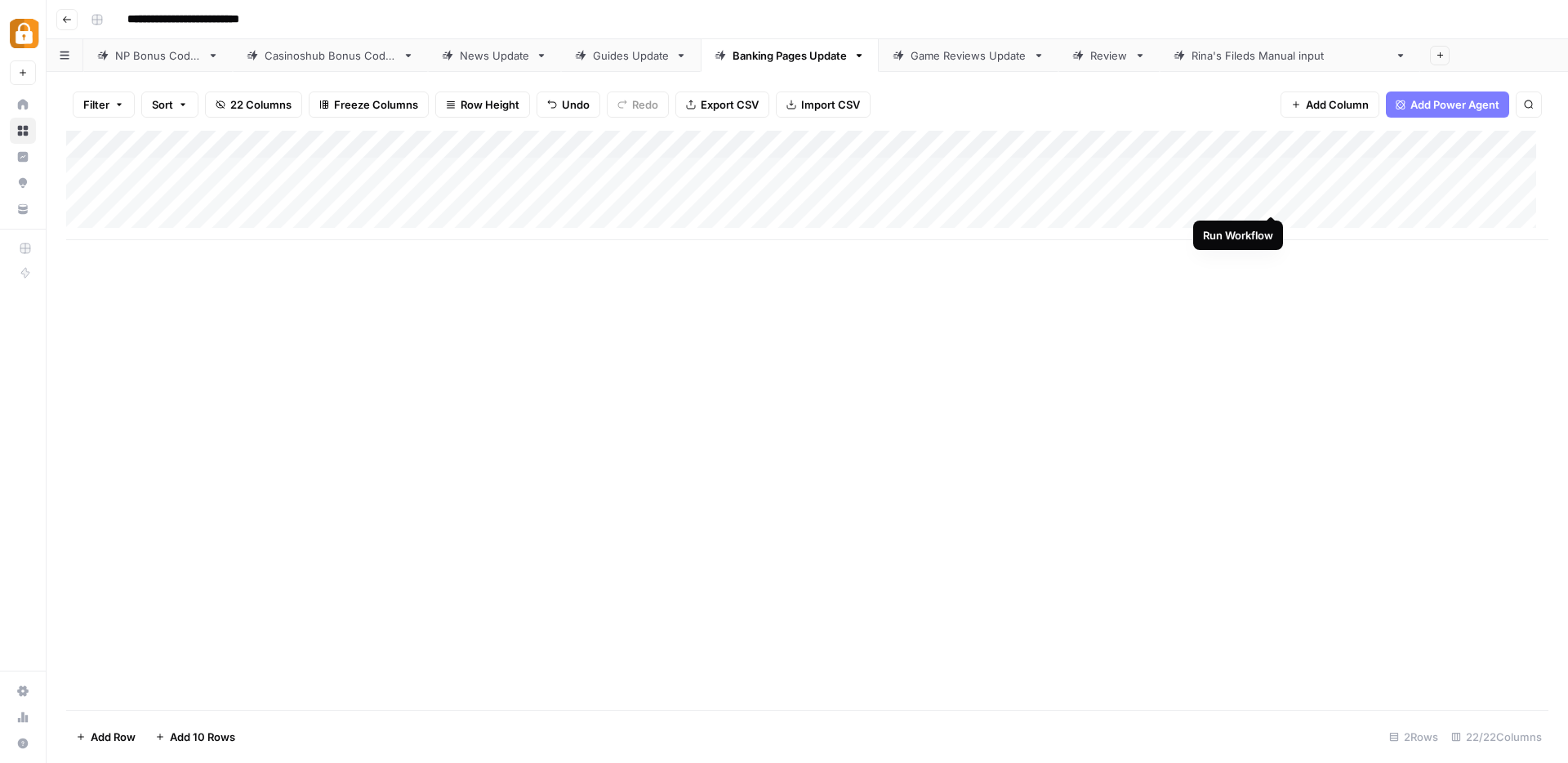
click at [1272, 201] on div "Add Column" at bounding box center [807, 186] width 1483 height 109
click at [1415, 201] on div "Add Column" at bounding box center [807, 186] width 1483 height 109
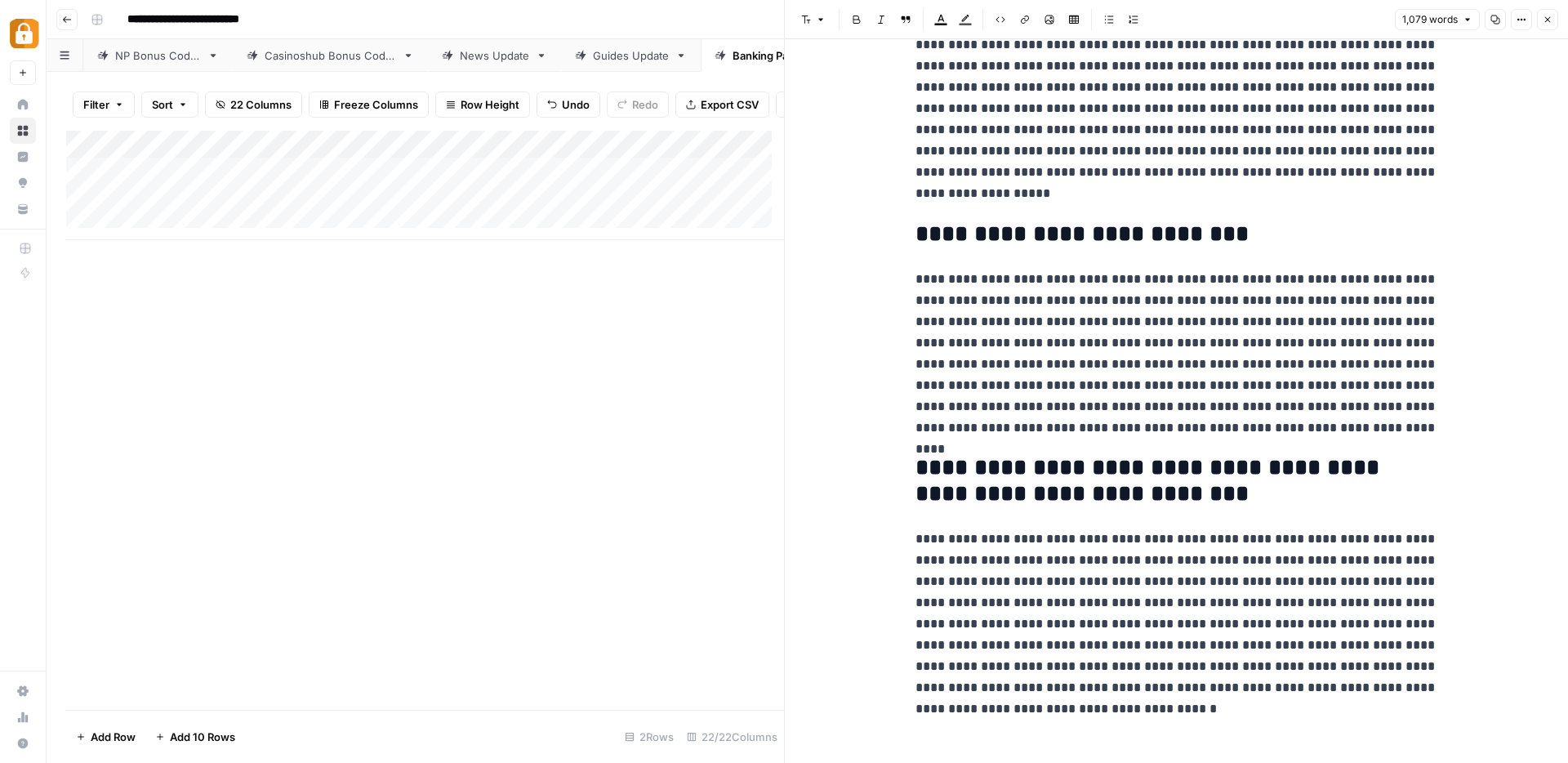
scroll to position [1952, 0]
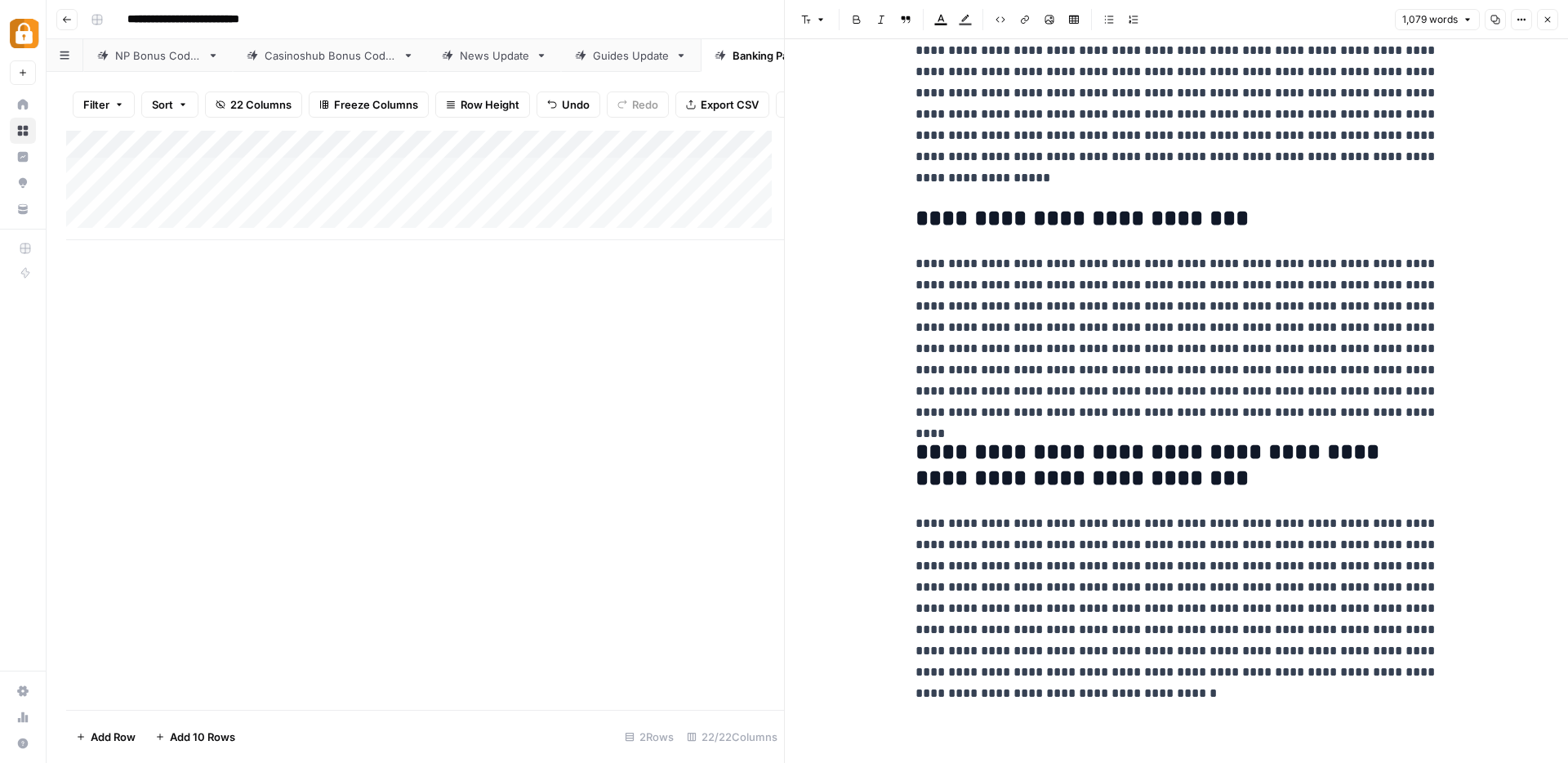
click at [1553, 22] on button "Close" at bounding box center [1548, 19] width 21 height 21
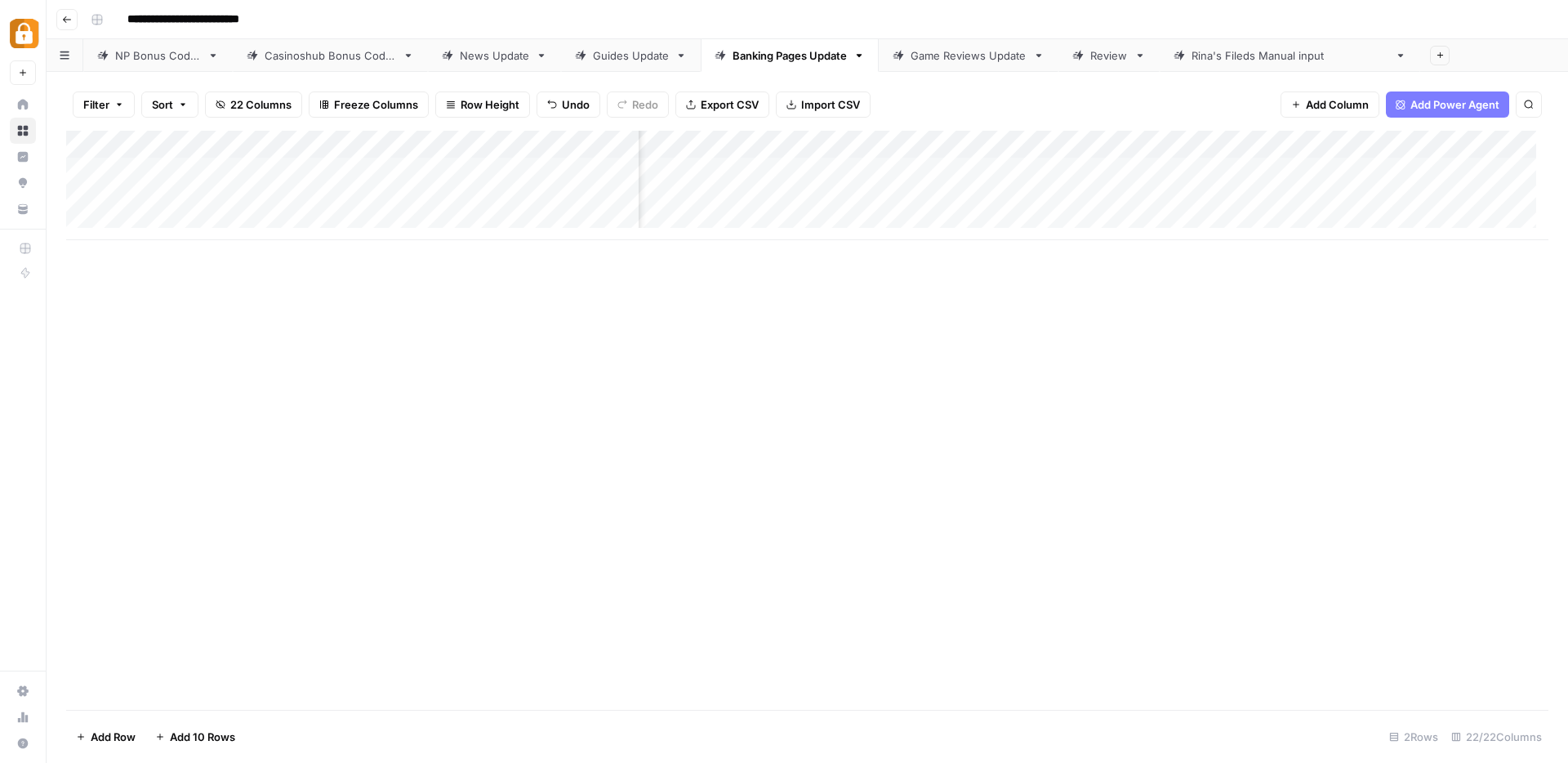
scroll to position [0, 1039]
click at [1285, 197] on div "Add Column" at bounding box center [807, 186] width 1483 height 109
click at [1204, 195] on div "Add Column" at bounding box center [807, 186] width 1483 height 109
click at [1070, 199] on div "Add Column" at bounding box center [807, 186] width 1483 height 109
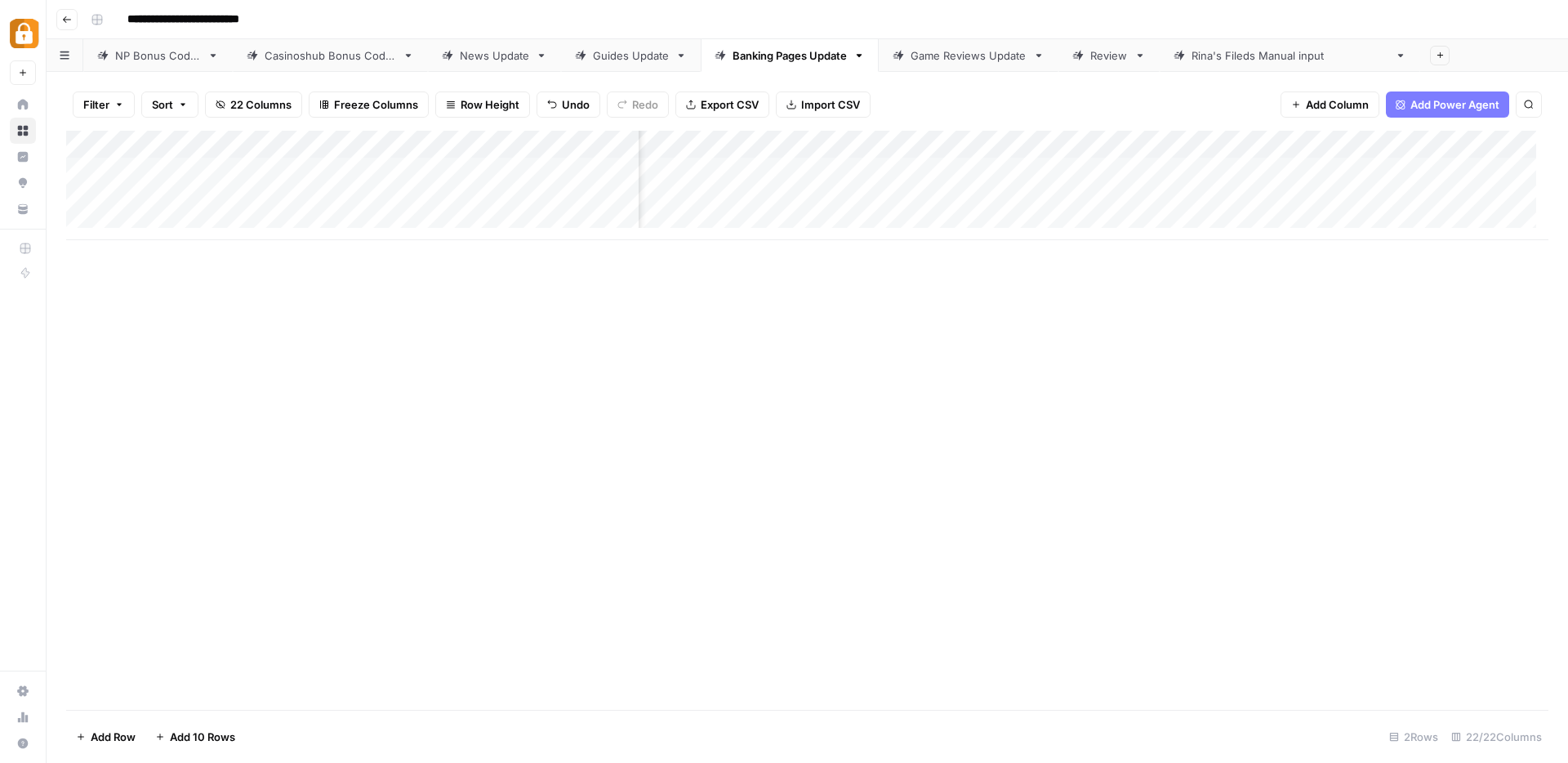
click at [1070, 199] on div "Add Column" at bounding box center [807, 186] width 1483 height 109
click at [1407, 197] on div "Add Column" at bounding box center [807, 186] width 1483 height 109
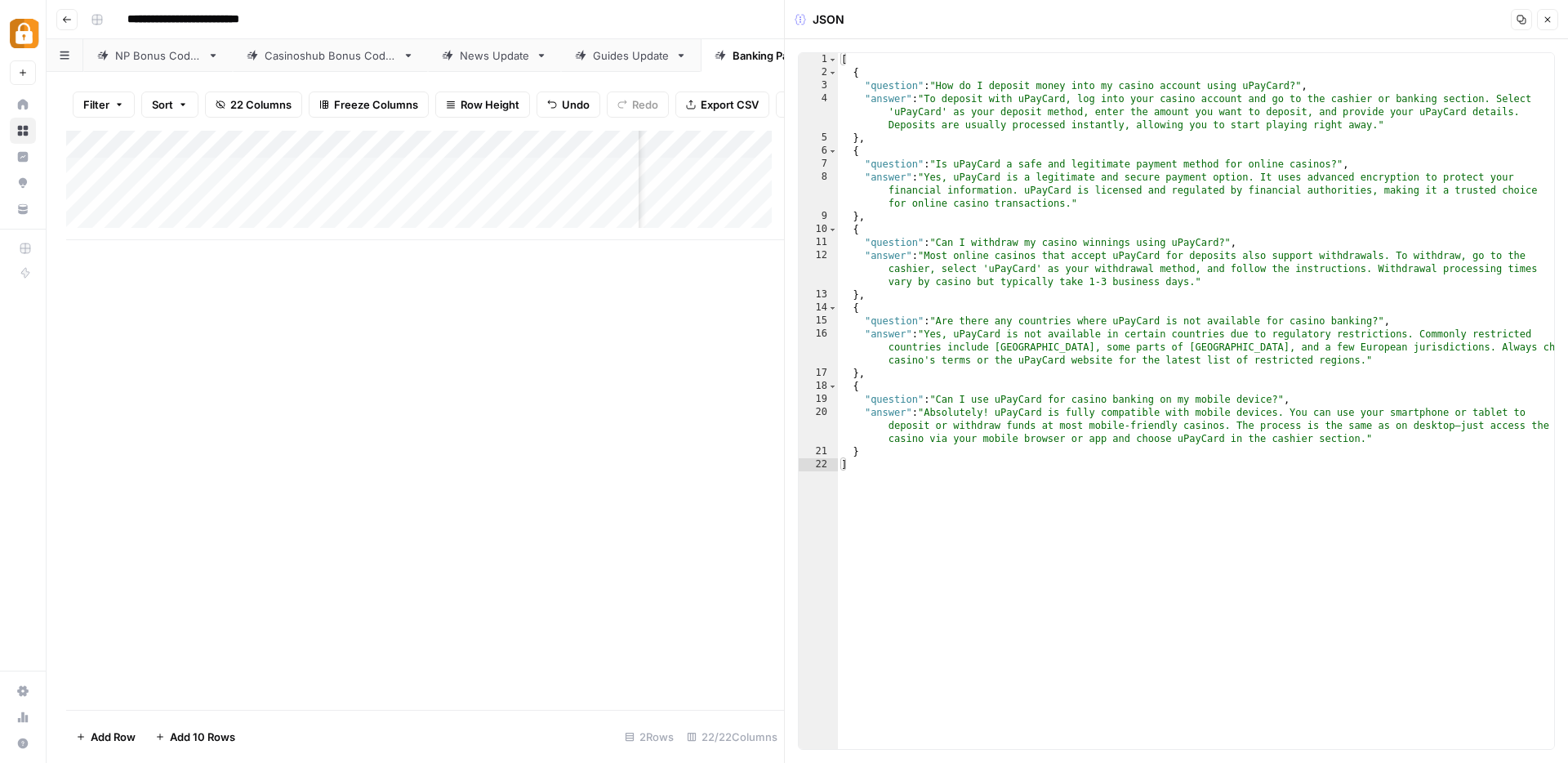
click at [1552, 15] on icon "button" at bounding box center [1548, 19] width 10 height 10
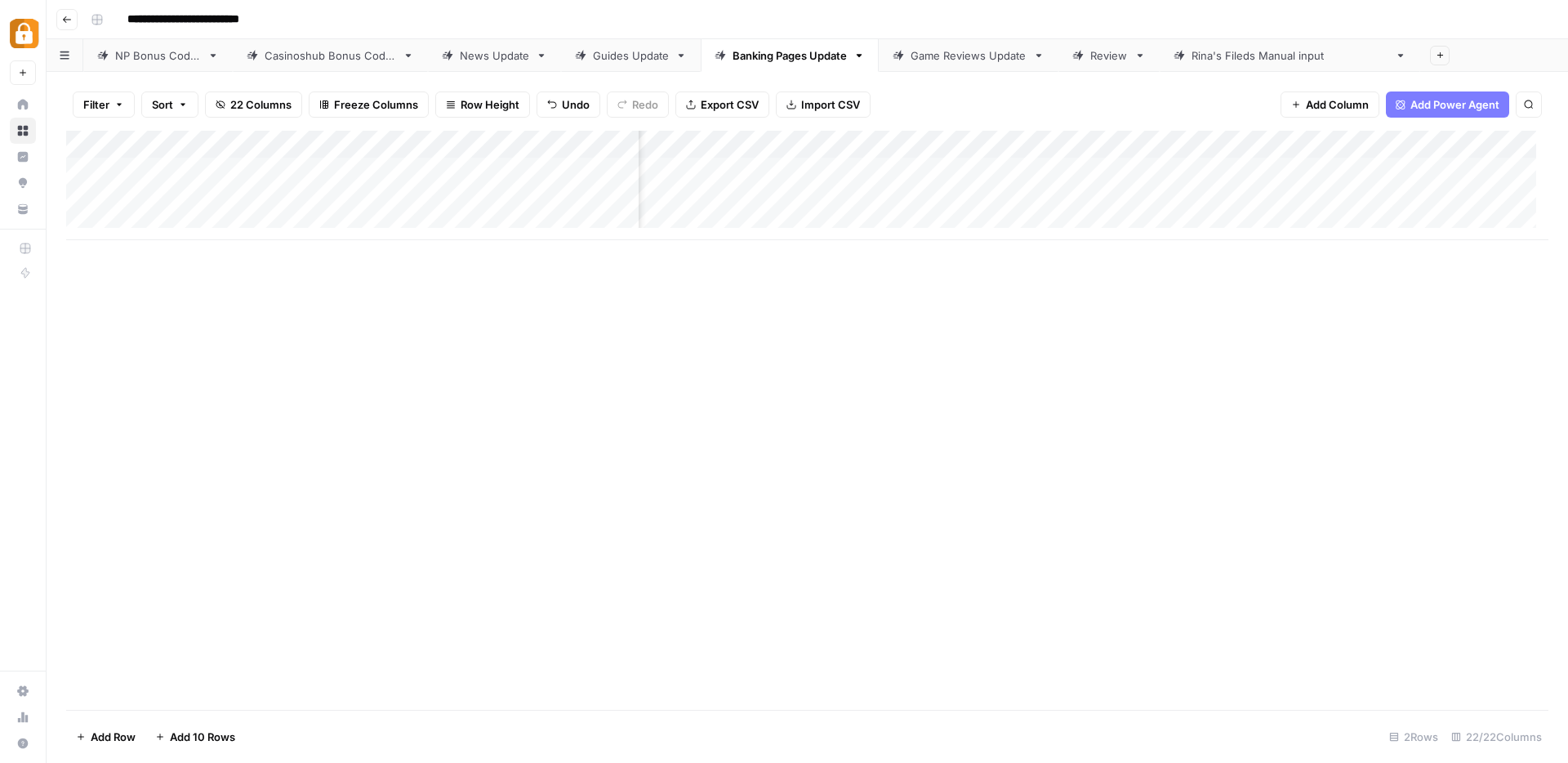
scroll to position [0, 1842]
drag, startPoint x: 1336, startPoint y: 131, endPoint x: 1110, endPoint y: 140, distance: 226.2
click at [1110, 140] on div "Add Column" at bounding box center [807, 186] width 1483 height 109
click at [1101, 197] on div "Add Column" at bounding box center [807, 186] width 1483 height 109
click at [1326, 192] on div "Add Column" at bounding box center [807, 186] width 1483 height 109
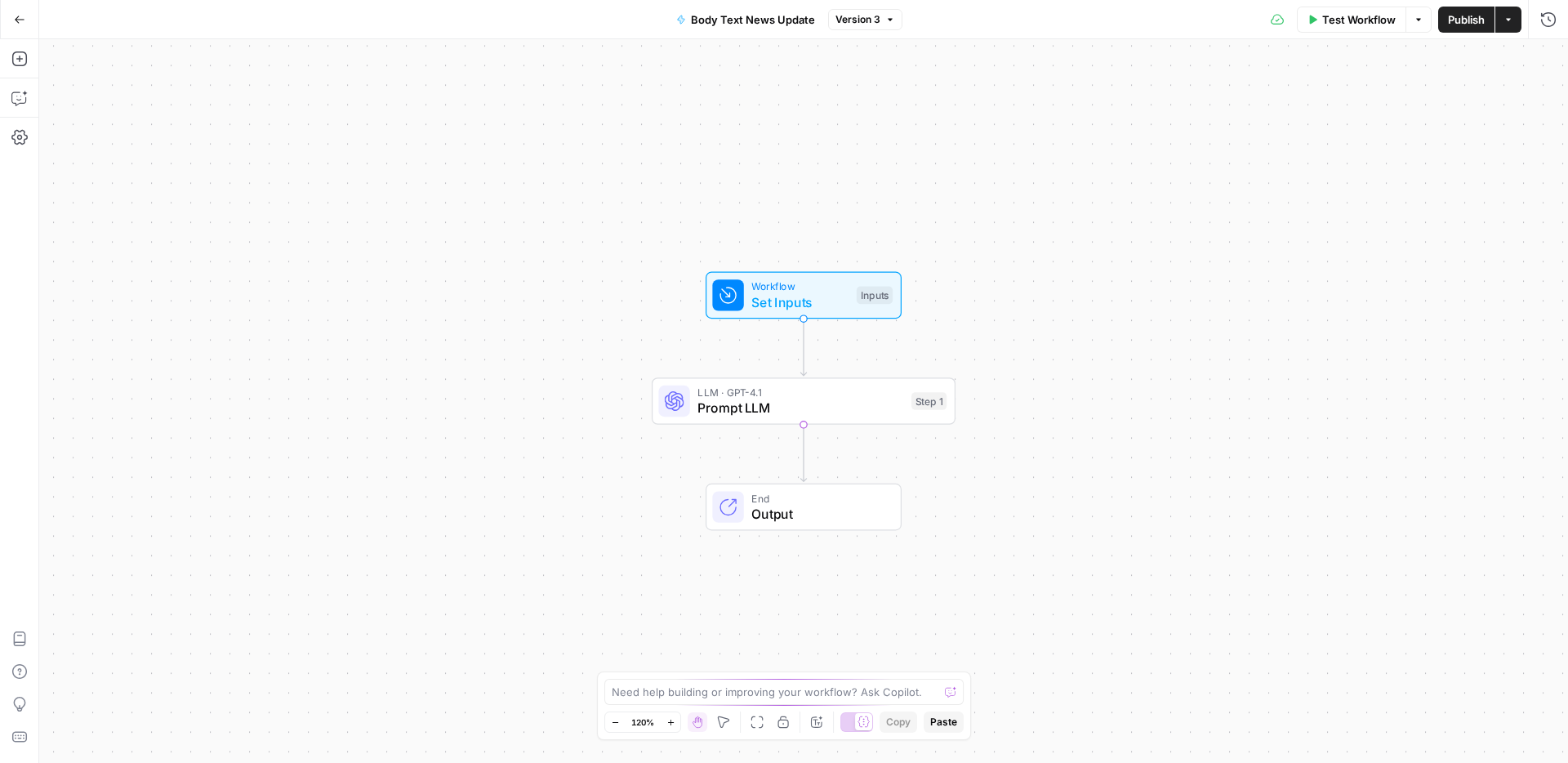
click at [810, 410] on span "Prompt LLM" at bounding box center [800, 408] width 206 height 19
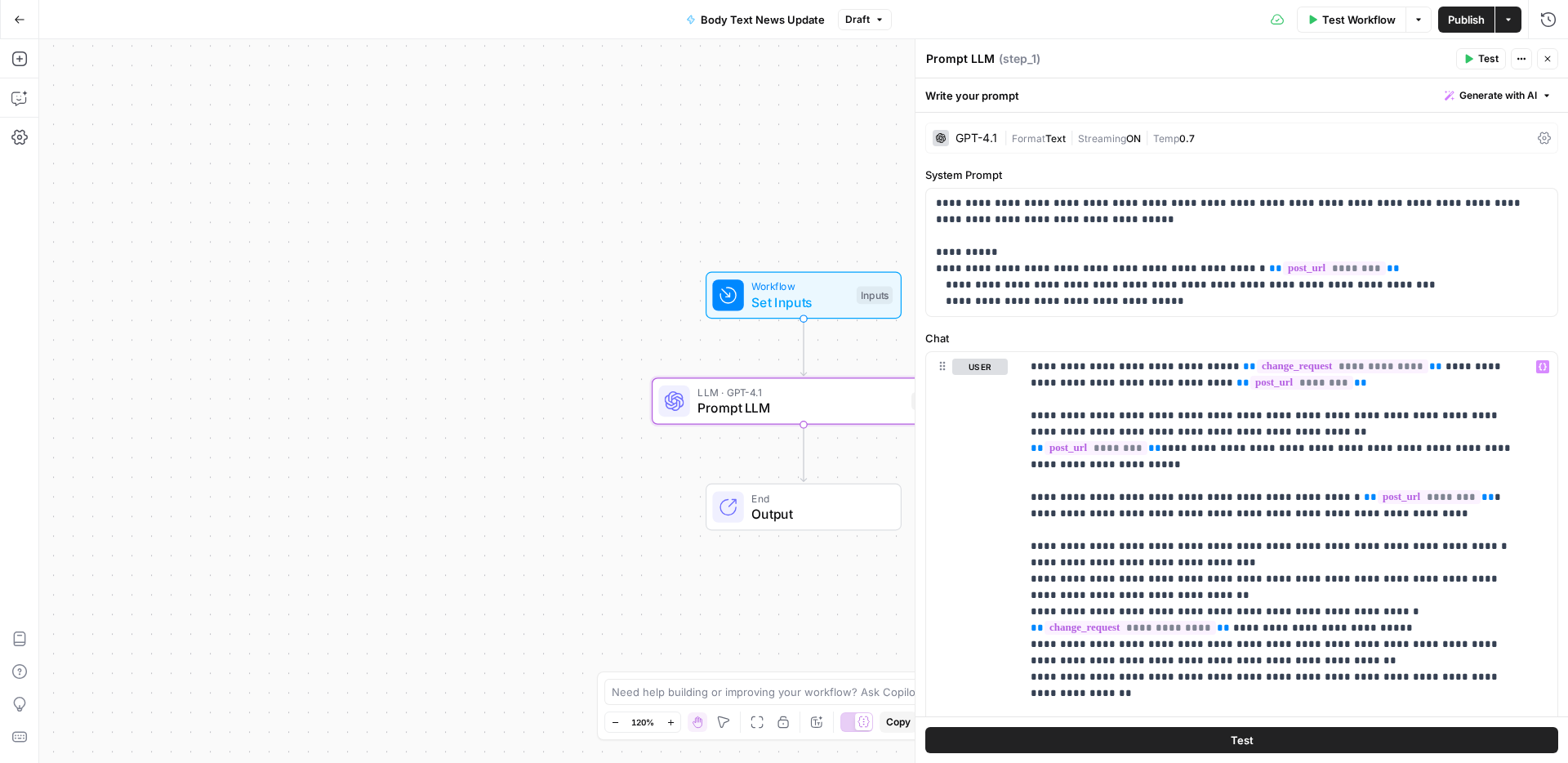
click at [1468, 14] on span "Publish" at bounding box center [1467, 19] width 36 height 16
